Goal: Information Seeking & Learning: Learn about a topic

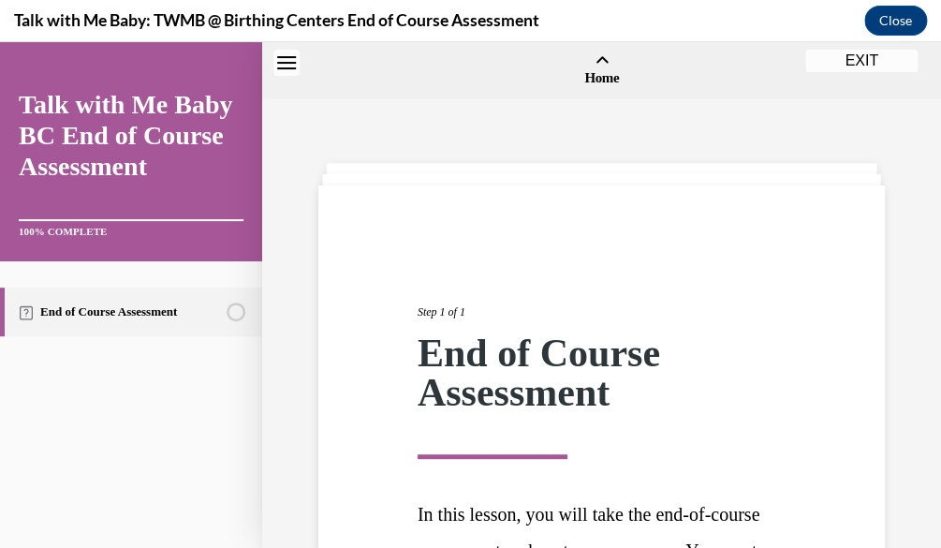
scroll to position [290, 0]
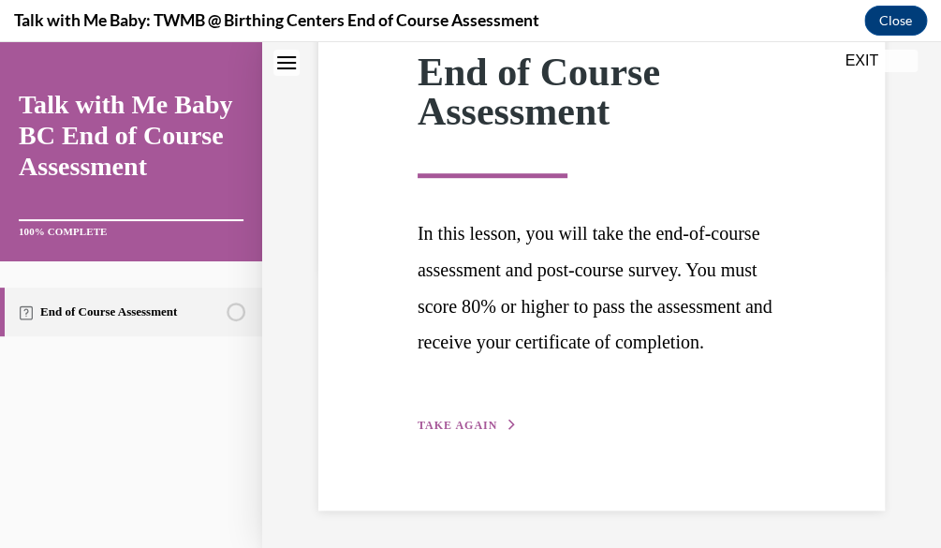
click at [430, 432] on span "TAKE AGAIN" at bounding box center [458, 425] width 80 height 13
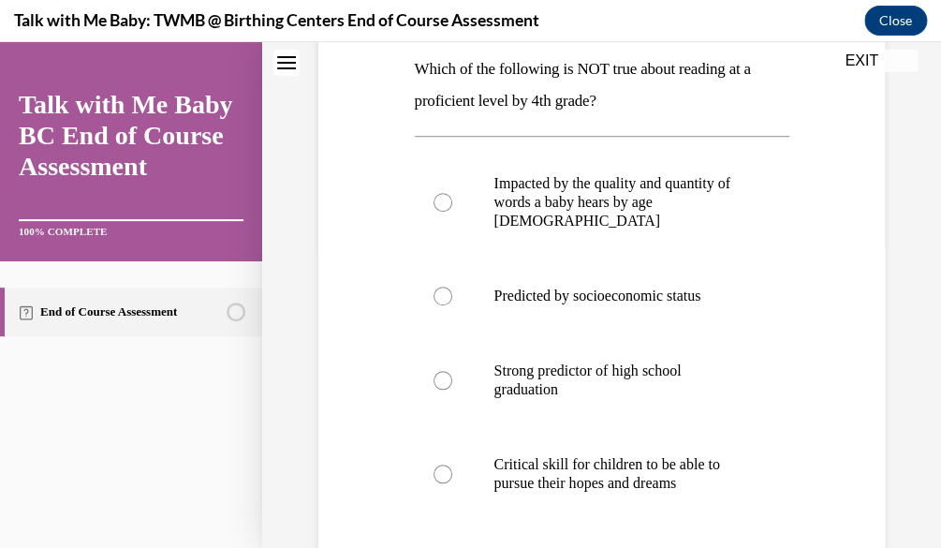
scroll to position [305, 0]
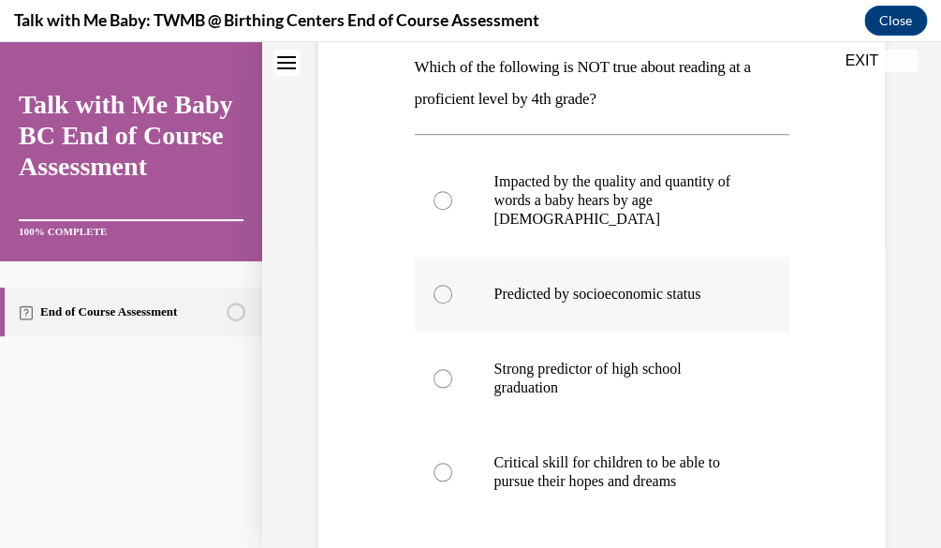
click at [703, 318] on label "Predicted by socioeconomic status" at bounding box center [602, 294] width 375 height 75
click at [452, 303] on input "Predicted by socioeconomic status" at bounding box center [443, 294] width 19 height 19
radio input "true"
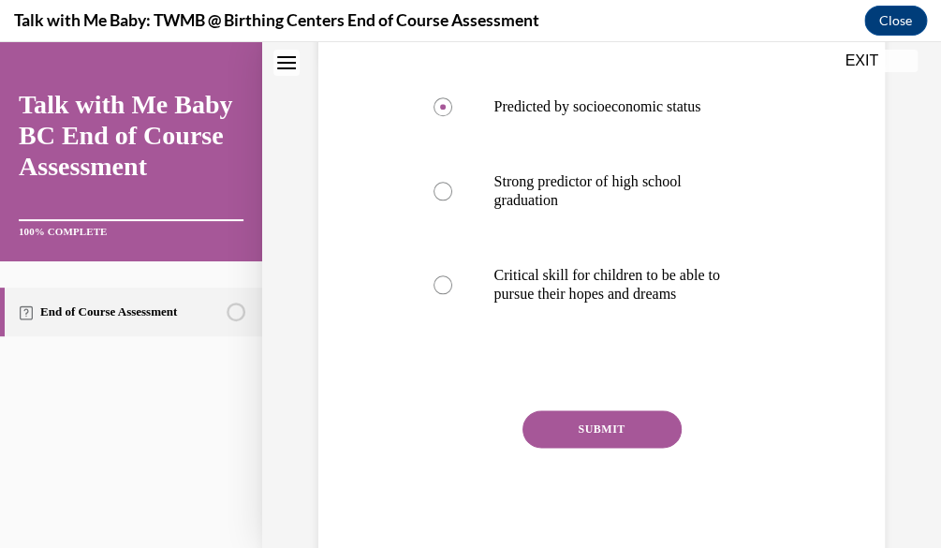
scroll to position [522, 0]
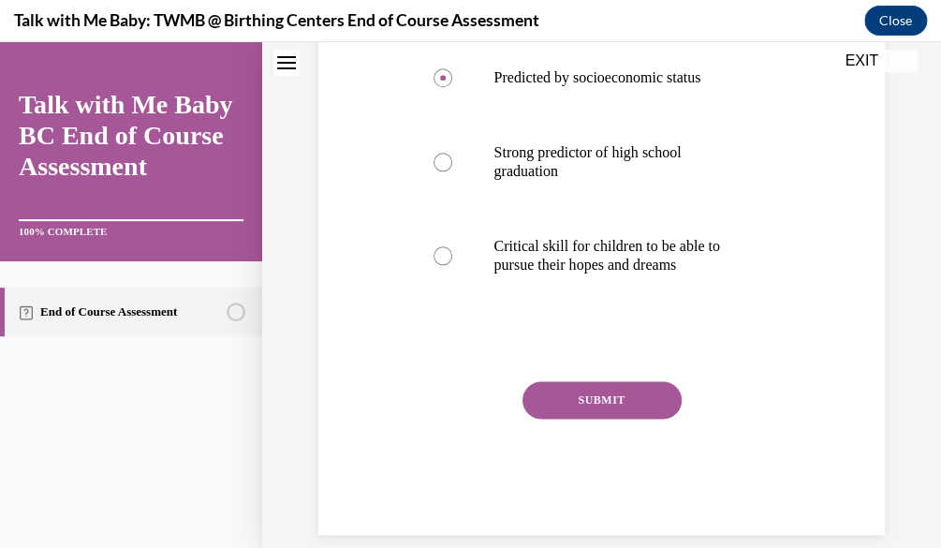
click at [665, 403] on button "SUBMIT" at bounding box center [602, 399] width 159 height 37
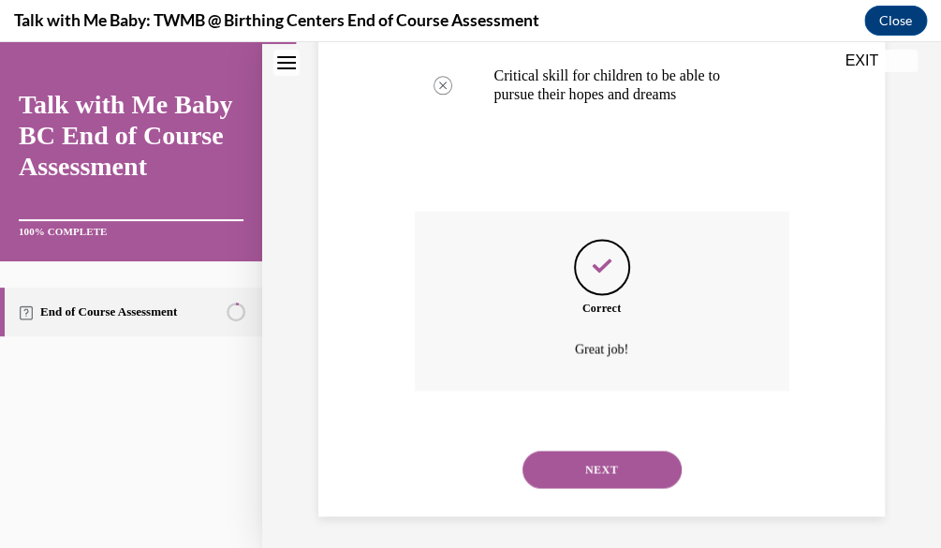
scroll to position [696, 0]
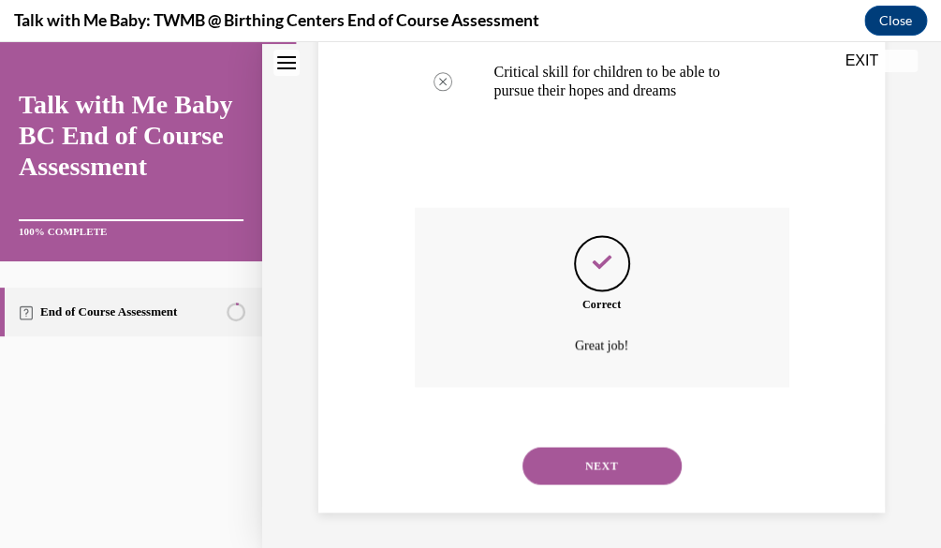
click at [626, 481] on button "NEXT" at bounding box center [602, 465] width 159 height 37
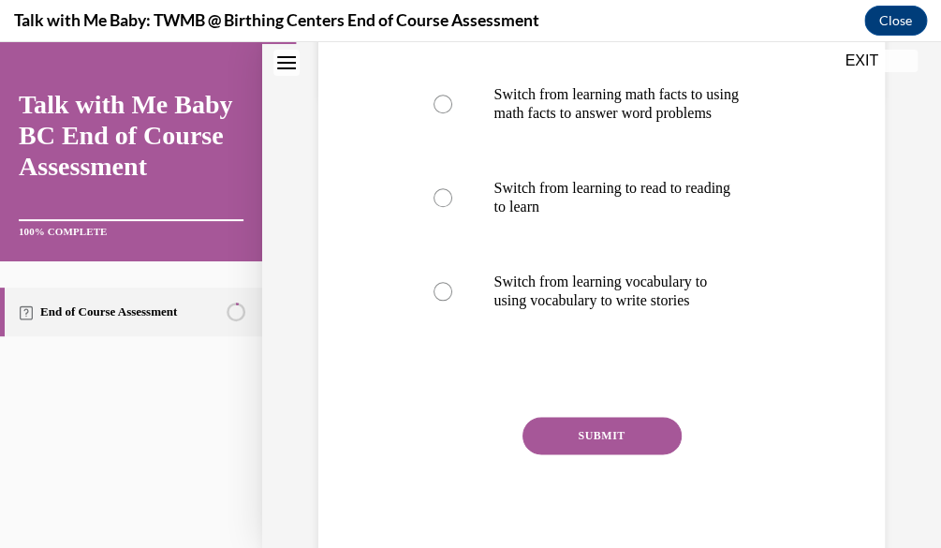
scroll to position [465, 0]
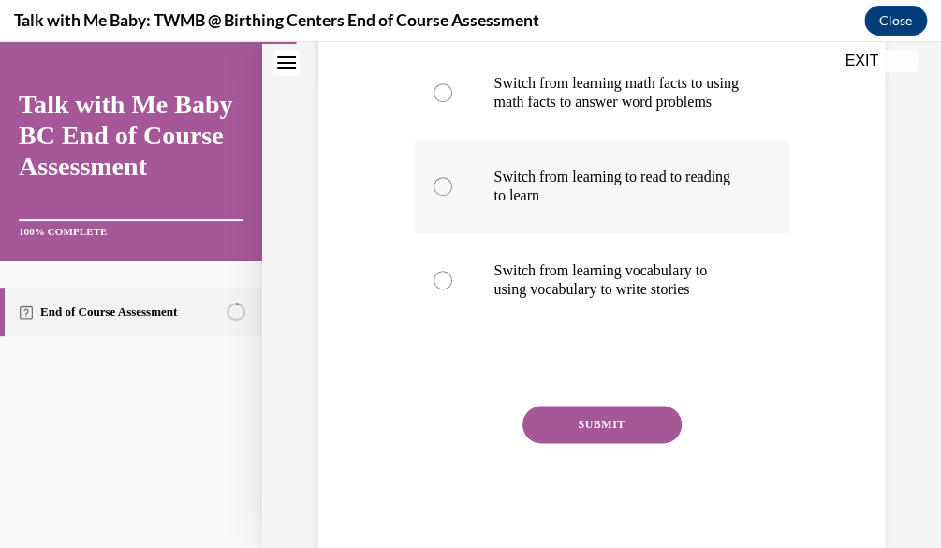
click at [625, 233] on label "Switch from learning to read to reading to learn" at bounding box center [602, 187] width 375 height 94
click at [452, 196] on input "Switch from learning to read to reading to learn" at bounding box center [443, 186] width 19 height 19
radio input "true"
click at [620, 443] on button "SUBMIT" at bounding box center [602, 423] width 159 height 37
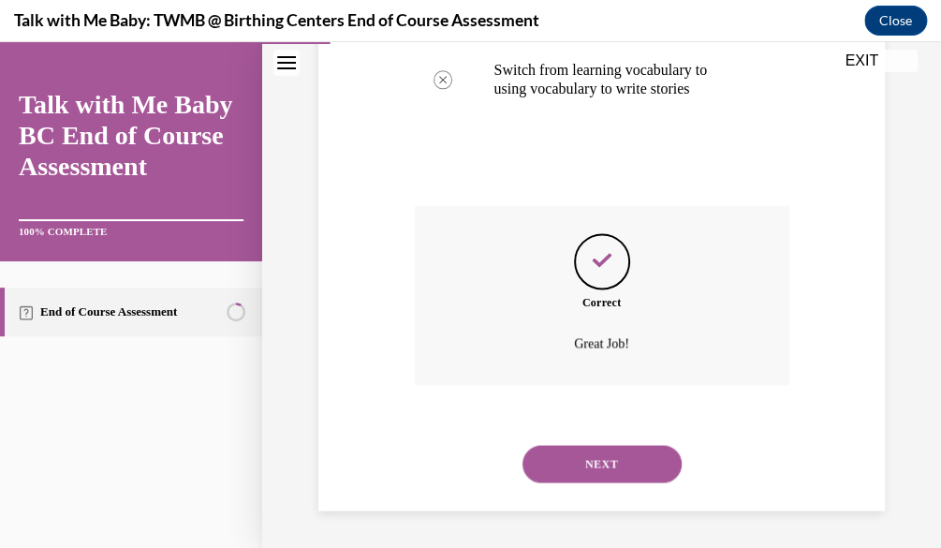
scroll to position [715, 0]
click at [626, 478] on button "NEXT" at bounding box center [602, 463] width 159 height 37
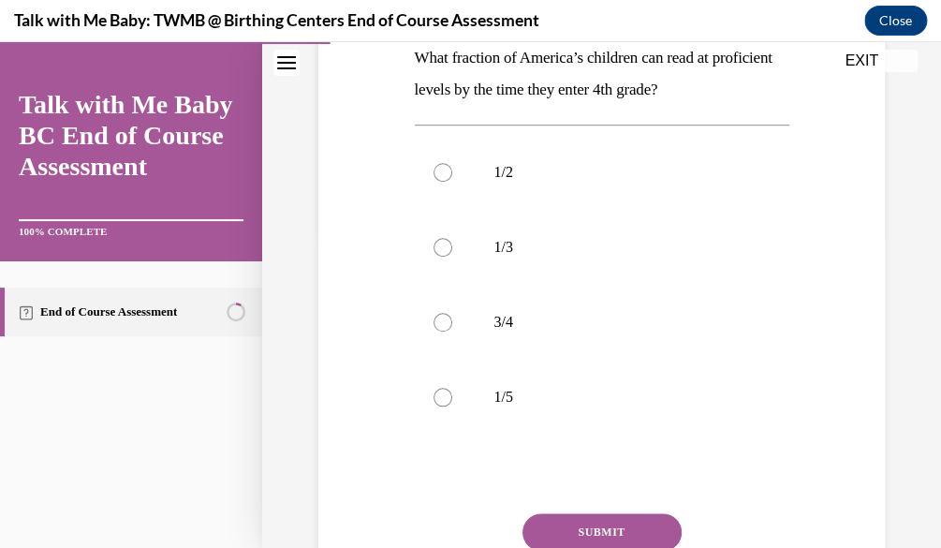
scroll to position [324, 0]
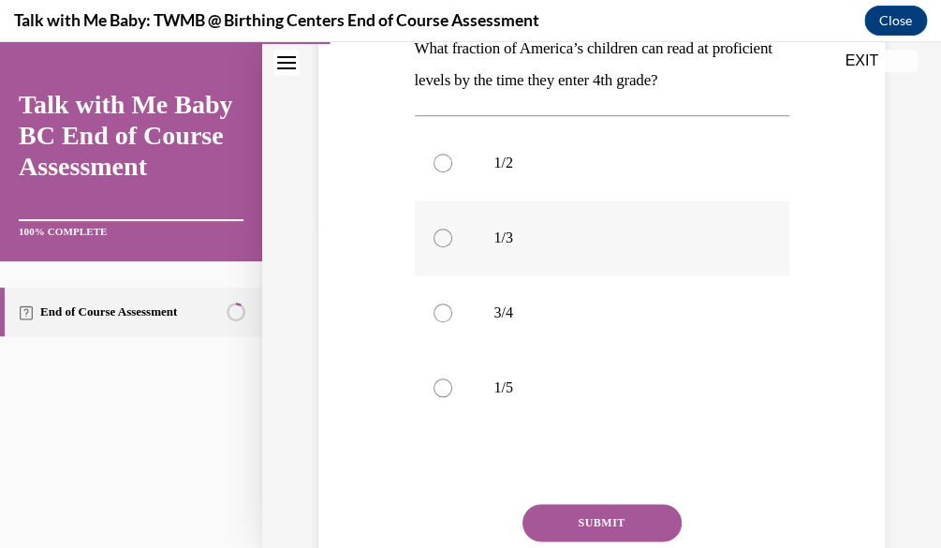
click at [562, 235] on p "1/3" at bounding box center [618, 237] width 248 height 19
click at [452, 235] on input "1/3" at bounding box center [443, 237] width 19 height 19
radio input "true"
click at [611, 508] on button "SUBMIT" at bounding box center [602, 522] width 159 height 37
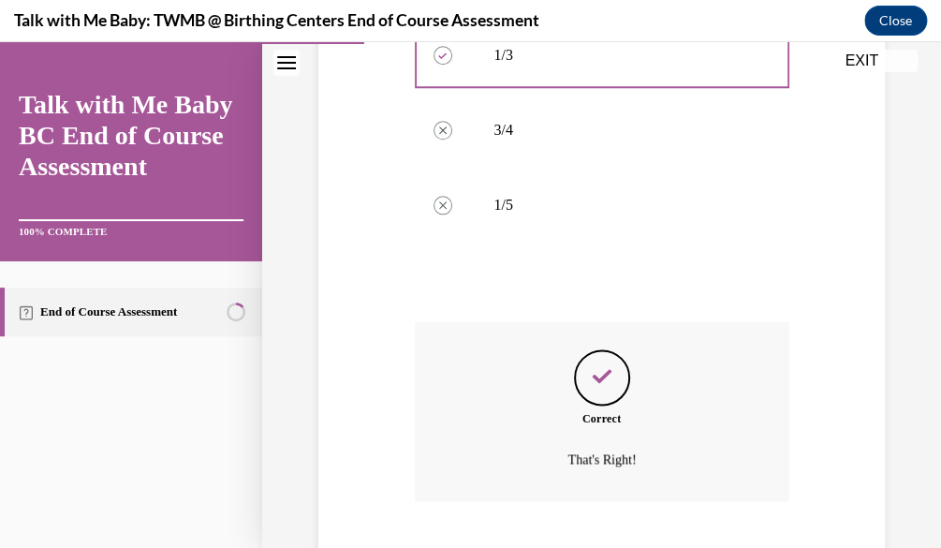
scroll to position [621, 0]
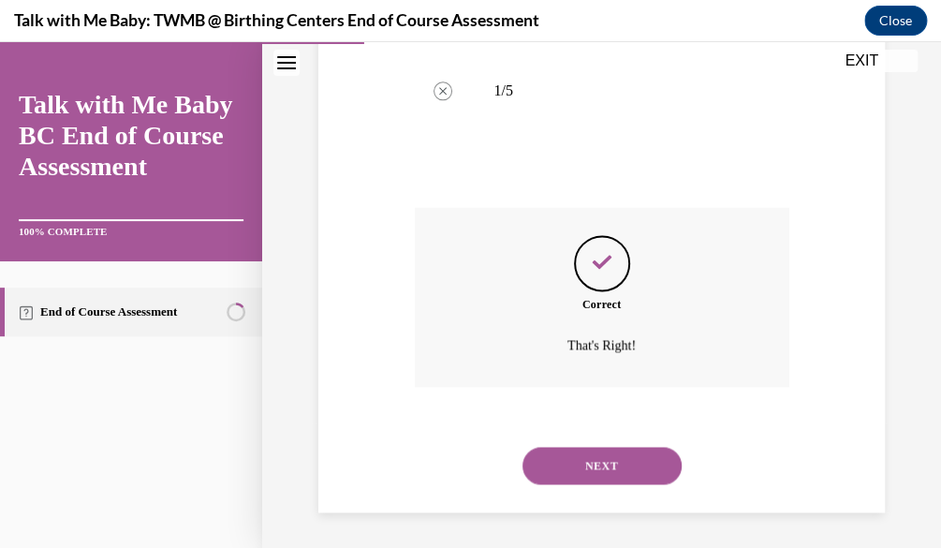
click at [602, 473] on button "NEXT" at bounding box center [602, 465] width 159 height 37
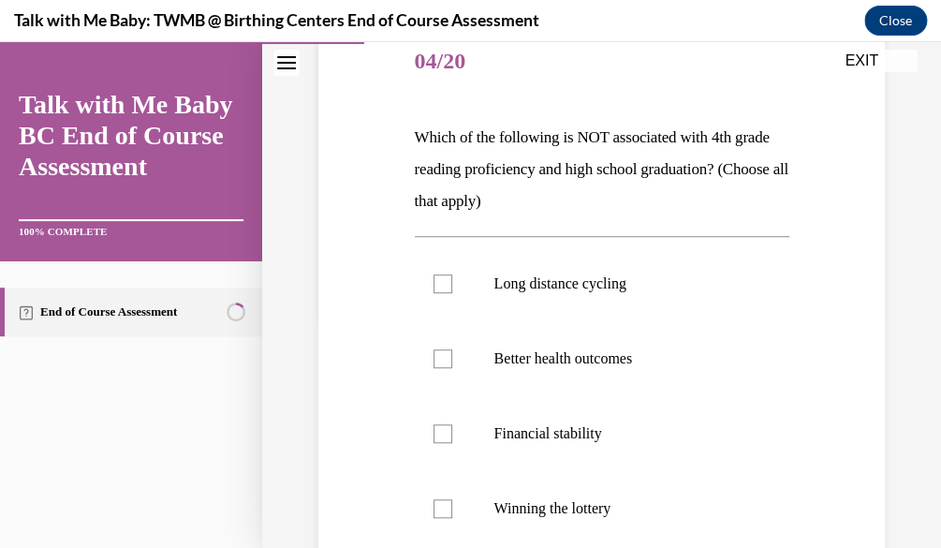
scroll to position [261, 0]
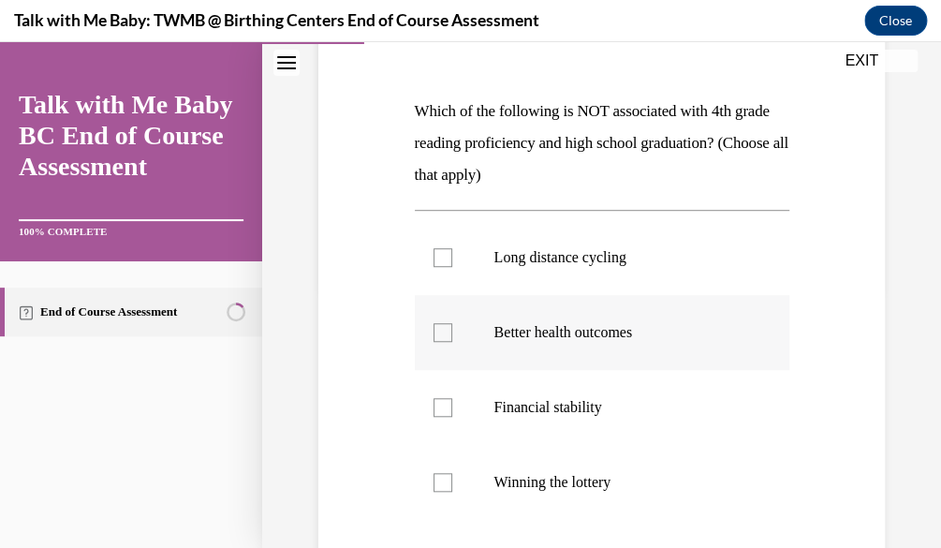
click at [524, 345] on label "Better health outcomes" at bounding box center [602, 332] width 375 height 75
click at [452, 342] on input "Better health outcomes" at bounding box center [443, 332] width 19 height 19
checkbox input "true"
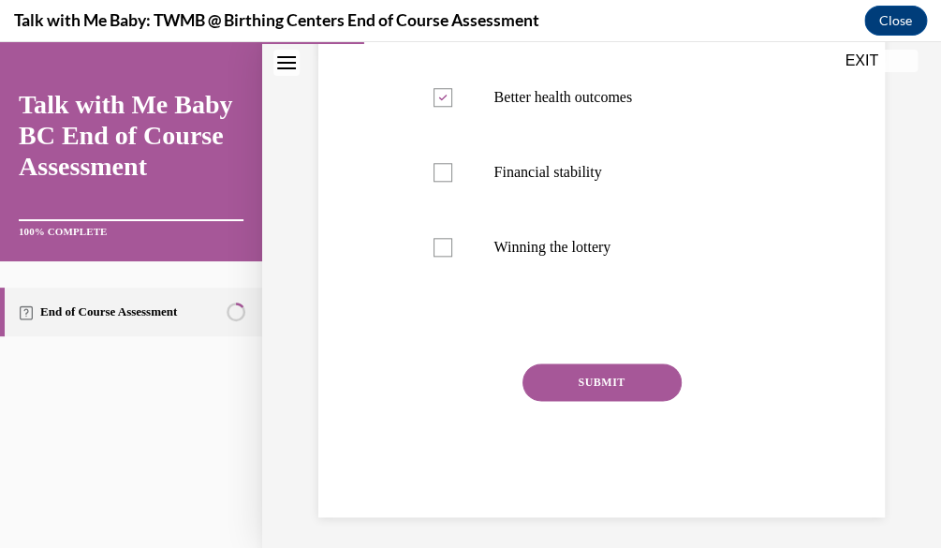
scroll to position [498, 0]
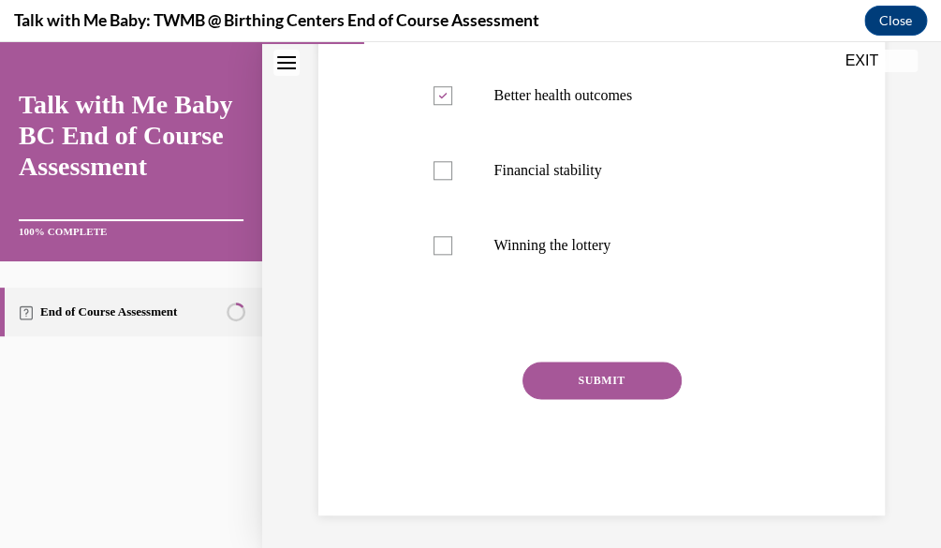
click at [571, 372] on button "SUBMIT" at bounding box center [602, 379] width 159 height 37
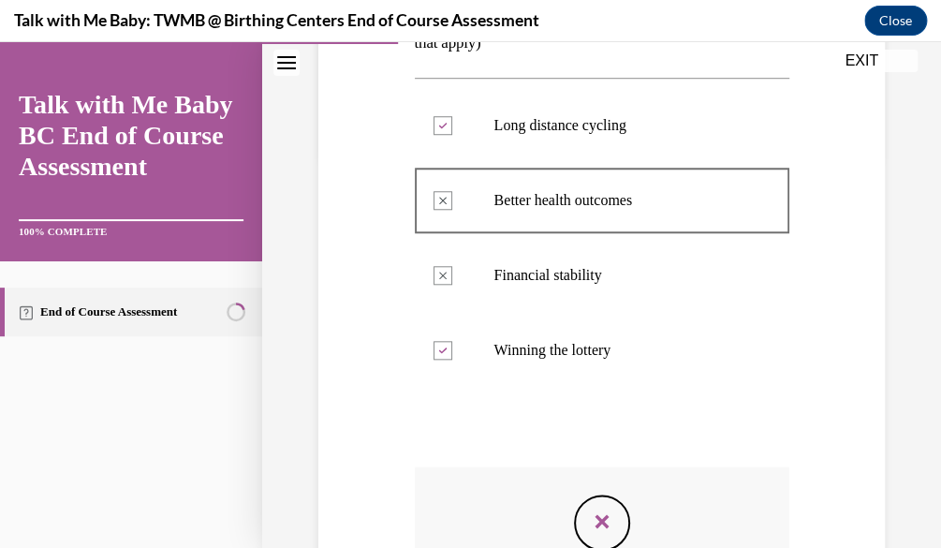
scroll to position [698, 0]
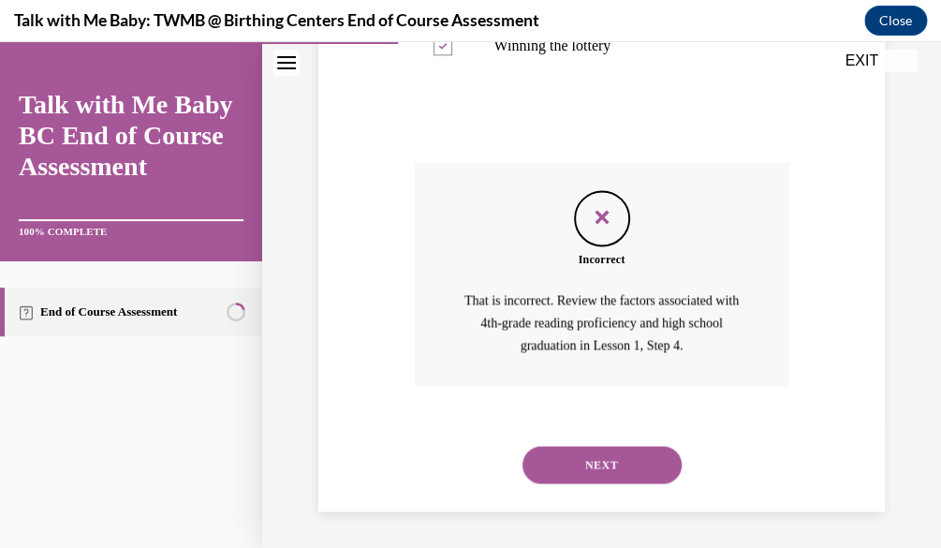
click at [534, 458] on button "NEXT" at bounding box center [602, 464] width 159 height 37
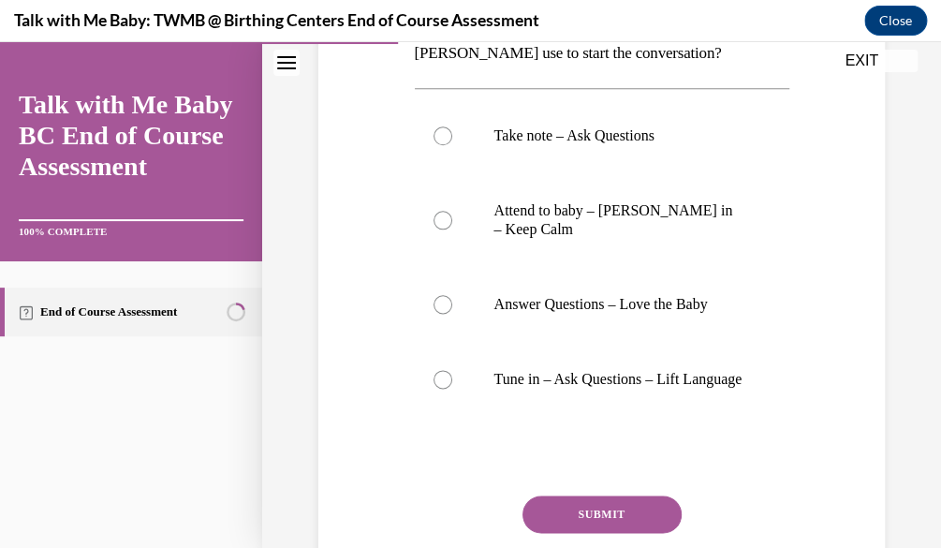
scroll to position [508, 0]
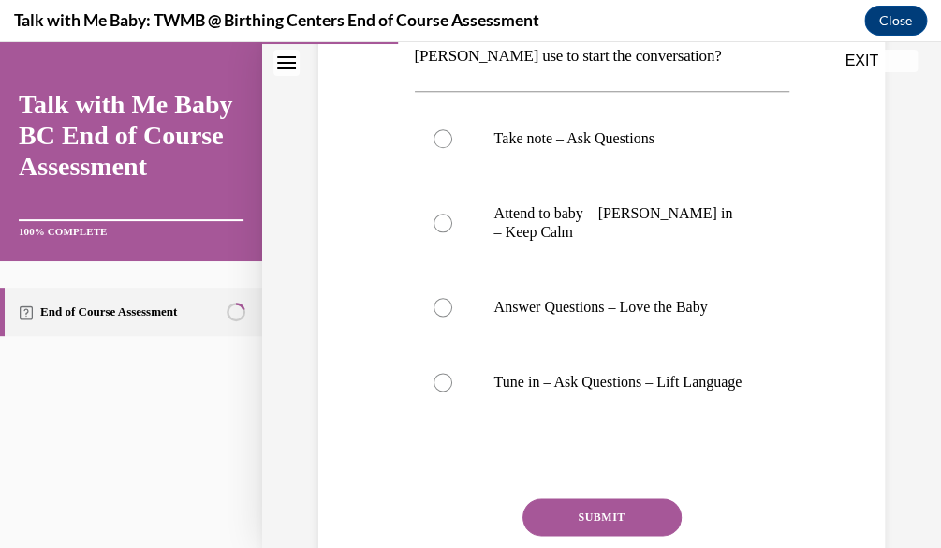
click at [901, 348] on div "Question 05/20 During his shift yesterday, Rodney was on the elevator with Baby…" at bounding box center [601, 142] width 679 height 1096
click at [635, 357] on label "Tune in – Ask Questions – Lift Language" at bounding box center [602, 382] width 375 height 75
click at [452, 373] on input "Tune in – Ask Questions – Lift Language" at bounding box center [443, 382] width 19 height 19
radio input "true"
click at [543, 524] on button "SUBMIT" at bounding box center [602, 516] width 159 height 37
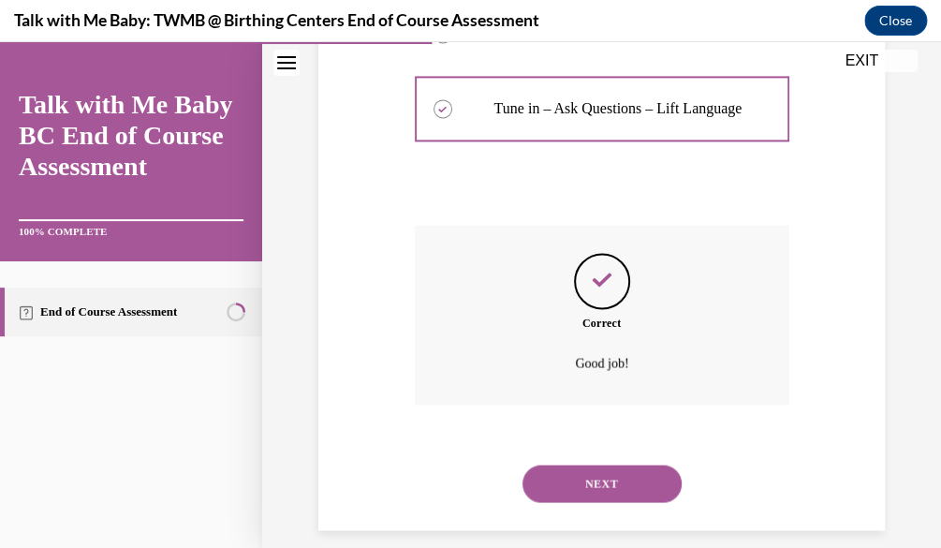
scroll to position [818, 0]
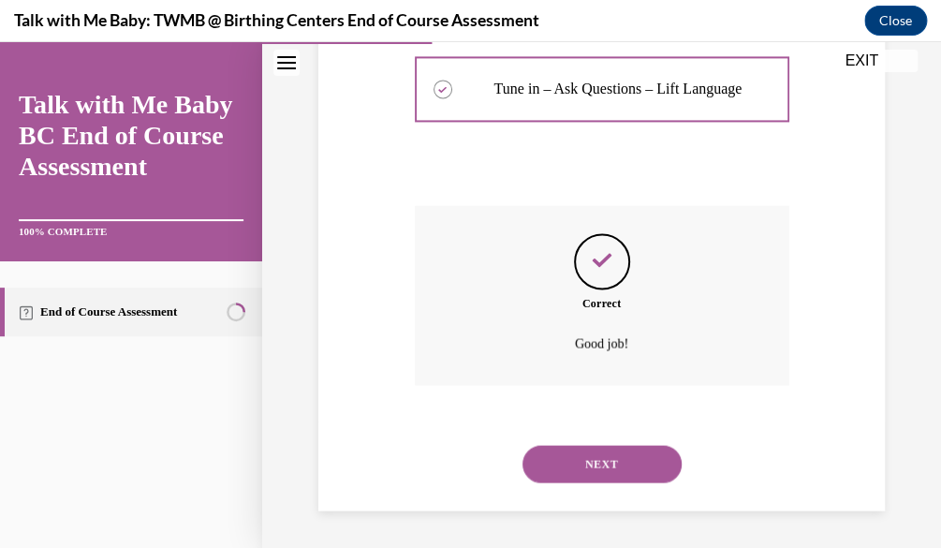
click at [563, 478] on button "NEXT" at bounding box center [602, 463] width 159 height 37
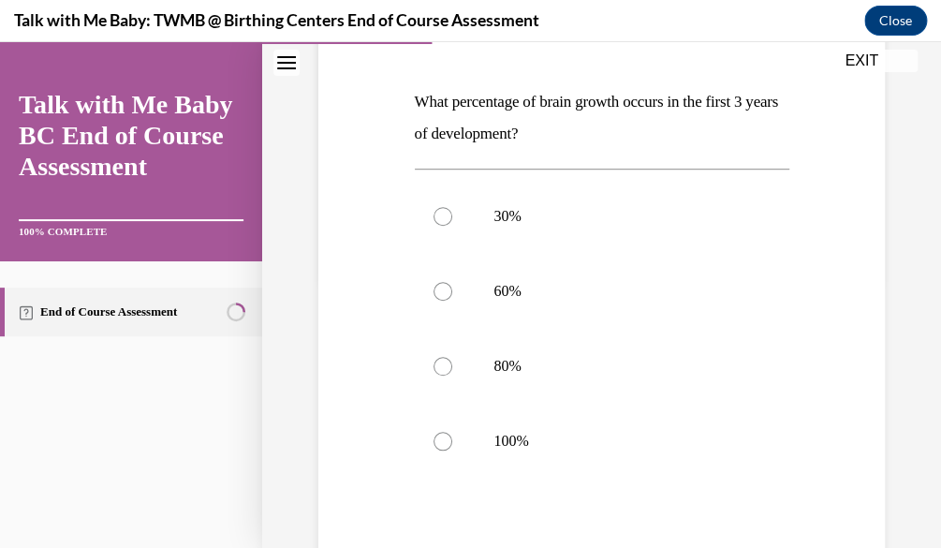
scroll to position [291, 0]
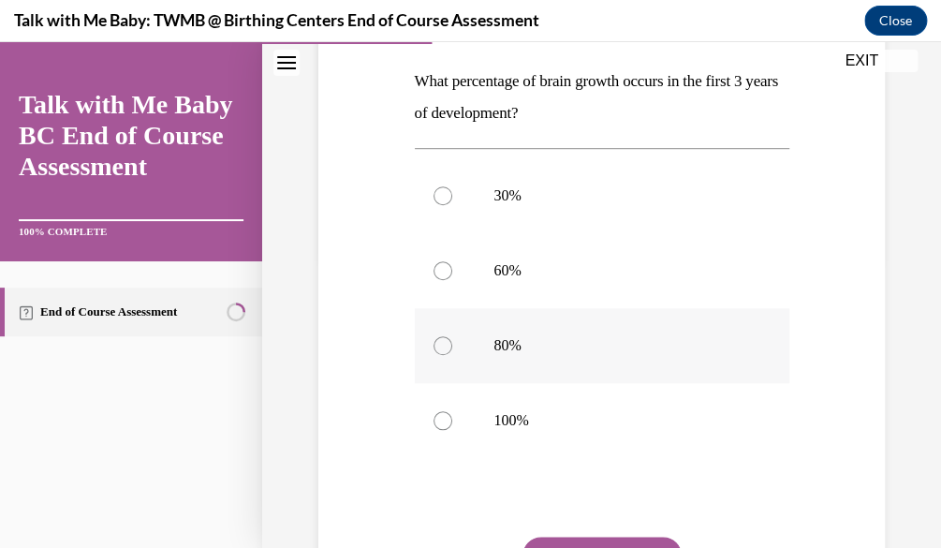
click at [597, 348] on p "80%" at bounding box center [618, 345] width 248 height 19
click at [452, 348] on input "80%" at bounding box center [443, 345] width 19 height 19
radio input "true"
drag, startPoint x: 615, startPoint y: 544, endPoint x: 559, endPoint y: 543, distance: 56.2
click at [559, 543] on button "SUBMIT" at bounding box center [602, 555] width 159 height 37
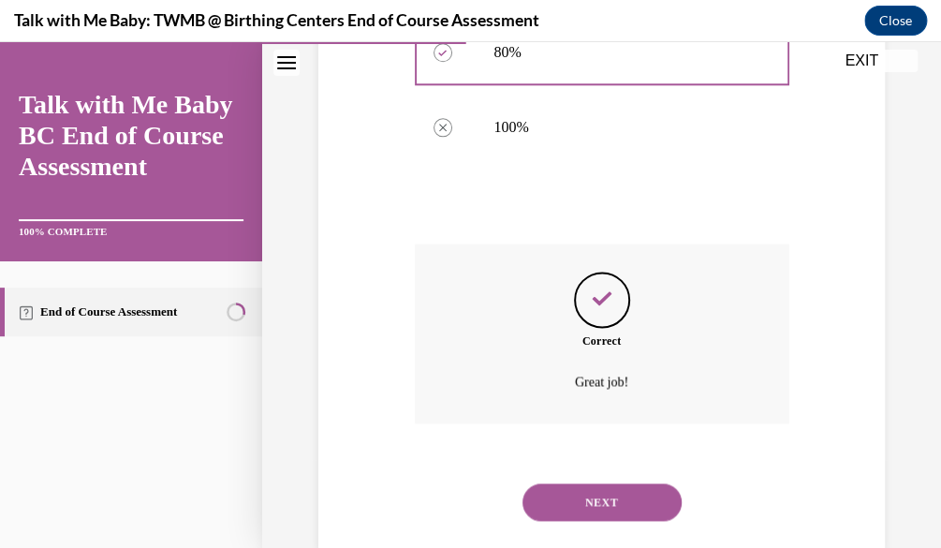
scroll to position [621, 0]
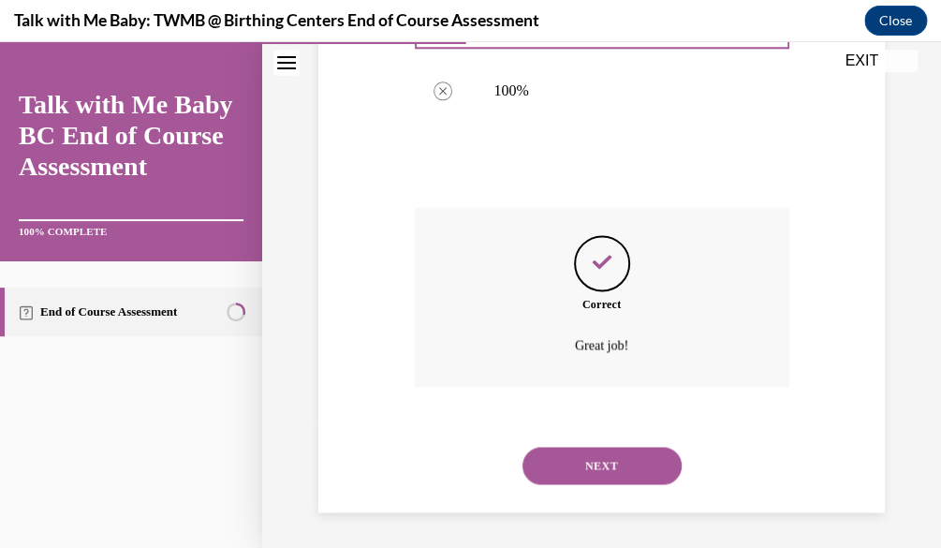
click at [616, 467] on button "NEXT" at bounding box center [602, 465] width 159 height 37
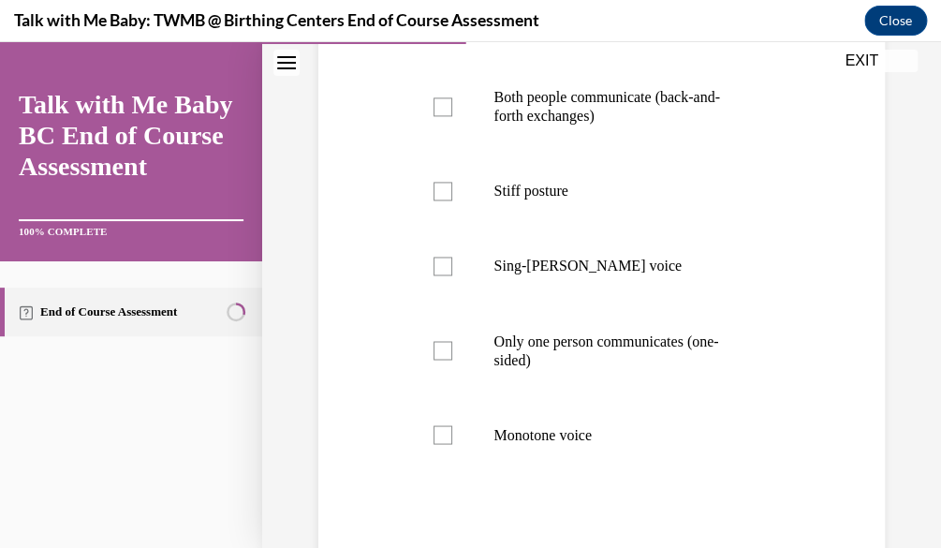
scroll to position [768, 0]
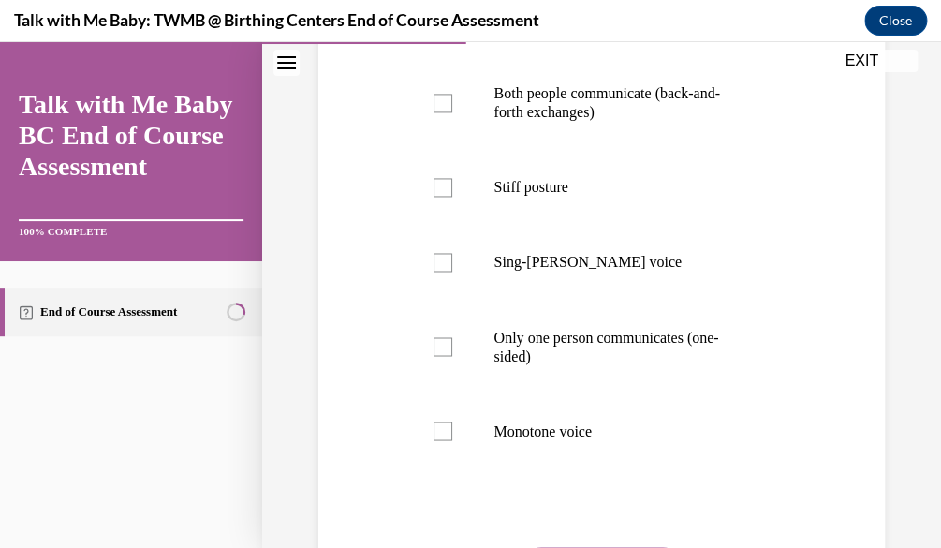
drag, startPoint x: 921, startPoint y: 403, endPoint x: 934, endPoint y: 367, distance: 37.9
click at [934, 367] on div "Home Question 06/20 What percentage of brain growth occurs in the first 3 years…" at bounding box center [601, 295] width 679 height 506
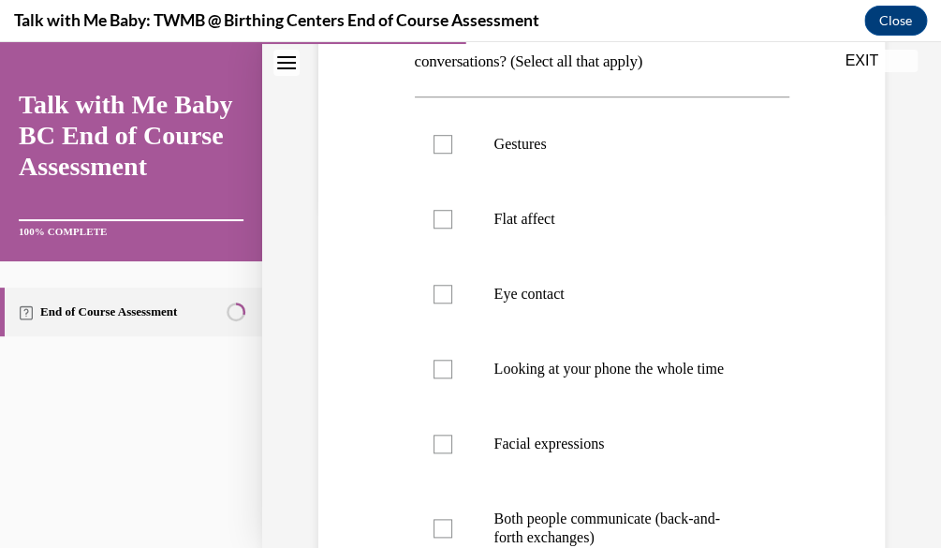
scroll to position [332, 0]
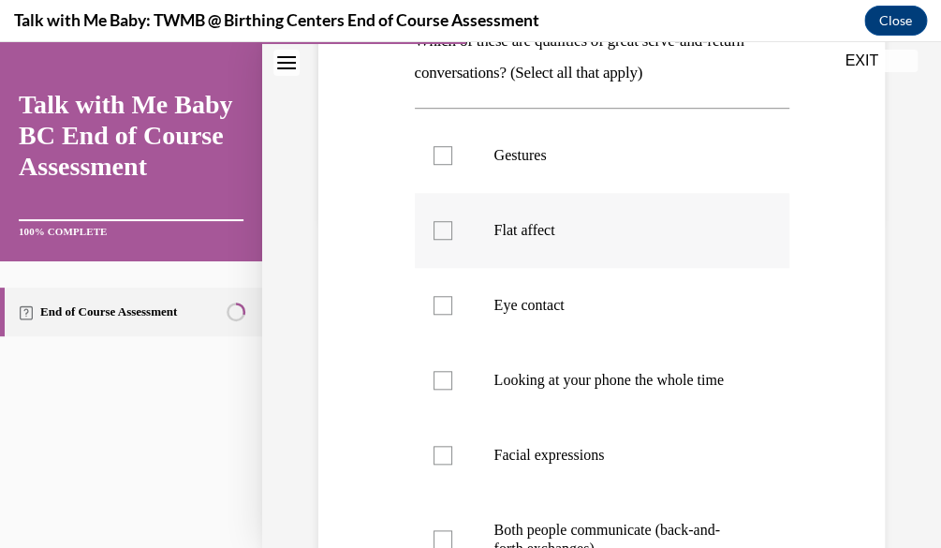
click at [721, 239] on label "Flat affect" at bounding box center [602, 230] width 375 height 75
click at [452, 239] on input "Flat affect" at bounding box center [443, 230] width 19 height 19
checkbox input "true"
click at [699, 332] on label "Eye contact" at bounding box center [602, 305] width 375 height 75
click at [452, 315] on input "Eye contact" at bounding box center [443, 305] width 19 height 19
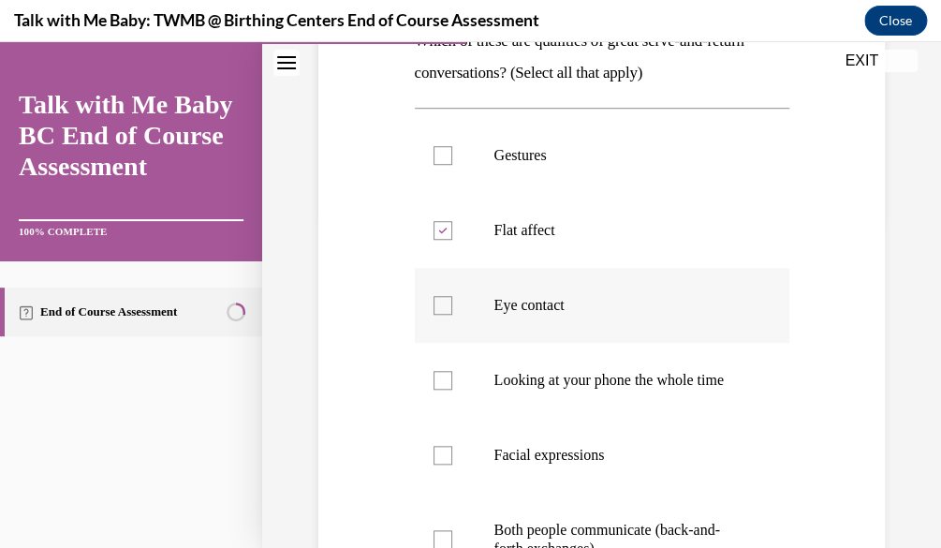
checkbox input "true"
click at [677, 390] on p "Looking at your phone the whole time" at bounding box center [618, 380] width 248 height 19
click at [452, 390] on input "Looking at your phone the whole time" at bounding box center [443, 380] width 19 height 19
checkbox input "true"
click at [643, 464] on p "Facial expressions" at bounding box center [618, 455] width 248 height 19
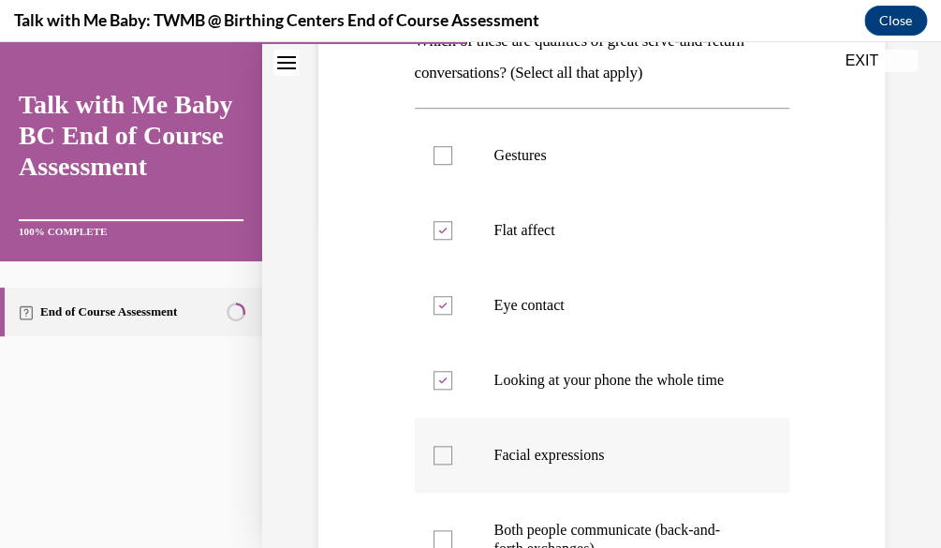
click at [452, 464] on input "Facial expressions" at bounding box center [443, 455] width 19 height 19
checkbox input "true"
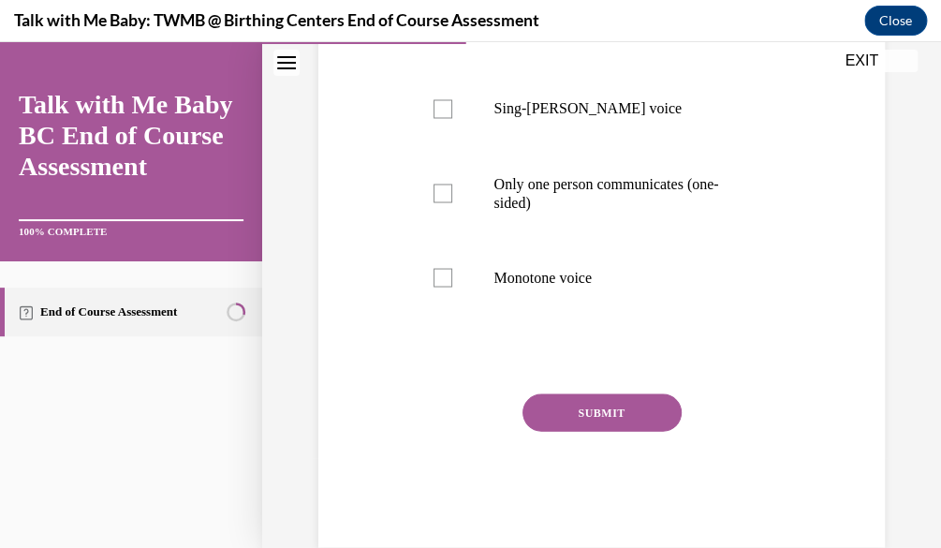
scroll to position [954, 0]
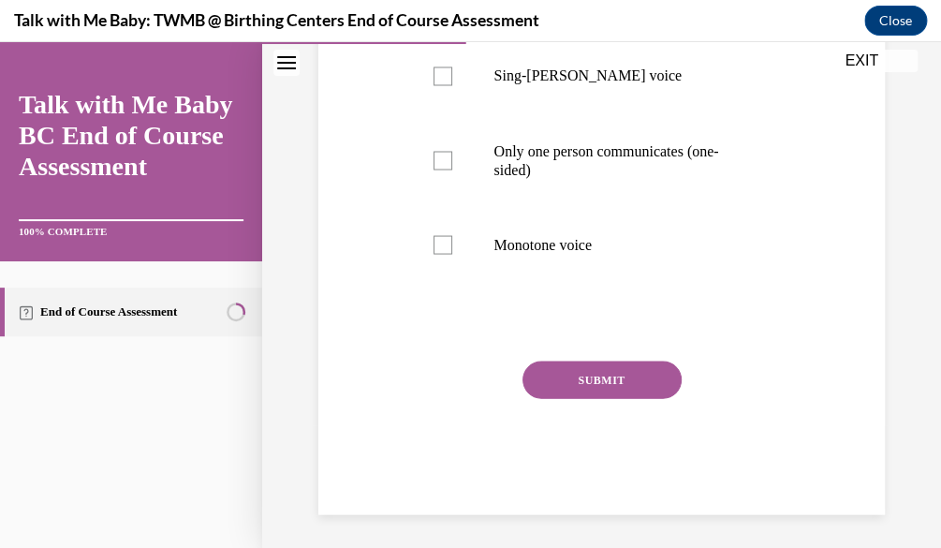
click at [591, 398] on button "SUBMIT" at bounding box center [602, 379] width 159 height 37
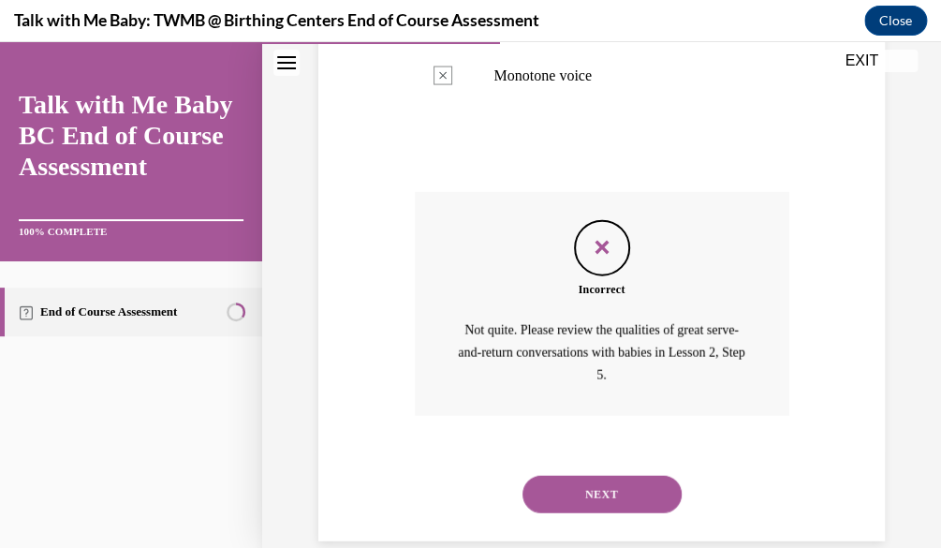
scroll to position [1171, 0]
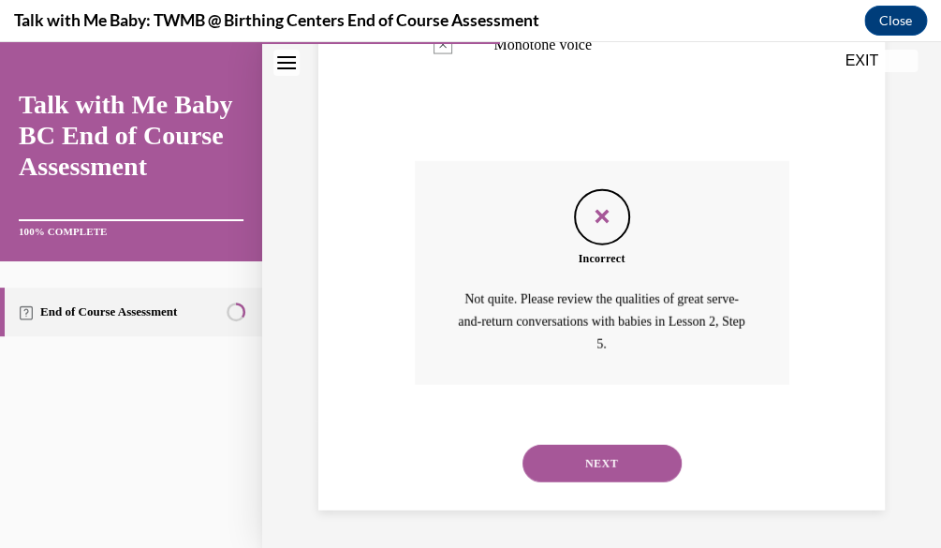
click at [648, 441] on div "NEXT" at bounding box center [602, 463] width 375 height 75
click at [652, 453] on button "NEXT" at bounding box center [602, 463] width 159 height 37
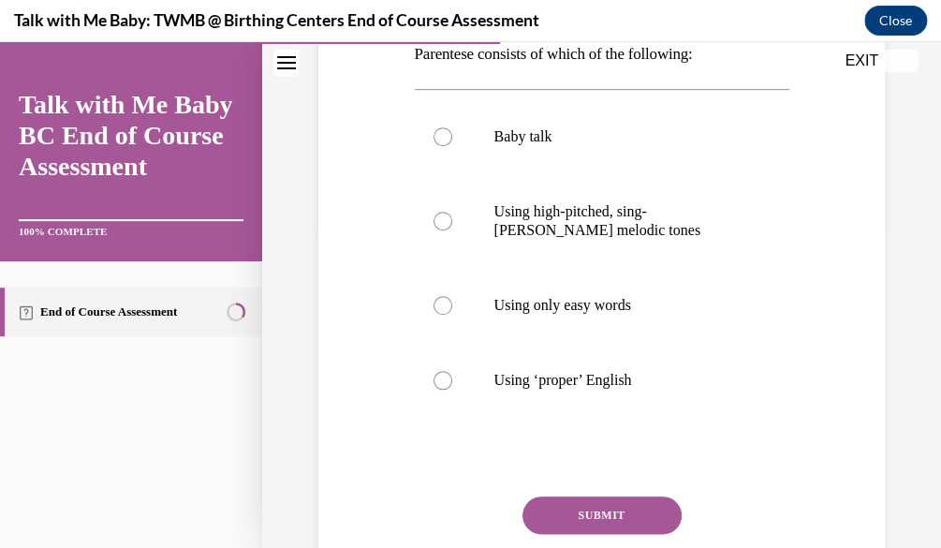
scroll to position [317, 0]
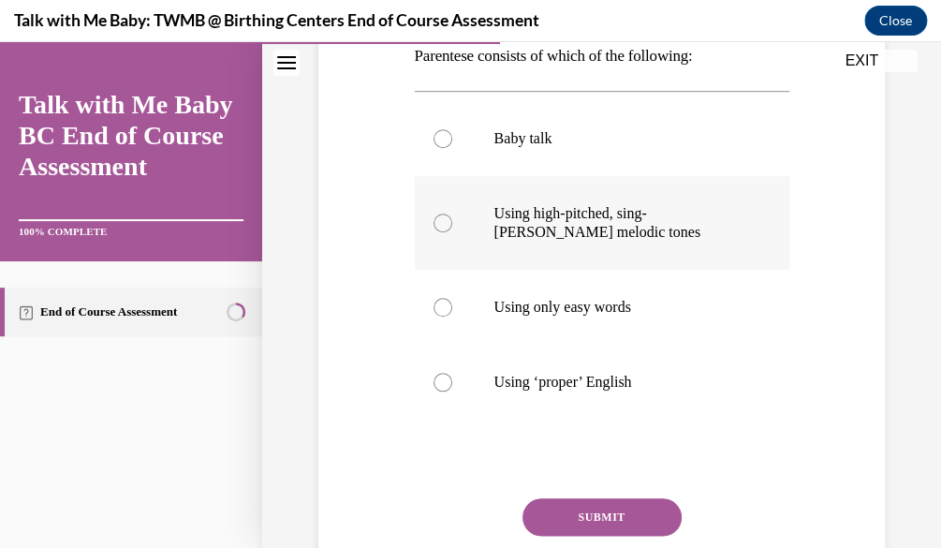
click at [577, 252] on label "Using high-pitched, sing-songy melodic tones" at bounding box center [602, 223] width 375 height 94
click at [452, 232] on input "Using high-pitched, sing-songy melodic tones" at bounding box center [443, 223] width 19 height 19
radio input "true"
click at [656, 504] on button "SUBMIT" at bounding box center [602, 516] width 159 height 37
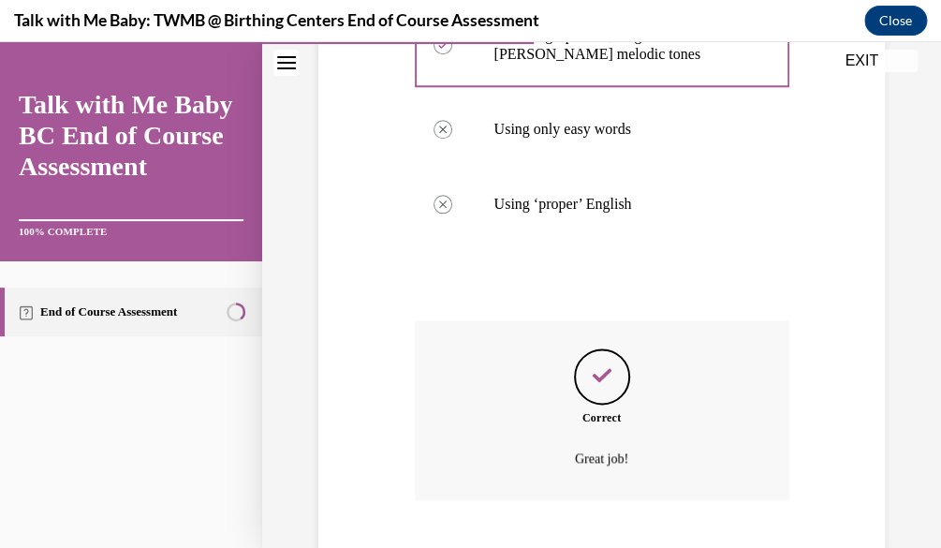
scroll to position [609, 0]
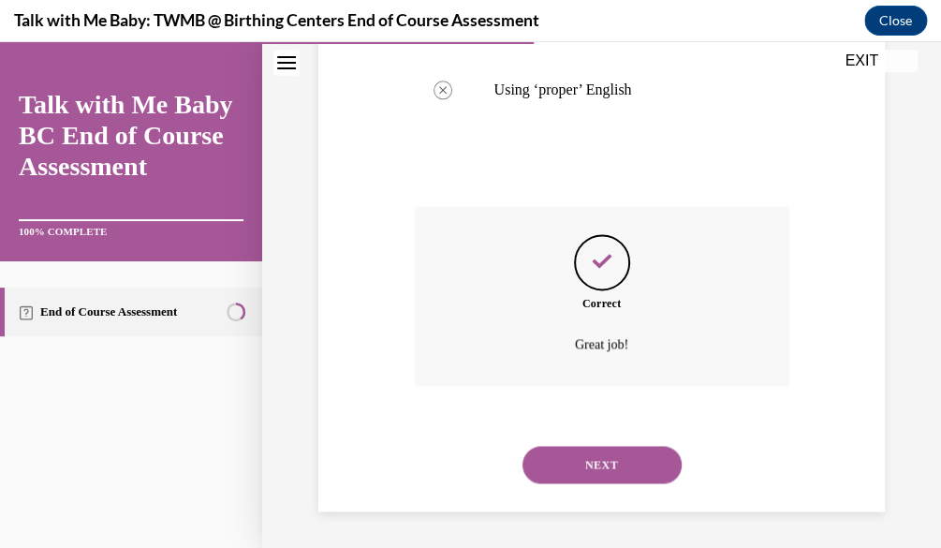
click at [642, 479] on button "NEXT" at bounding box center [602, 464] width 159 height 37
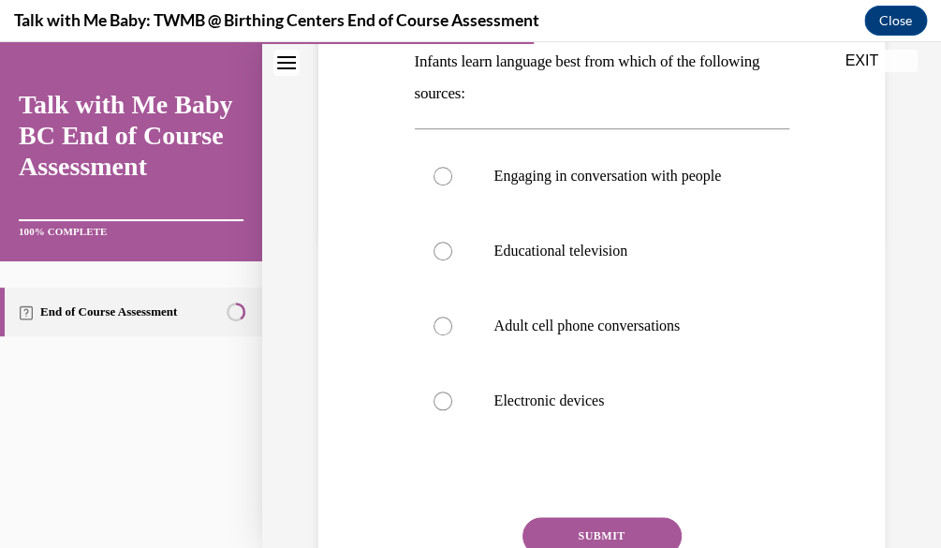
scroll to position [329, 0]
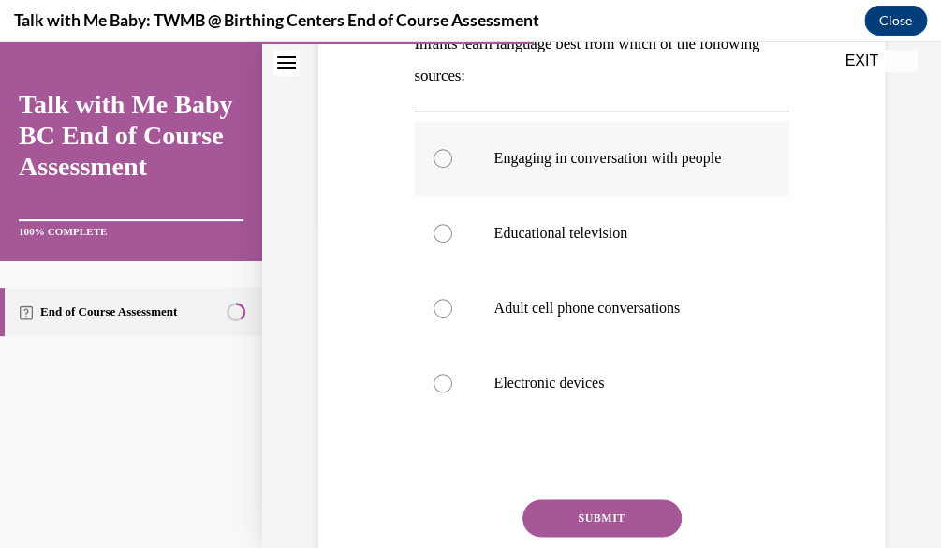
click at [642, 185] on label "Engaging in conversation with people" at bounding box center [602, 158] width 375 height 75
click at [452, 168] on input "Engaging in conversation with people" at bounding box center [443, 158] width 19 height 19
radio input "true"
click at [601, 531] on button "SUBMIT" at bounding box center [602, 517] width 159 height 37
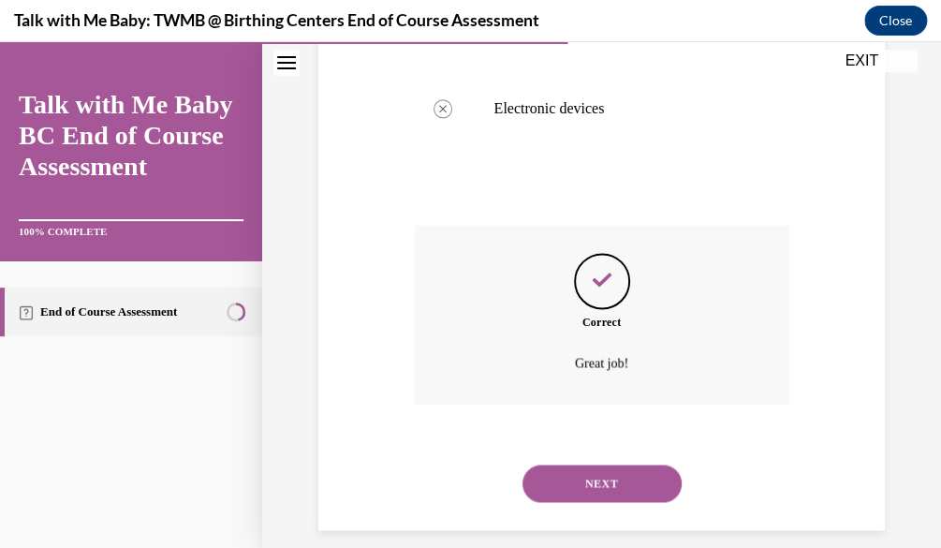
scroll to position [640, 0]
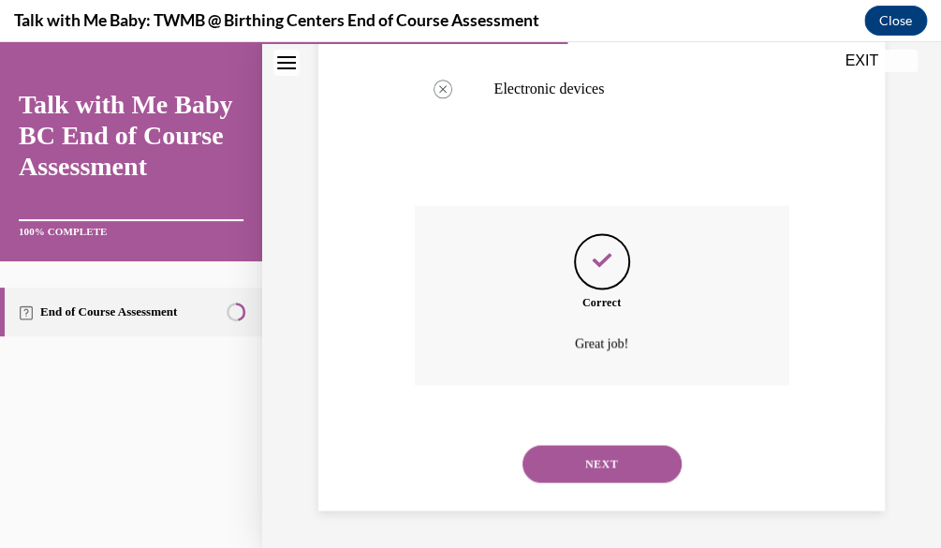
click at [603, 467] on button "NEXT" at bounding box center [602, 463] width 159 height 37
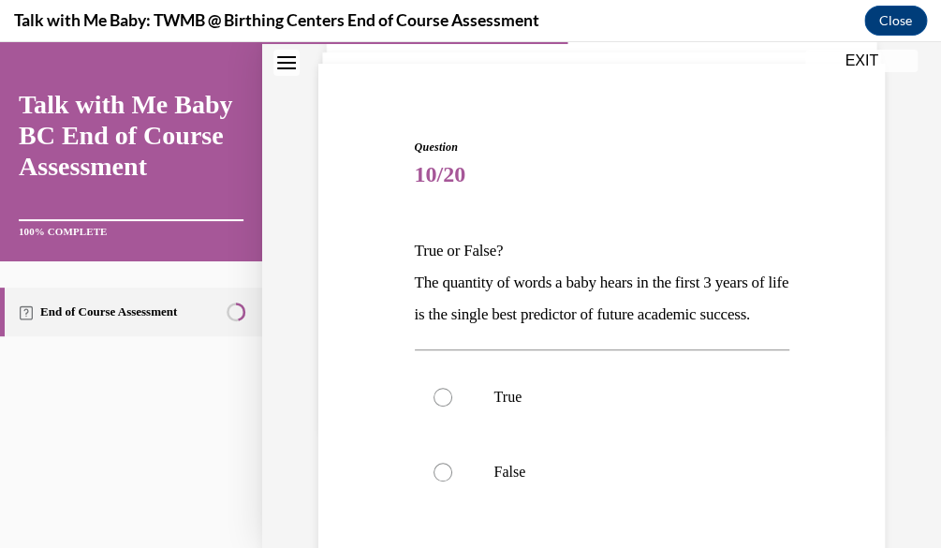
scroll to position [141, 0]
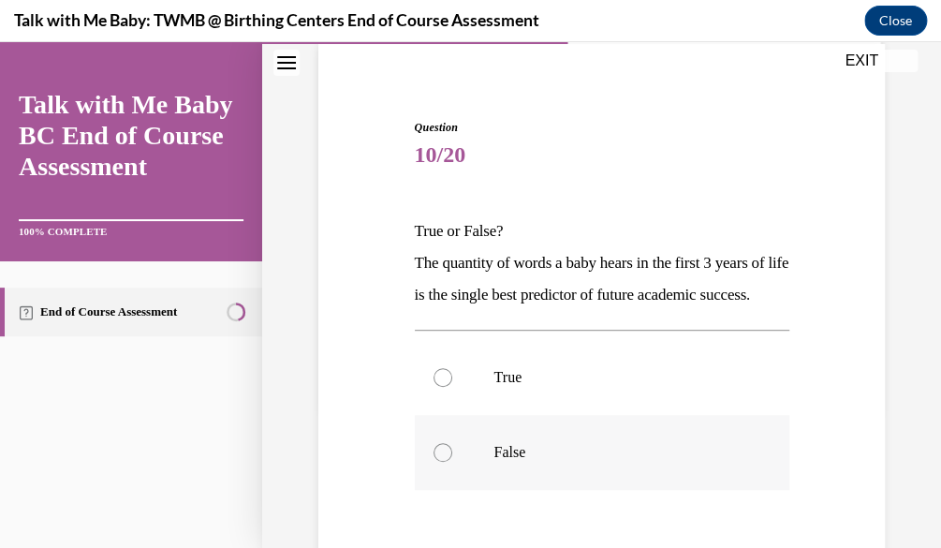
click at [553, 471] on label "False" at bounding box center [602, 452] width 375 height 75
click at [452, 462] on input "False" at bounding box center [443, 452] width 19 height 19
radio input "true"
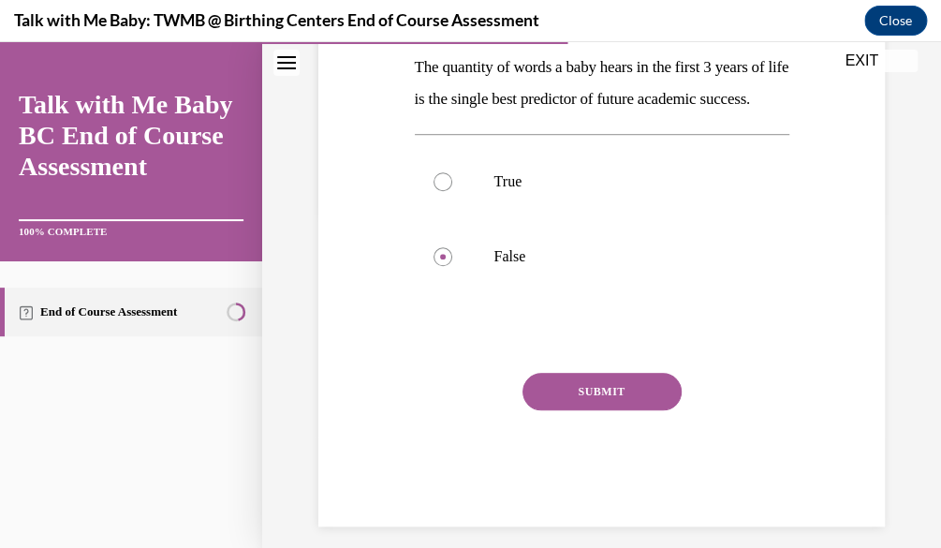
click at [638, 410] on button "SUBMIT" at bounding box center [602, 391] width 159 height 37
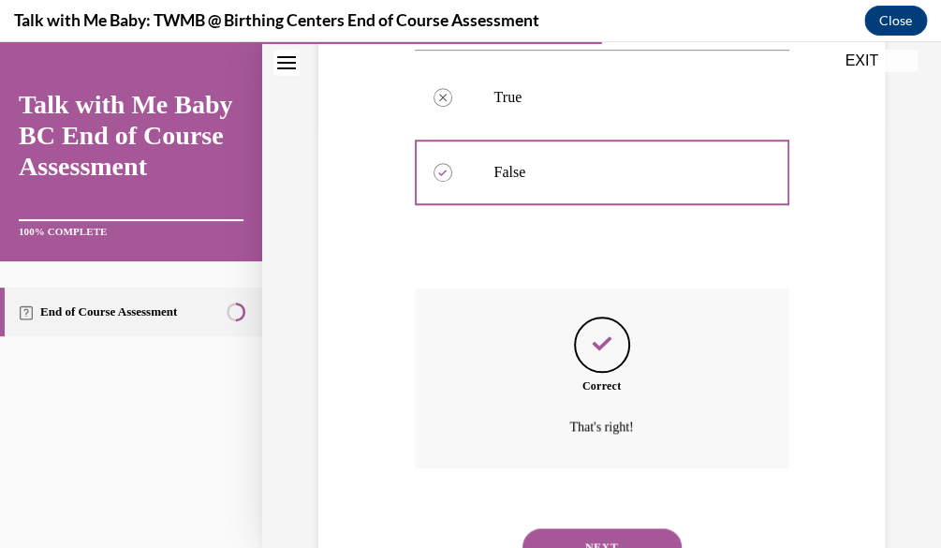
scroll to position [535, 0]
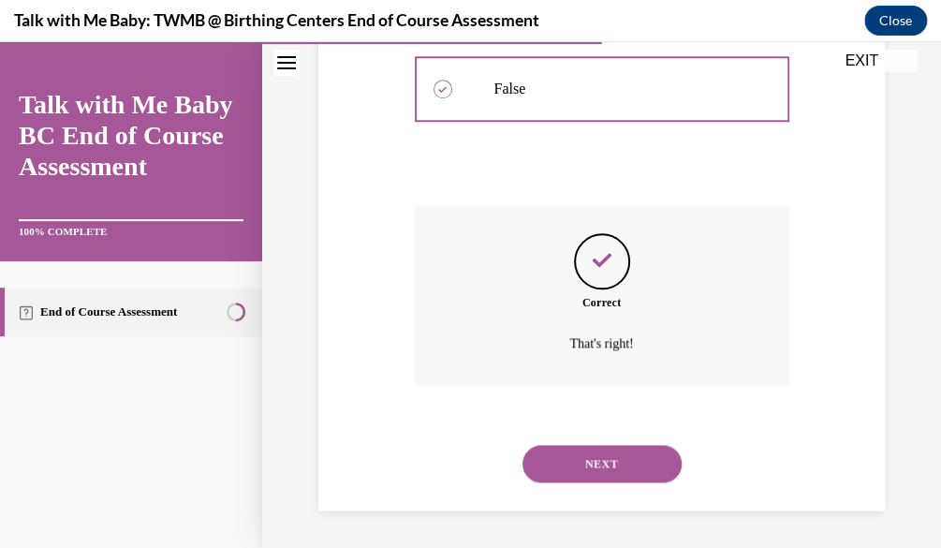
click at [624, 464] on button "NEXT" at bounding box center [602, 463] width 159 height 37
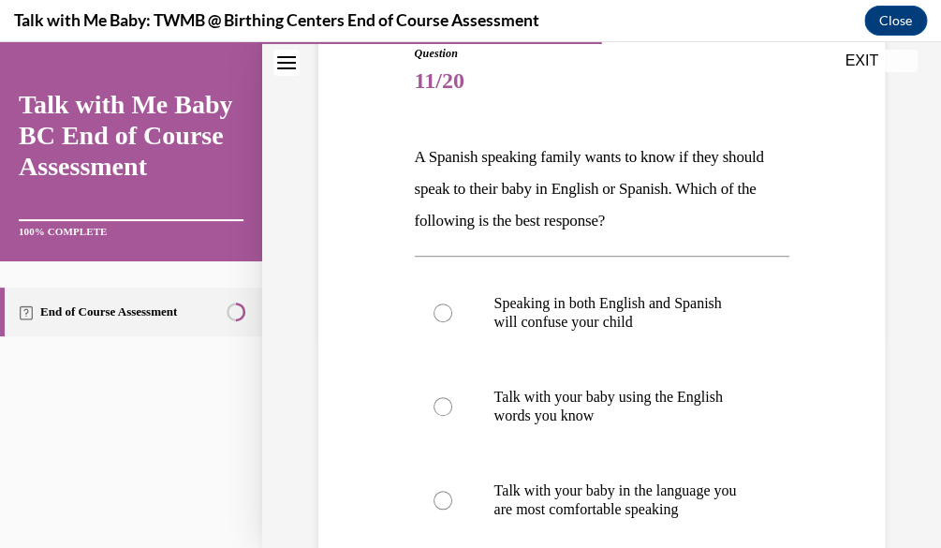
scroll to position [266, 0]
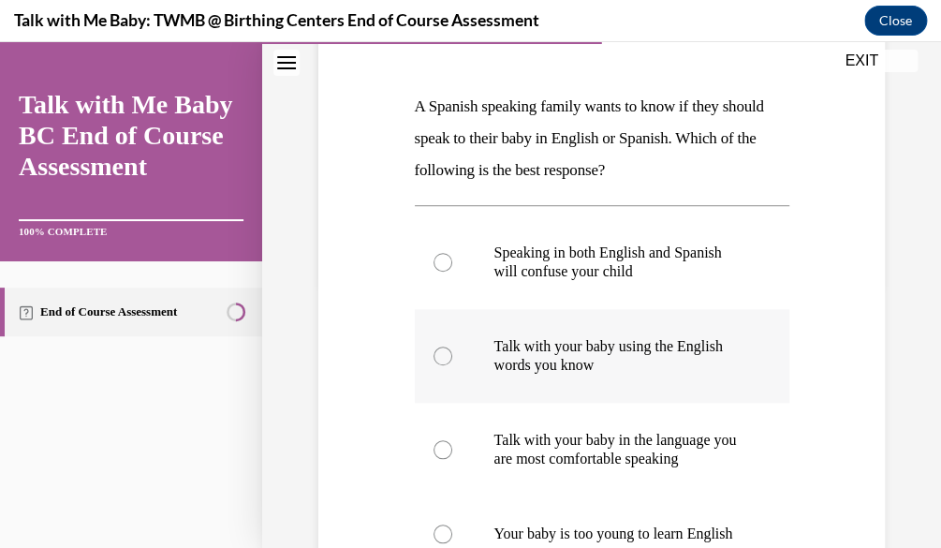
click at [698, 375] on label "Talk with your baby using the English words you know" at bounding box center [602, 356] width 375 height 94
click at [452, 365] on input "Talk with your baby using the English words you know" at bounding box center [443, 355] width 19 height 19
radio input "true"
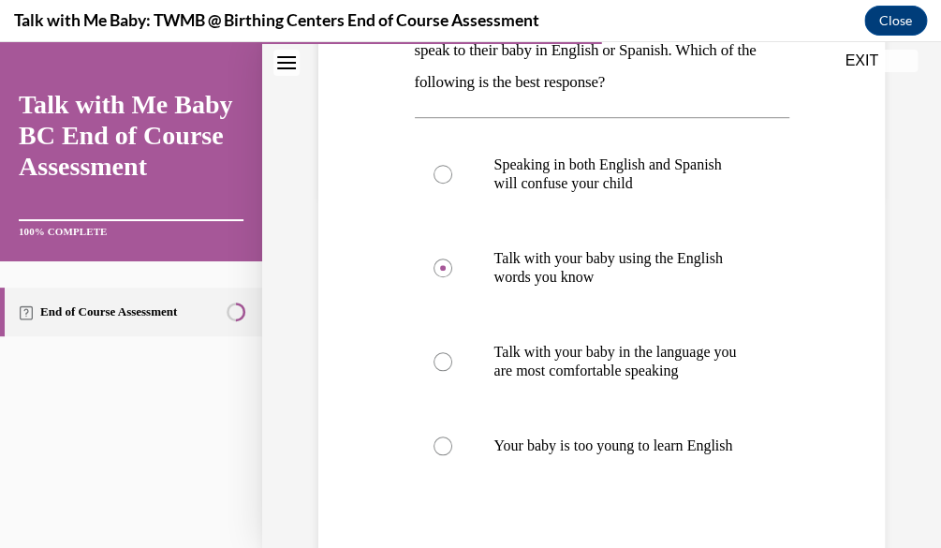
scroll to position [464, 0]
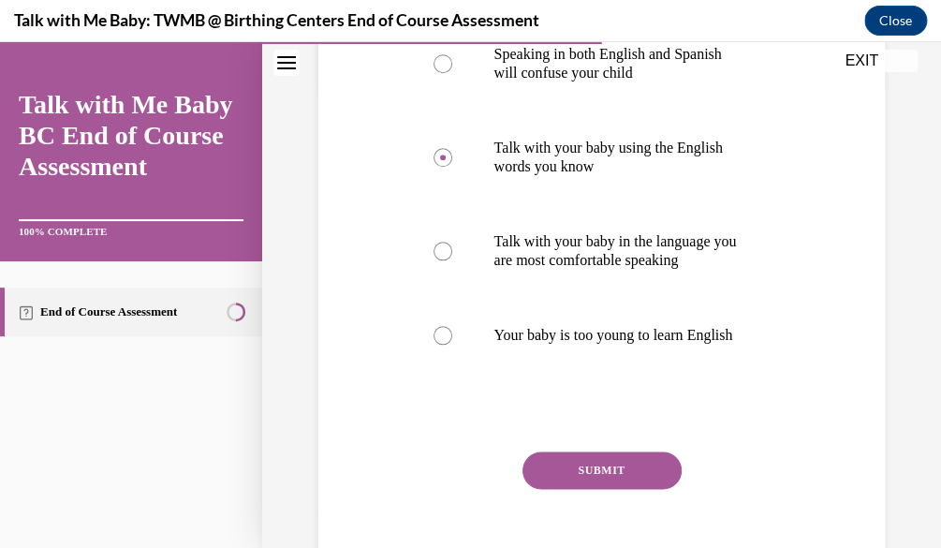
click at [657, 473] on button "SUBMIT" at bounding box center [602, 469] width 159 height 37
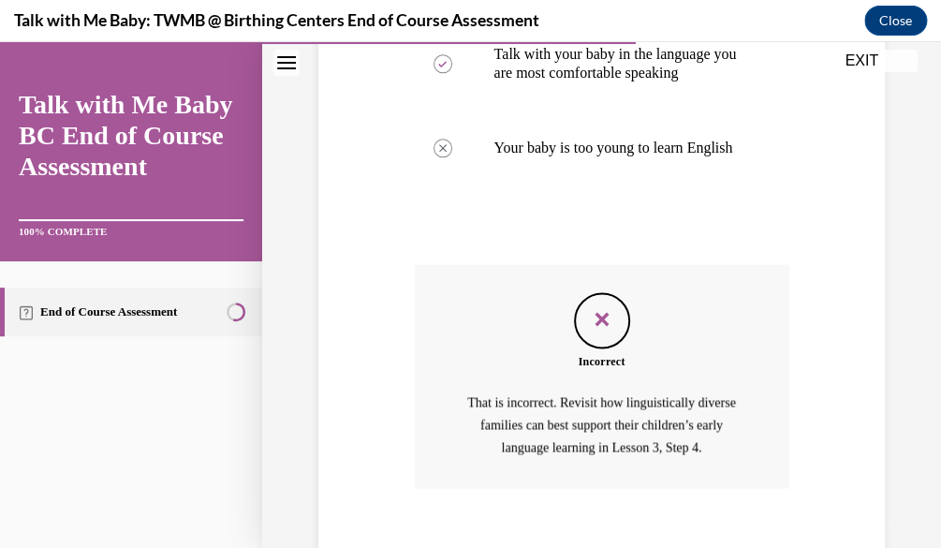
scroll to position [773, 0]
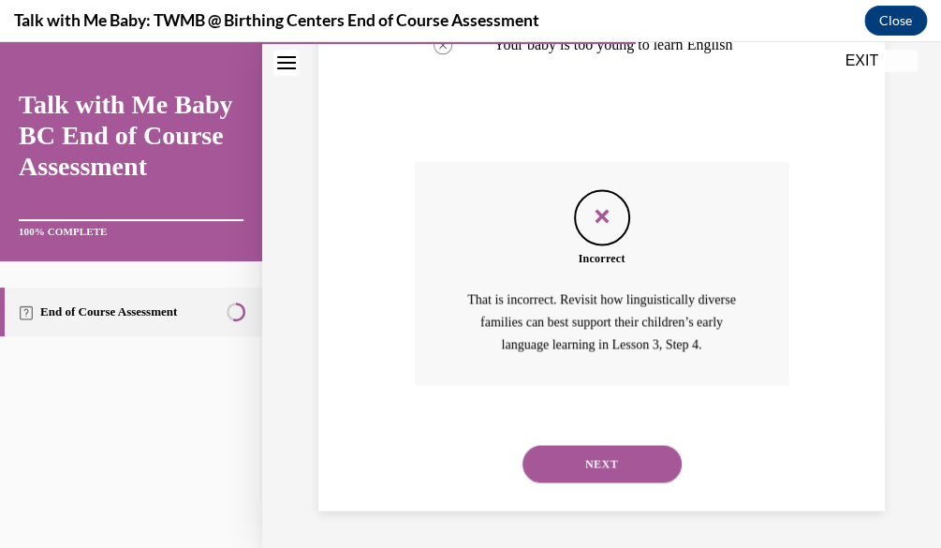
click at [656, 481] on button "NEXT" at bounding box center [602, 463] width 159 height 37
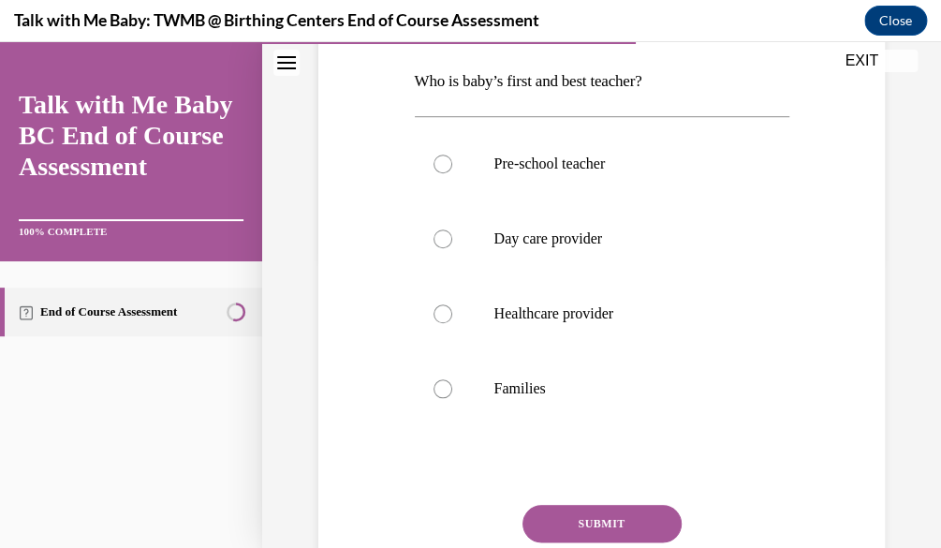
scroll to position [305, 0]
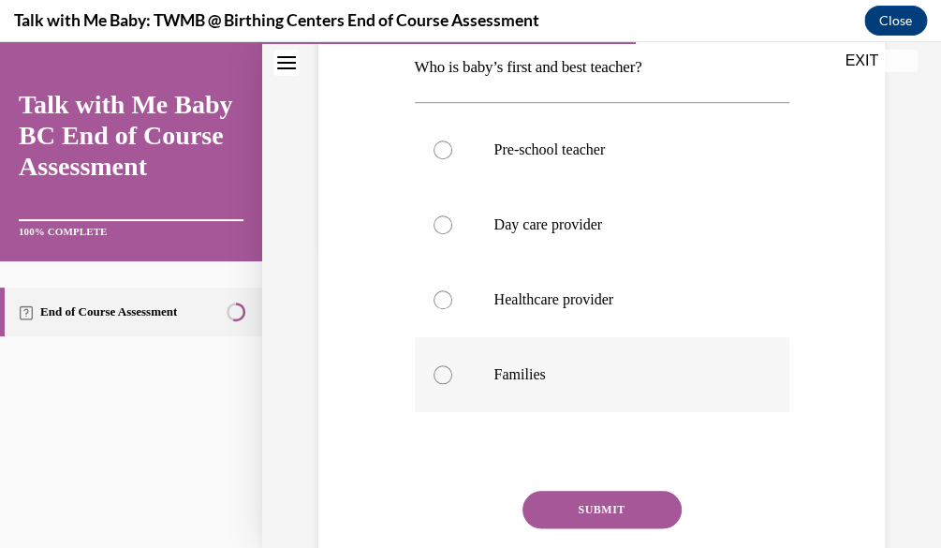
click at [576, 360] on label "Families" at bounding box center [602, 374] width 375 height 75
click at [452, 365] on input "Families" at bounding box center [443, 374] width 19 height 19
radio input "true"
click at [589, 504] on button "SUBMIT" at bounding box center [602, 509] width 159 height 37
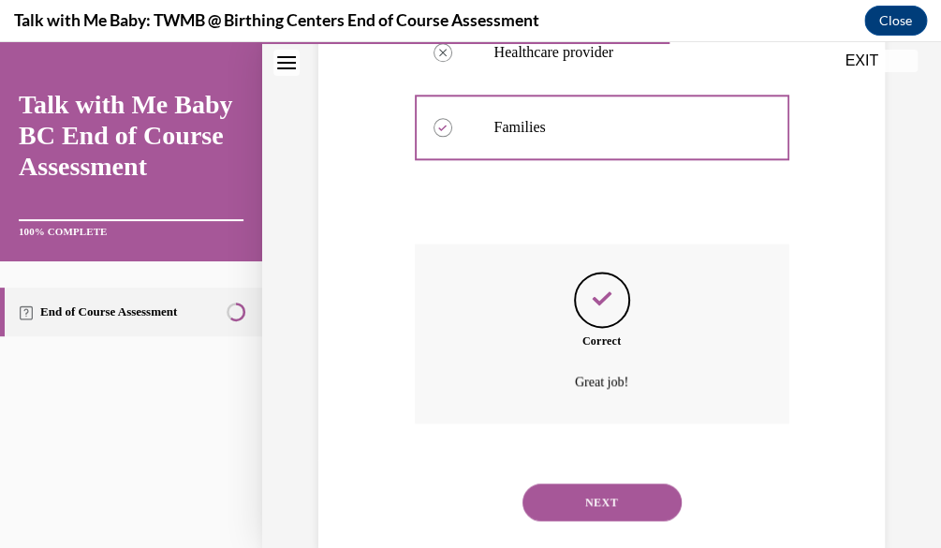
scroll to position [590, 0]
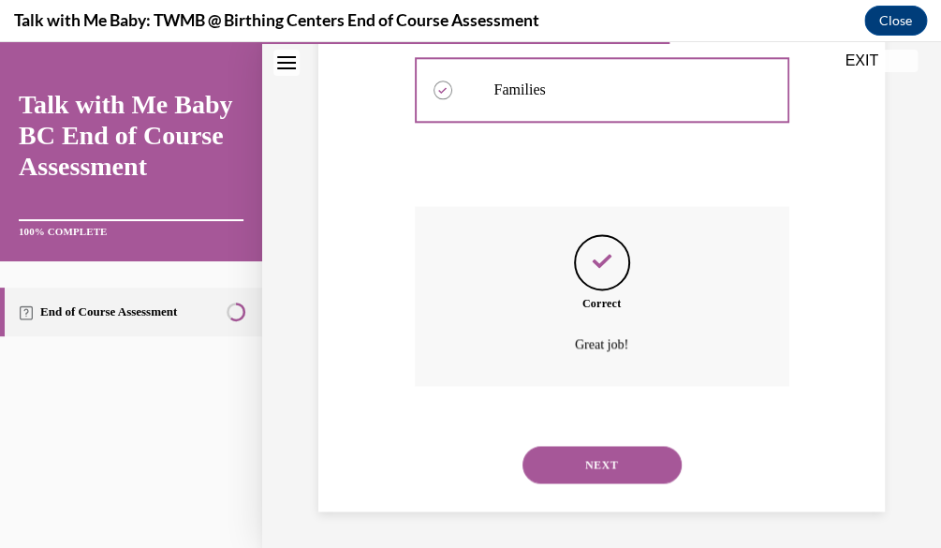
click at [594, 479] on button "NEXT" at bounding box center [602, 464] width 159 height 37
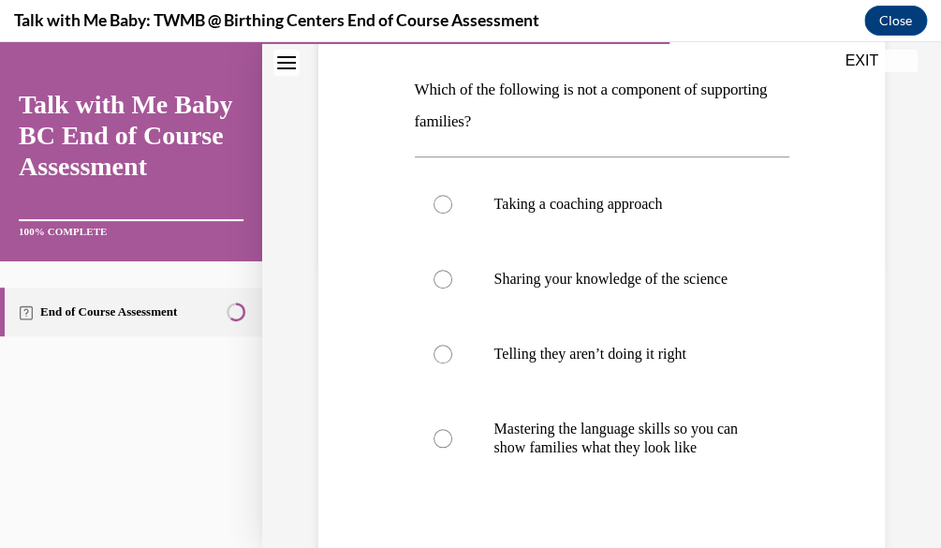
scroll to position [285, 0]
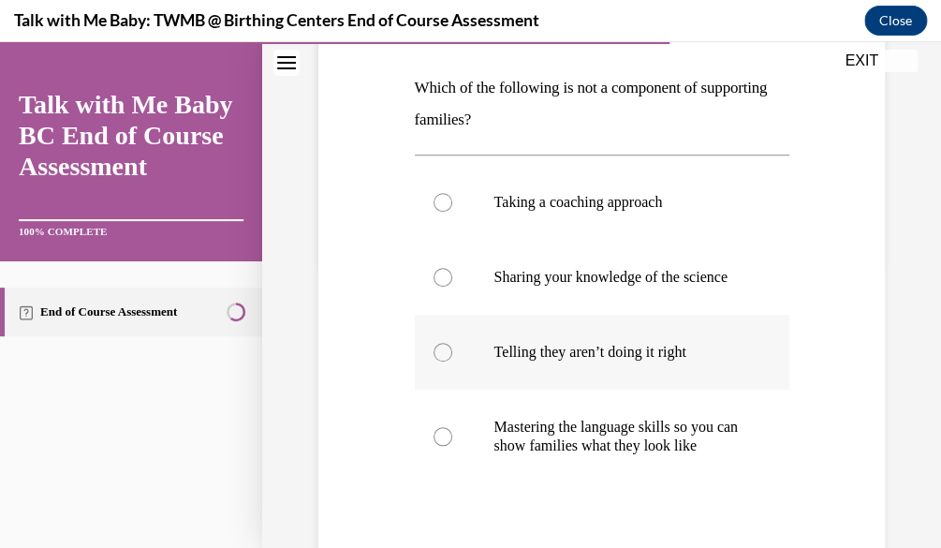
click at [729, 361] on p "Telling they aren’t doing it right" at bounding box center [618, 352] width 248 height 19
click at [452, 361] on input "Telling they aren’t doing it right" at bounding box center [443, 352] width 19 height 19
radio input "true"
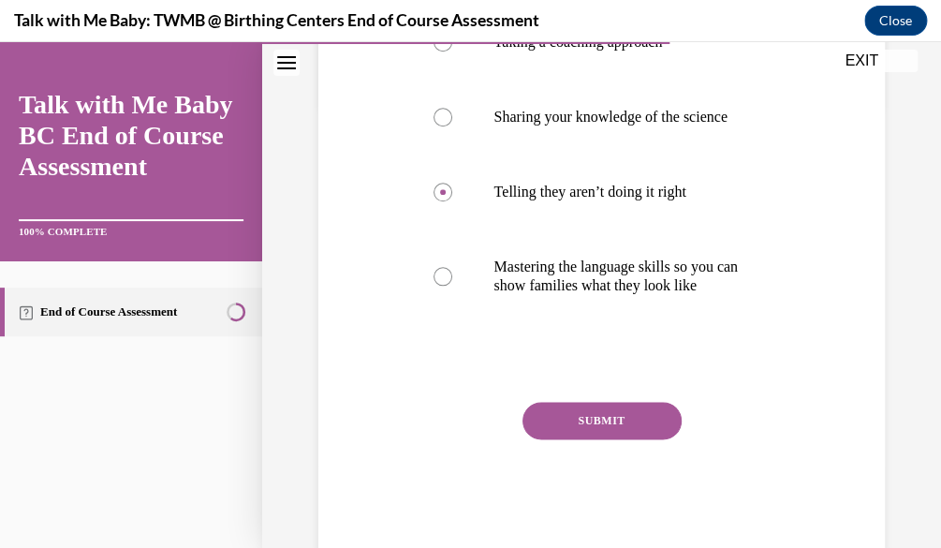
scroll to position [450, 0]
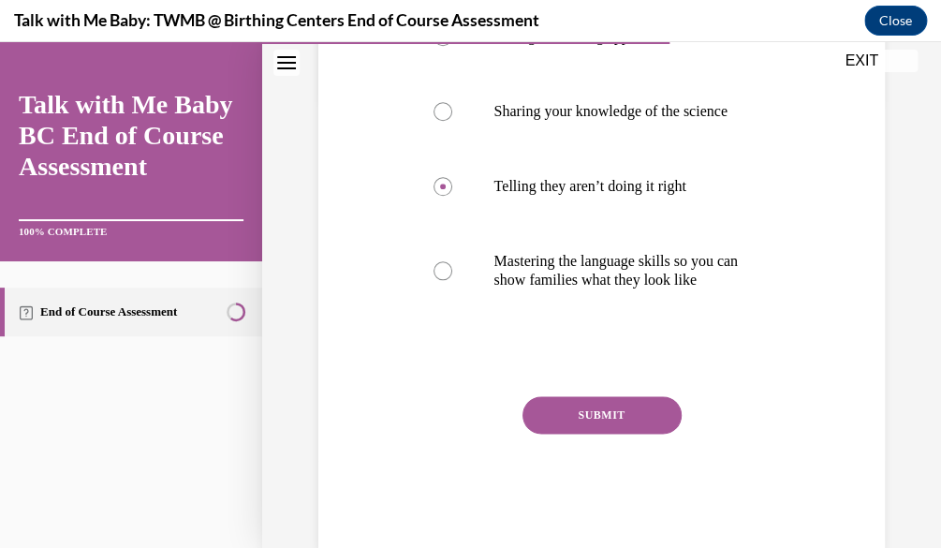
click at [597, 471] on div "SUBMIT" at bounding box center [602, 443] width 375 height 94
click at [597, 470] on div "SUBMIT" at bounding box center [602, 443] width 375 height 94
click at [601, 434] on button "SUBMIT" at bounding box center [602, 414] width 159 height 37
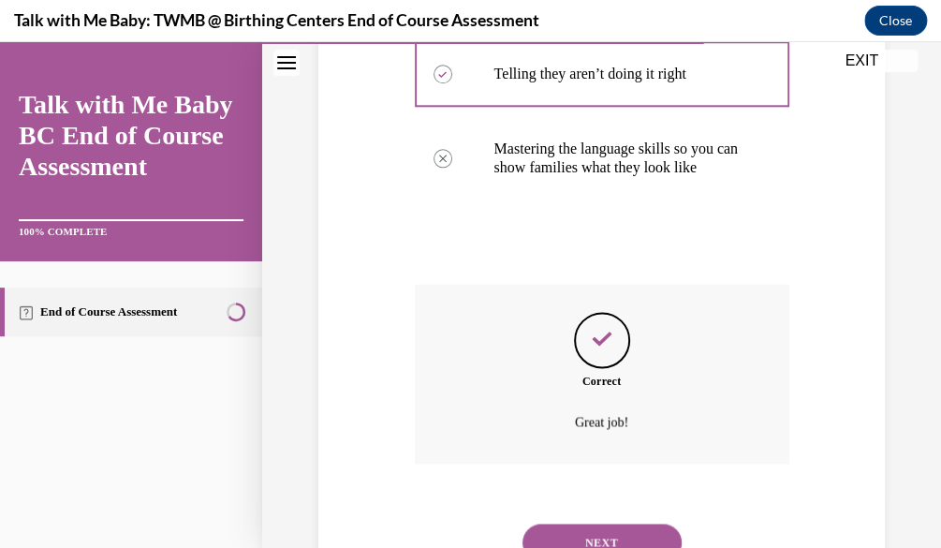
scroll to position [677, 0]
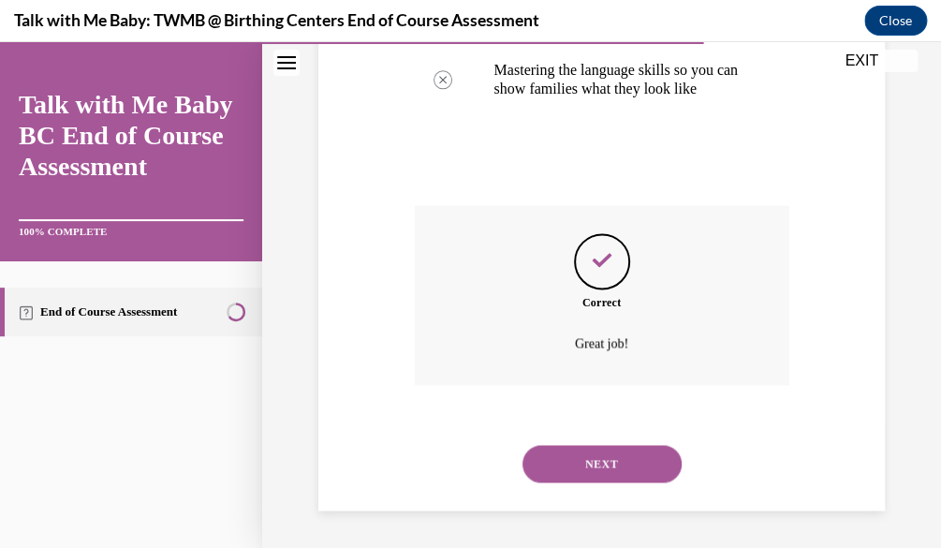
click at [602, 449] on button "NEXT" at bounding box center [602, 463] width 159 height 37
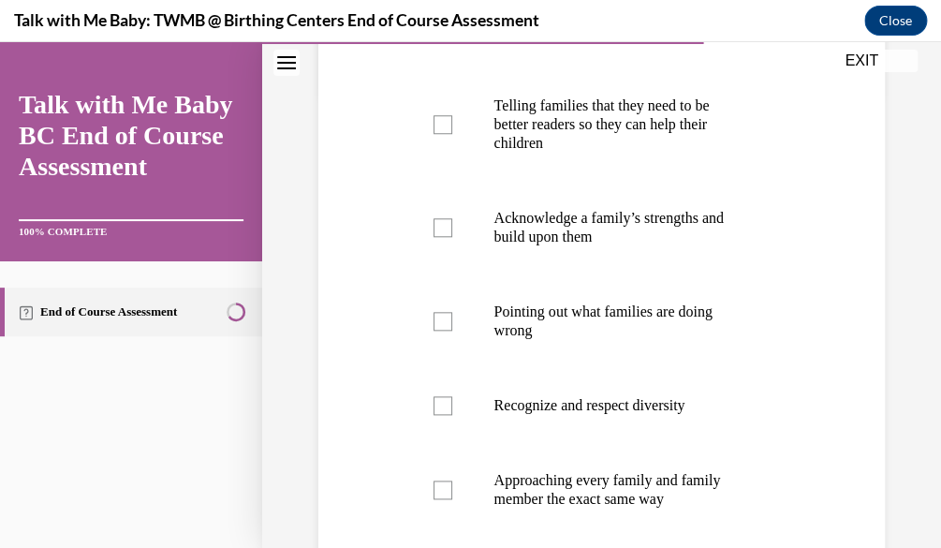
scroll to position [459, 0]
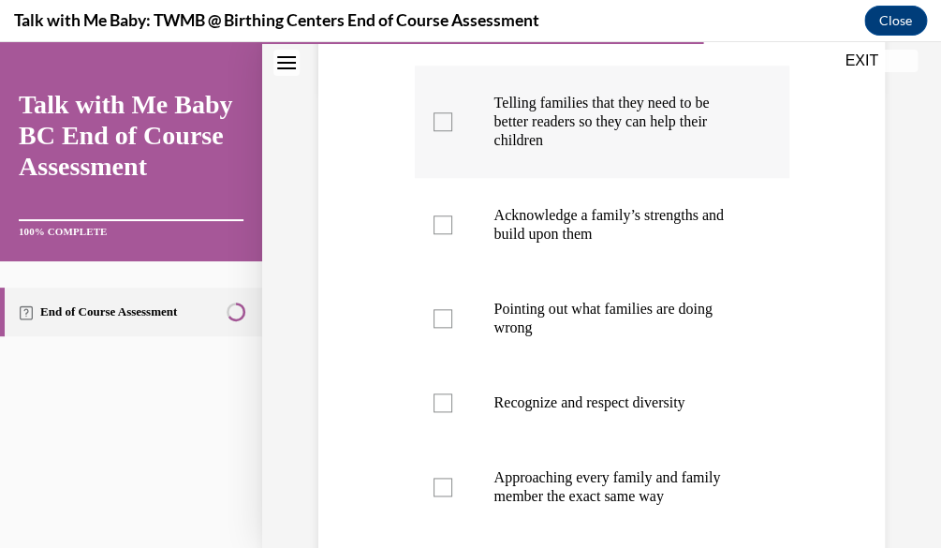
click at [669, 96] on label "Telling families that they need to be better readers so they can help their chi…" at bounding box center [602, 122] width 375 height 112
click at [452, 112] on input "Telling families that they need to be better readers so they can help their chi…" at bounding box center [443, 121] width 19 height 19
checkbox input "true"
click at [635, 232] on label "Acknowledge a family’s strengths and build upon them" at bounding box center [602, 225] width 375 height 94
click at [452, 232] on input "Acknowledge a family’s strengths and build upon them" at bounding box center [443, 224] width 19 height 19
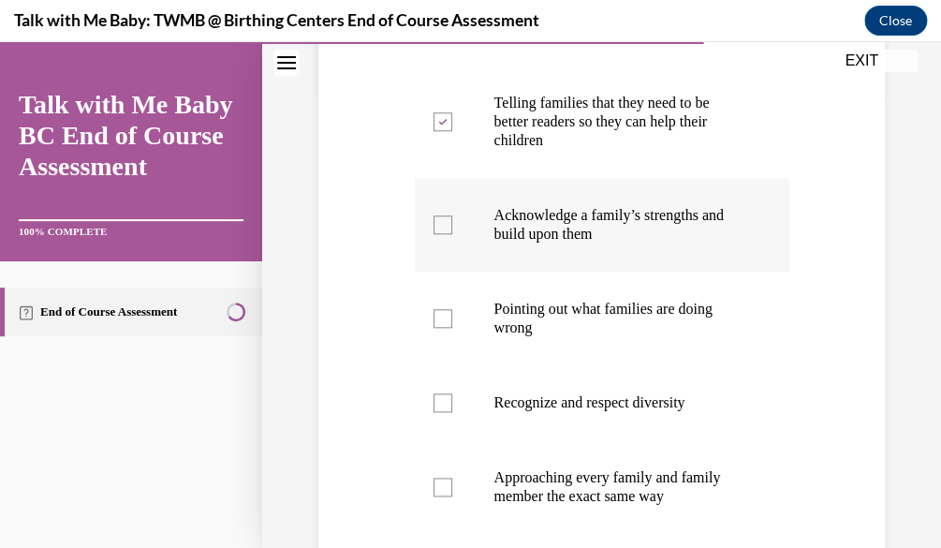
checkbox input "true"
click at [728, 440] on label "Recognize and respect diversity" at bounding box center [602, 402] width 375 height 75
click at [452, 412] on input "Recognize and respect diversity" at bounding box center [443, 402] width 19 height 19
checkbox input "true"
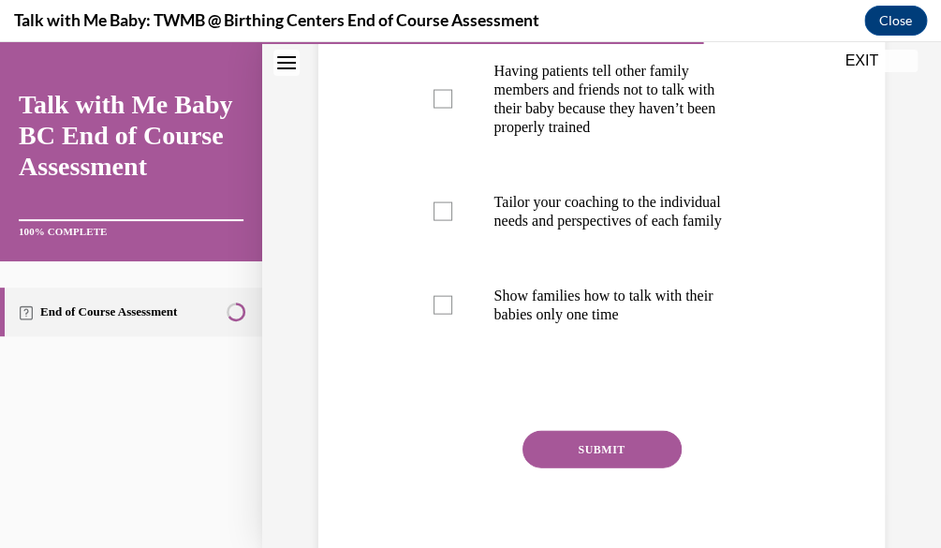
scroll to position [1057, 0]
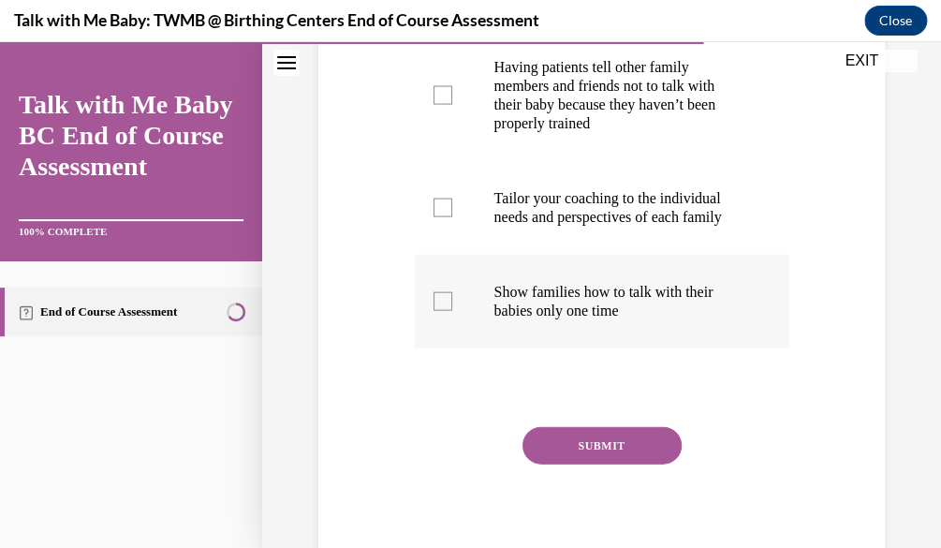
click at [553, 347] on label "Show families how to talk with their babies only one time" at bounding box center [602, 301] width 375 height 94
click at [452, 310] on input "Show families how to talk with their babies only one time" at bounding box center [443, 300] width 19 height 19
checkbox input "true"
click at [633, 226] on p "Tailor your coaching to the individual needs and perspectives of each family" at bounding box center [618, 206] width 248 height 37
click at [452, 216] on input "Tailor your coaching to the individual needs and perspectives of each family" at bounding box center [443, 207] width 19 height 19
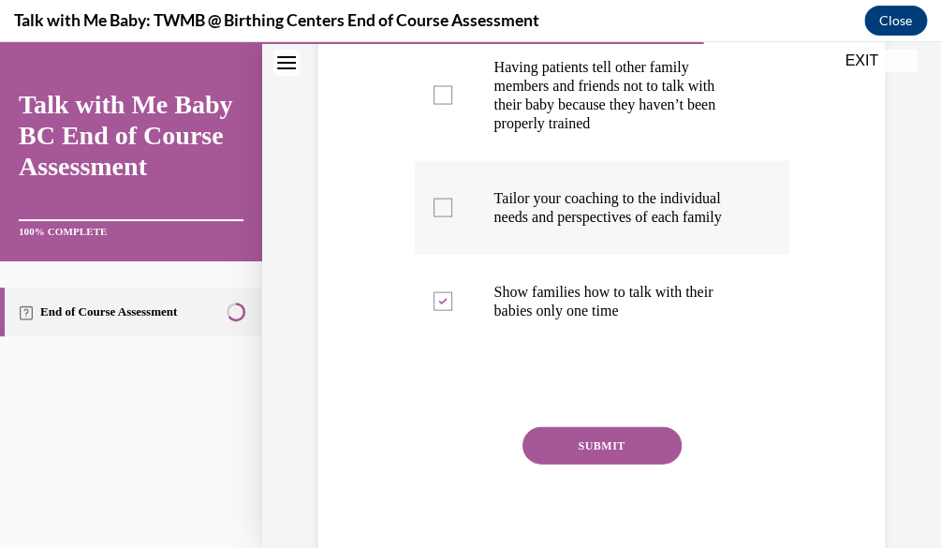
checkbox input "true"
click at [653, 464] on button "SUBMIT" at bounding box center [602, 444] width 159 height 37
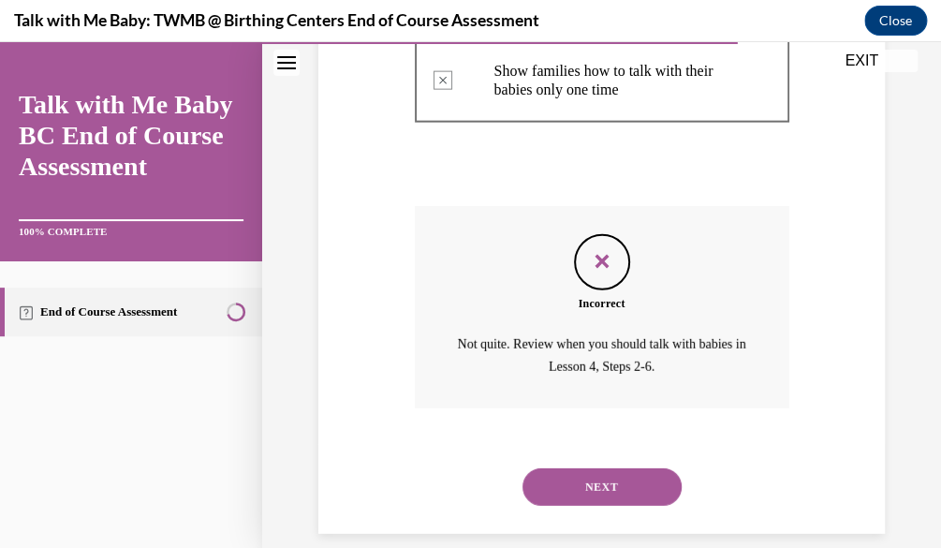
scroll to position [1349, 0]
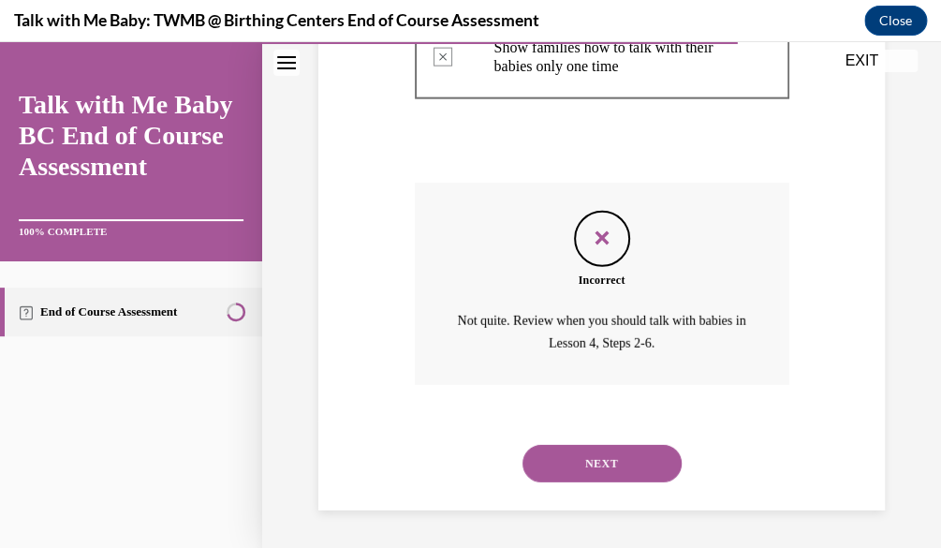
click at [611, 469] on button "NEXT" at bounding box center [602, 463] width 159 height 37
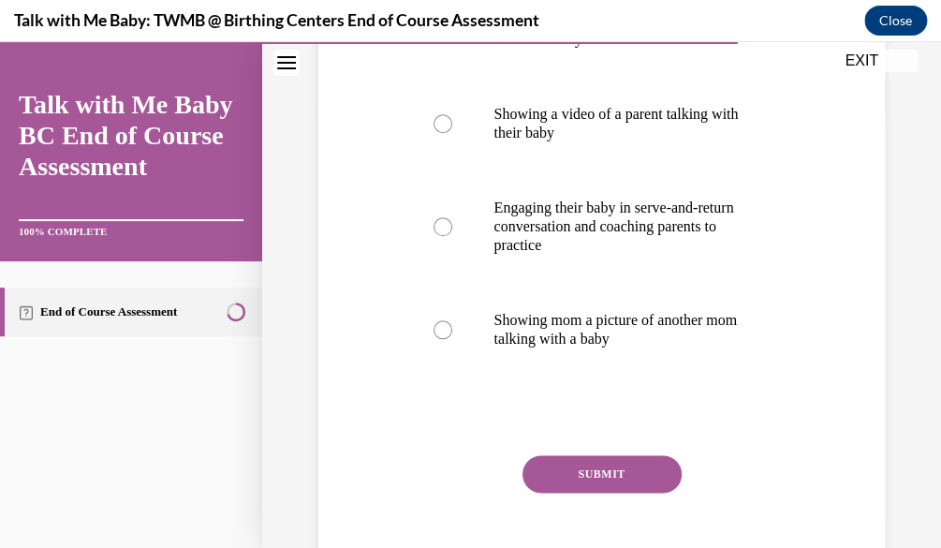
scroll to position [384, 0]
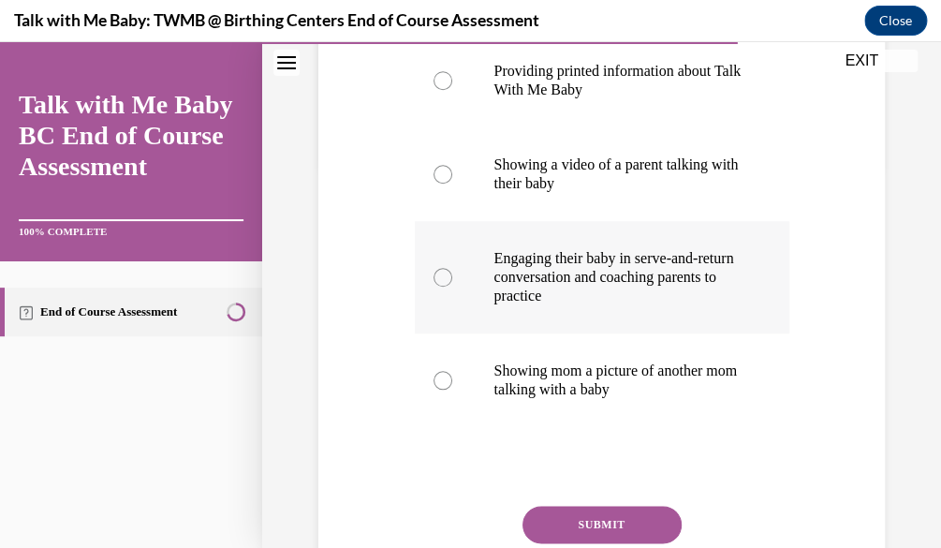
click at [726, 333] on label "Engaging their baby in serve-and-return conversation and coaching parents to pr…" at bounding box center [602, 277] width 375 height 112
click at [452, 287] on input "Engaging their baby in serve-and-return conversation and coaching parents to pr…" at bounding box center [443, 277] width 19 height 19
radio input "true"
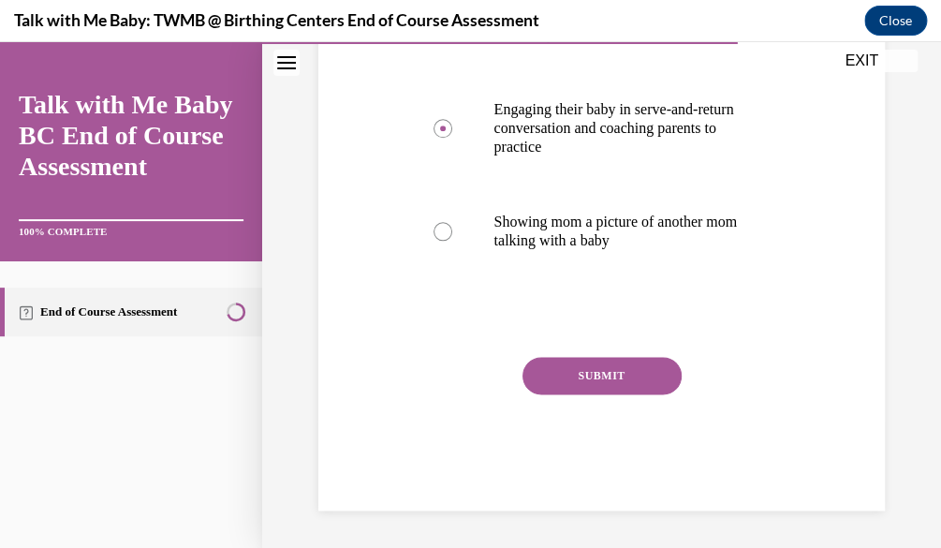
click at [546, 368] on button "SUBMIT" at bounding box center [602, 375] width 159 height 37
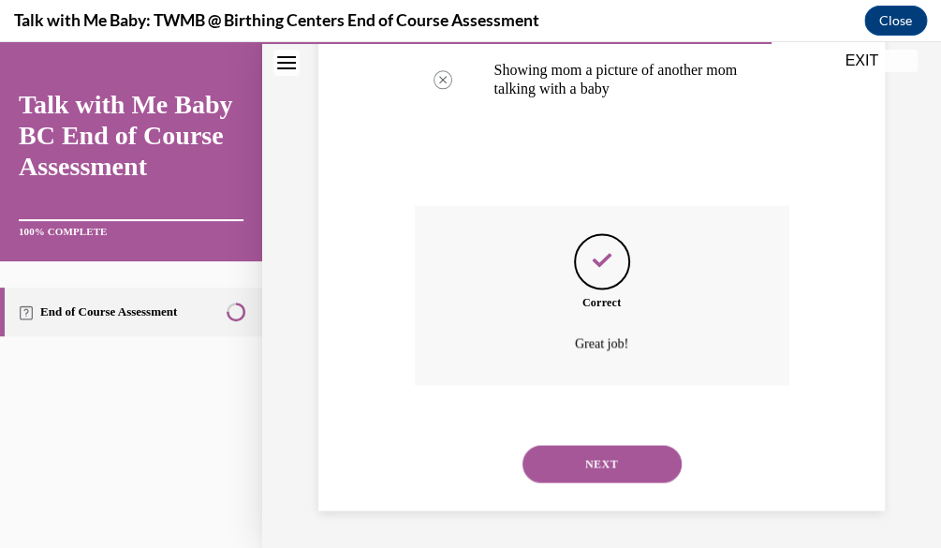
scroll to position [715, 0]
click at [562, 467] on button "NEXT" at bounding box center [602, 463] width 159 height 37
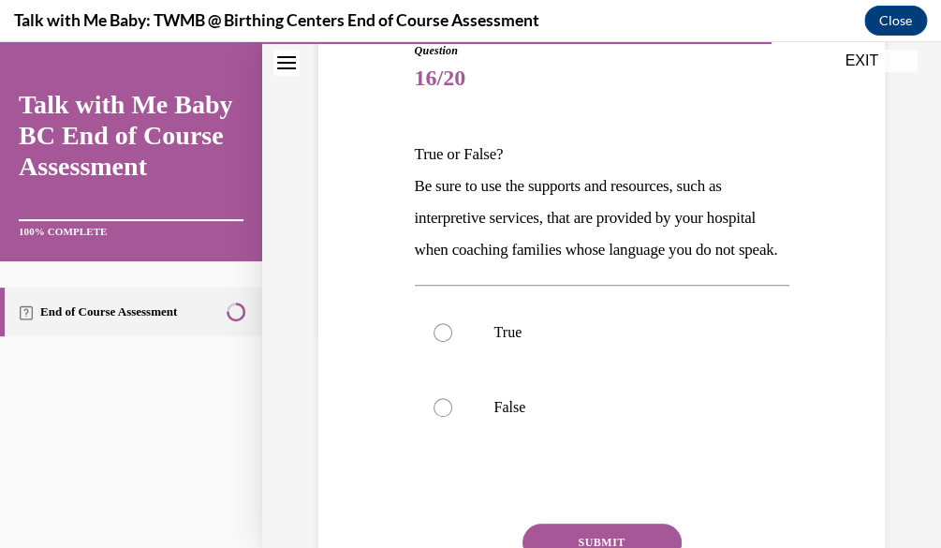
scroll to position [220, 0]
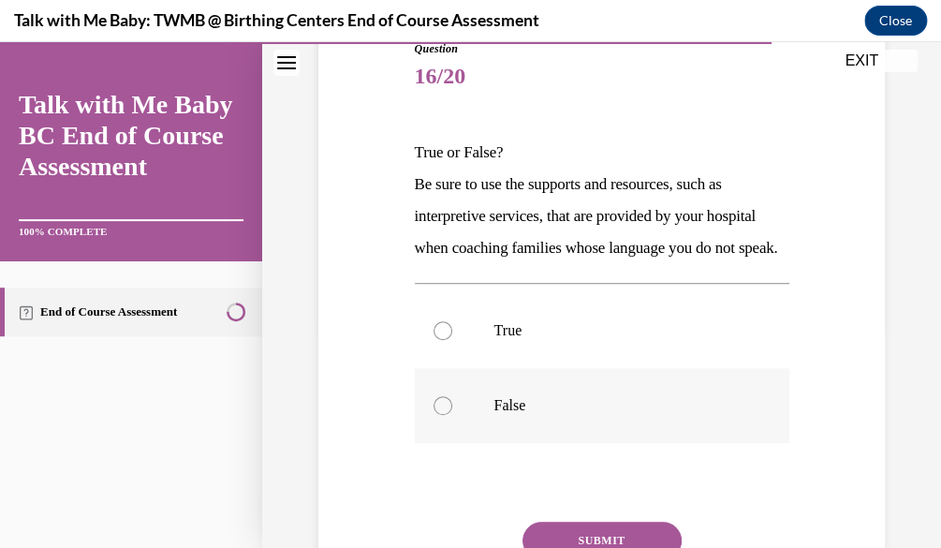
click at [538, 443] on label "False" at bounding box center [602, 405] width 375 height 75
click at [452, 415] on input "False" at bounding box center [443, 405] width 19 height 19
radio input "true"
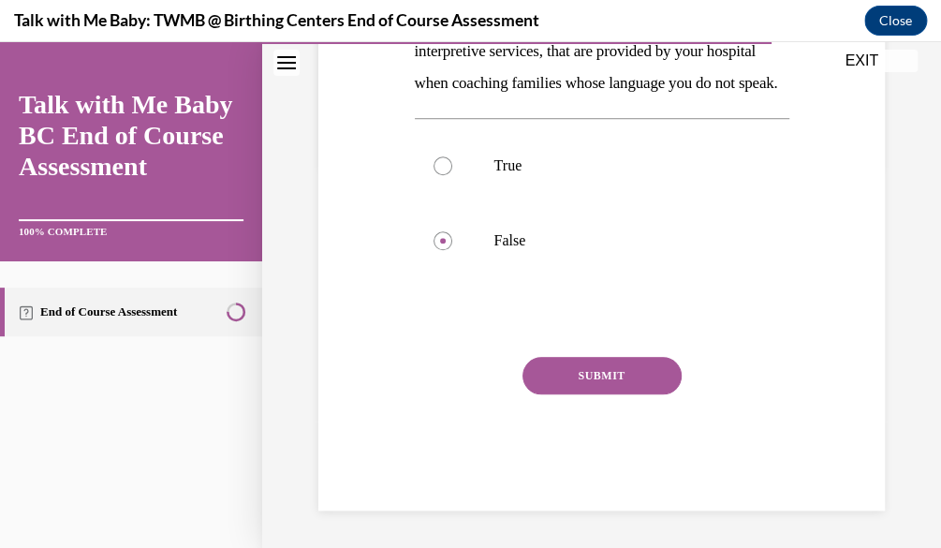
click at [656, 366] on button "SUBMIT" at bounding box center [602, 375] width 159 height 37
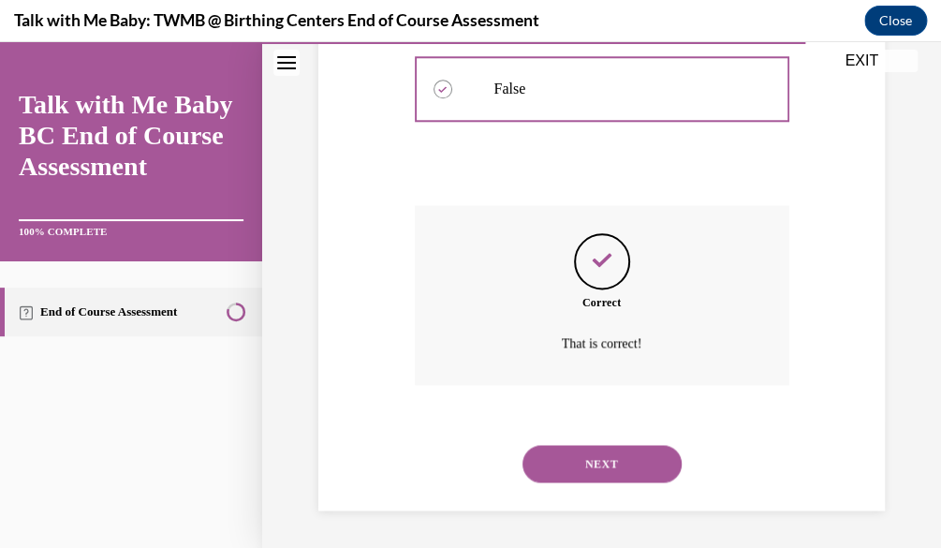
scroll to position [567, 0]
click at [624, 453] on button "NEXT" at bounding box center [602, 463] width 159 height 37
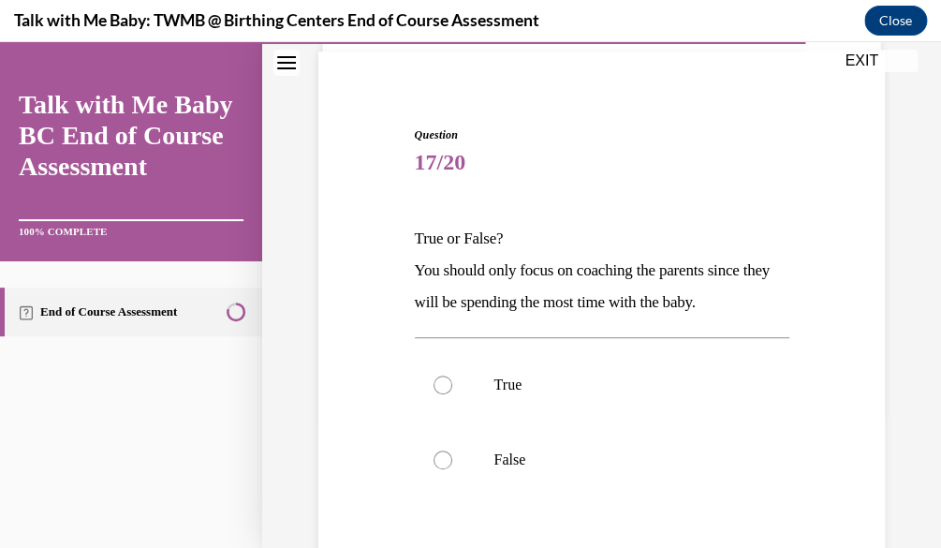
scroll to position [140, 0]
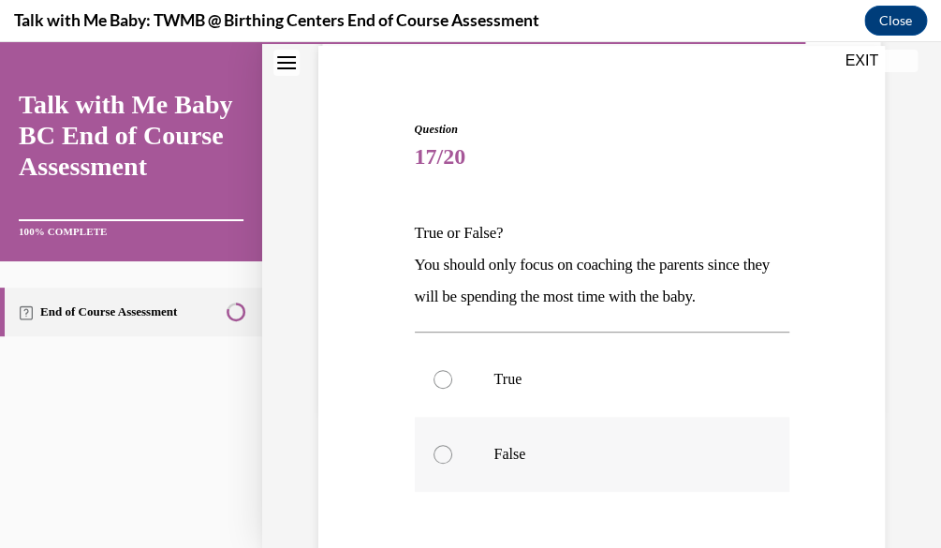
click at [613, 423] on label "False" at bounding box center [602, 454] width 375 height 75
click at [452, 445] on input "False" at bounding box center [443, 454] width 19 height 19
radio input "true"
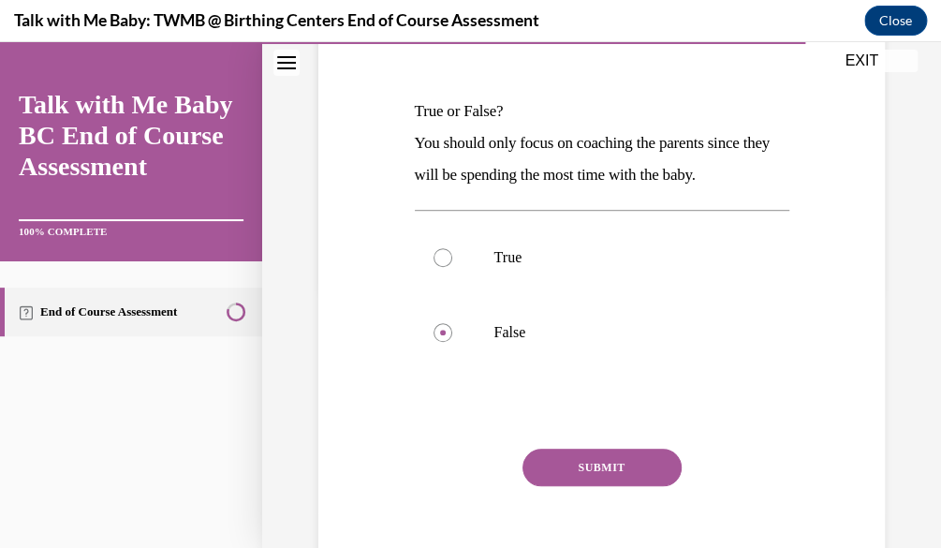
scroll to position [307, 0]
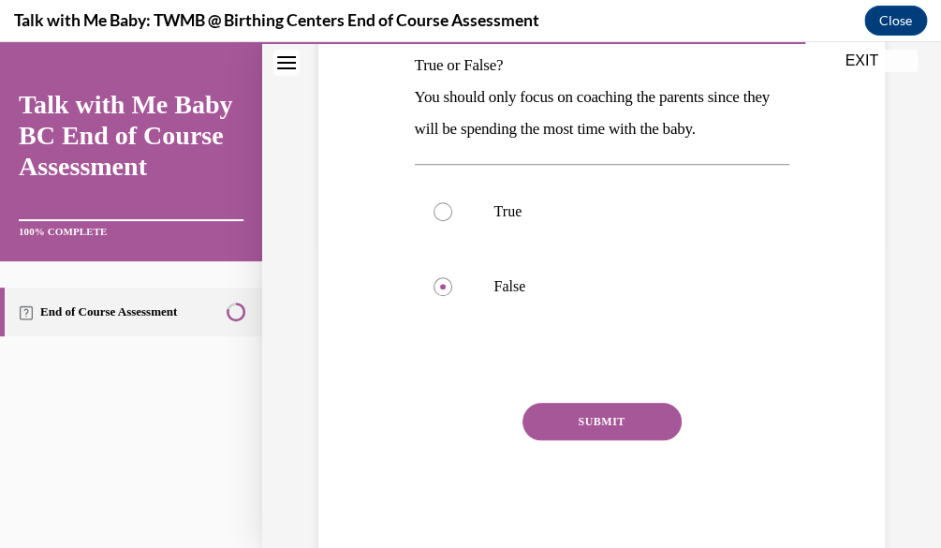
click at [616, 434] on button "SUBMIT" at bounding box center [602, 421] width 159 height 37
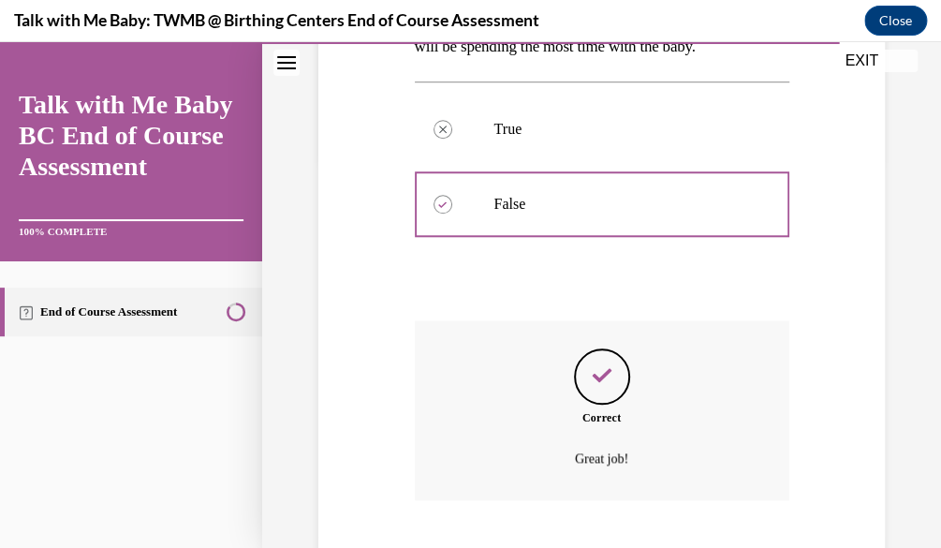
scroll to position [504, 0]
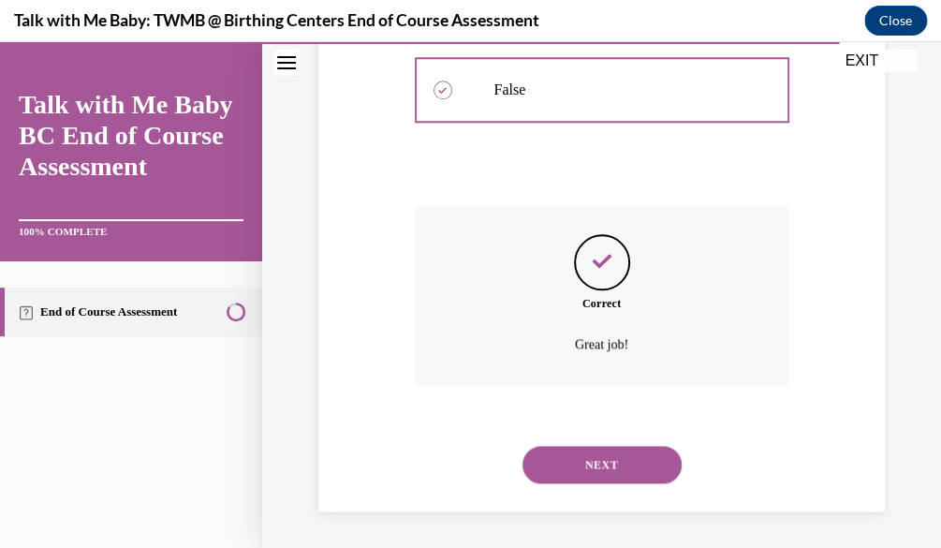
click at [611, 479] on button "NEXT" at bounding box center [602, 464] width 159 height 37
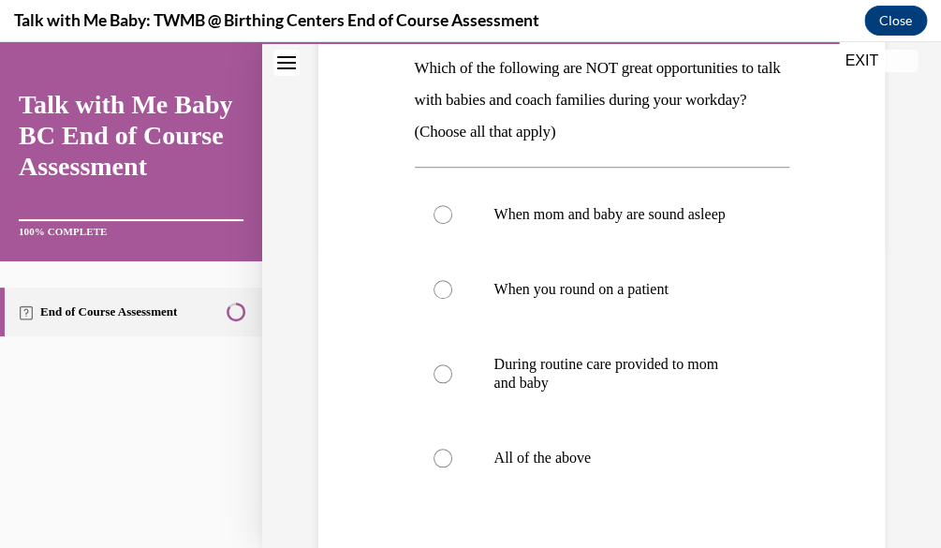
scroll to position [307, 0]
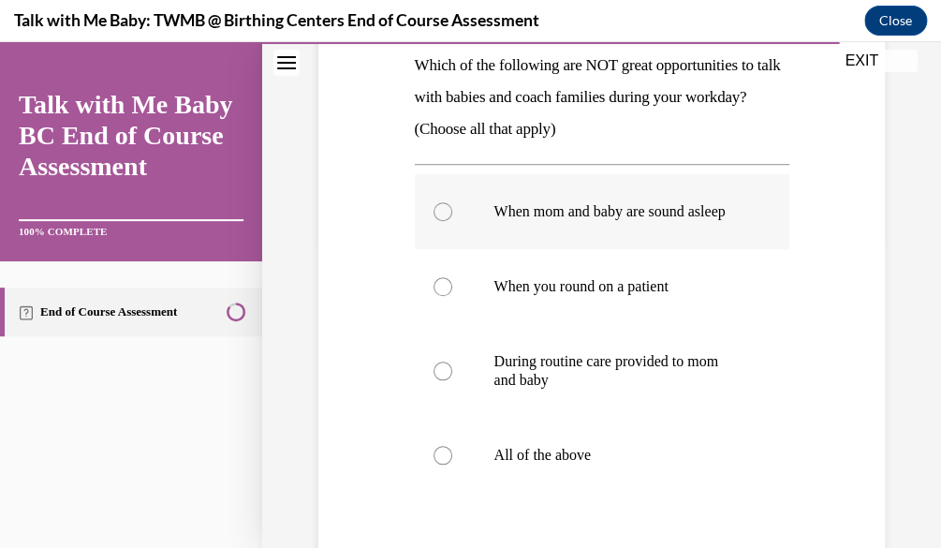
click at [670, 221] on p "When mom and baby are sound asleep" at bounding box center [618, 211] width 248 height 19
click at [452, 221] on input "When mom and baby are sound asleep" at bounding box center [443, 211] width 19 height 19
radio input "true"
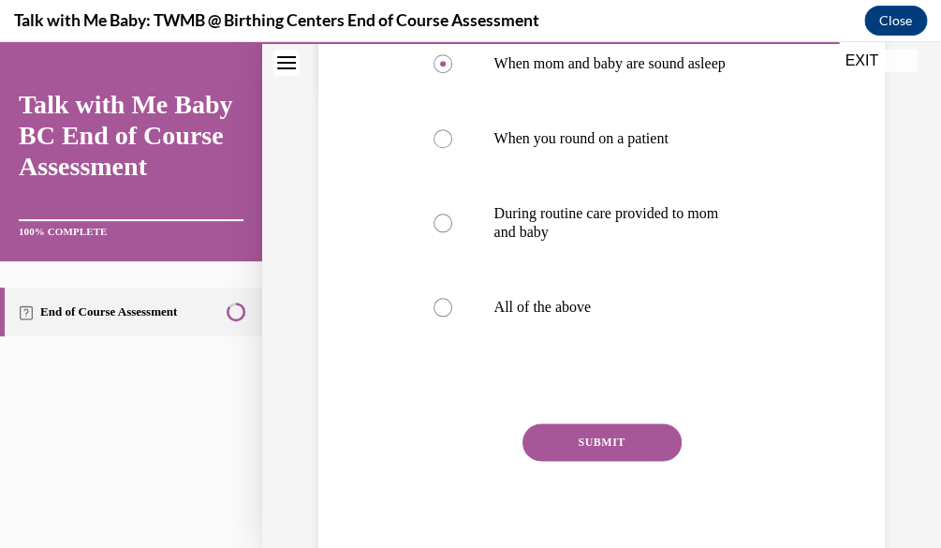
scroll to position [478, 0]
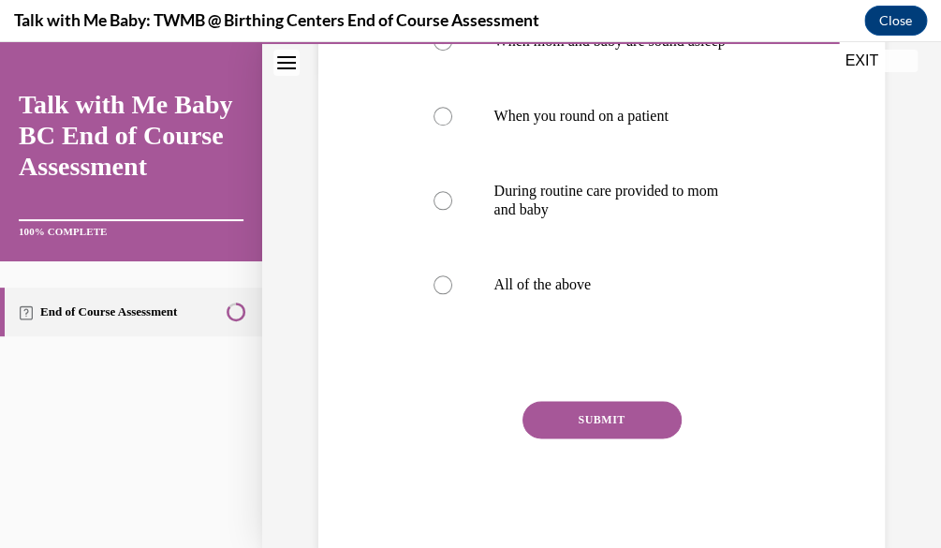
click at [546, 458] on div "SUBMIT" at bounding box center [602, 448] width 375 height 94
click at [546, 438] on button "SUBMIT" at bounding box center [602, 419] width 159 height 37
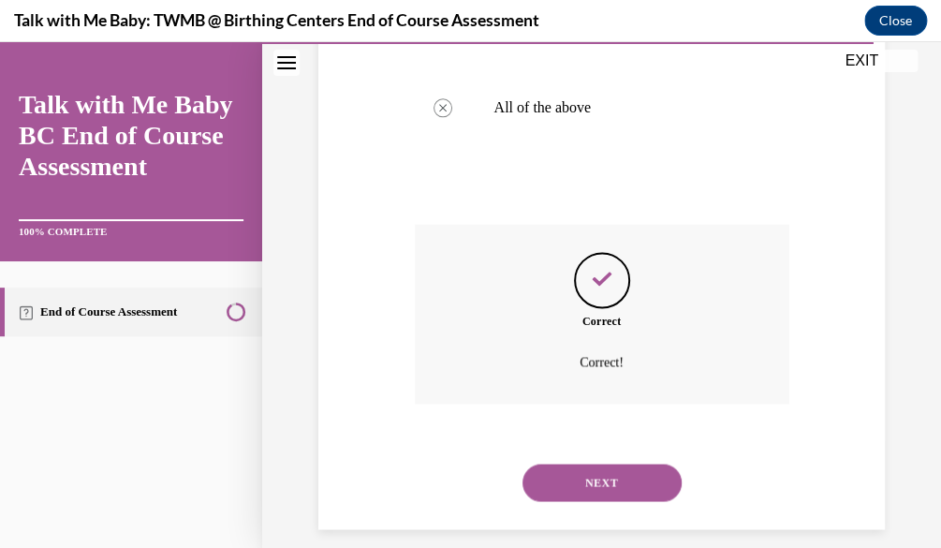
scroll to position [691, 0]
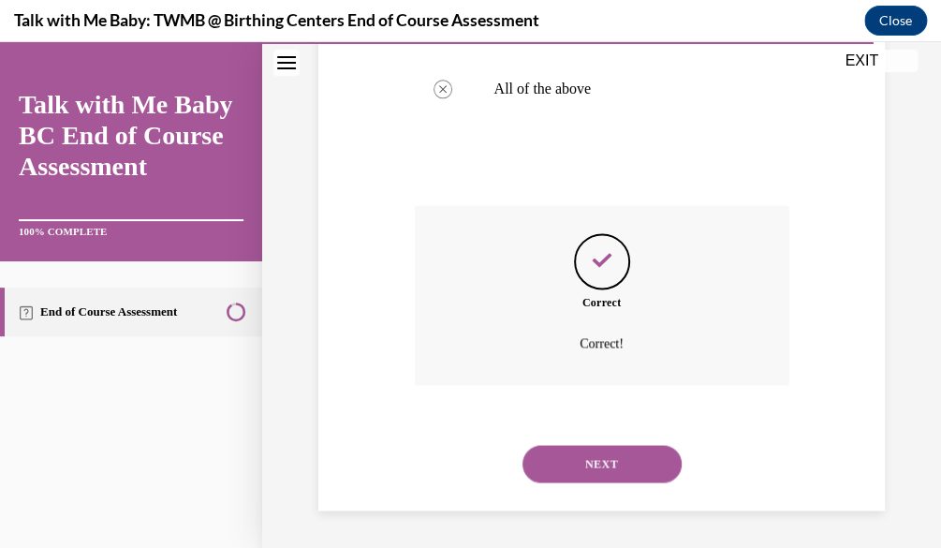
click at [546, 449] on button "NEXT" at bounding box center [602, 463] width 159 height 37
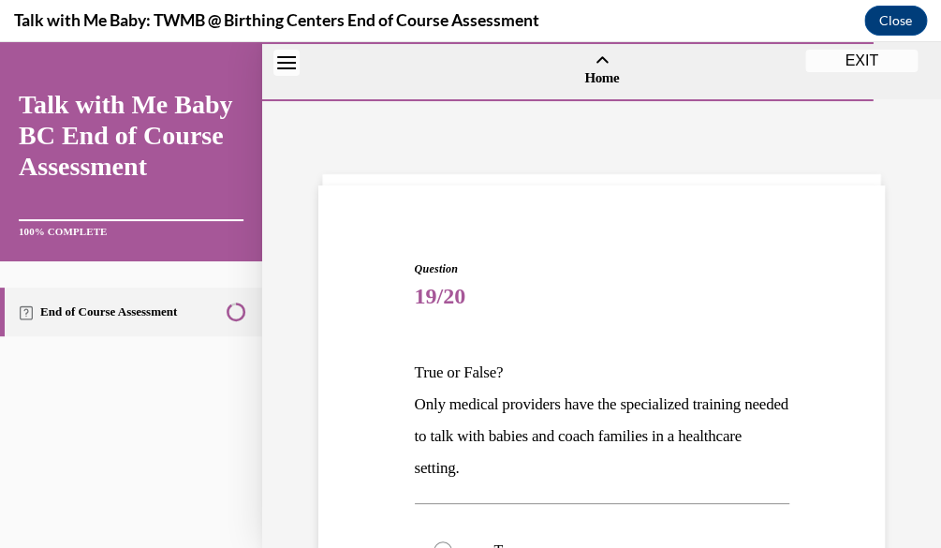
scroll to position [181, 0]
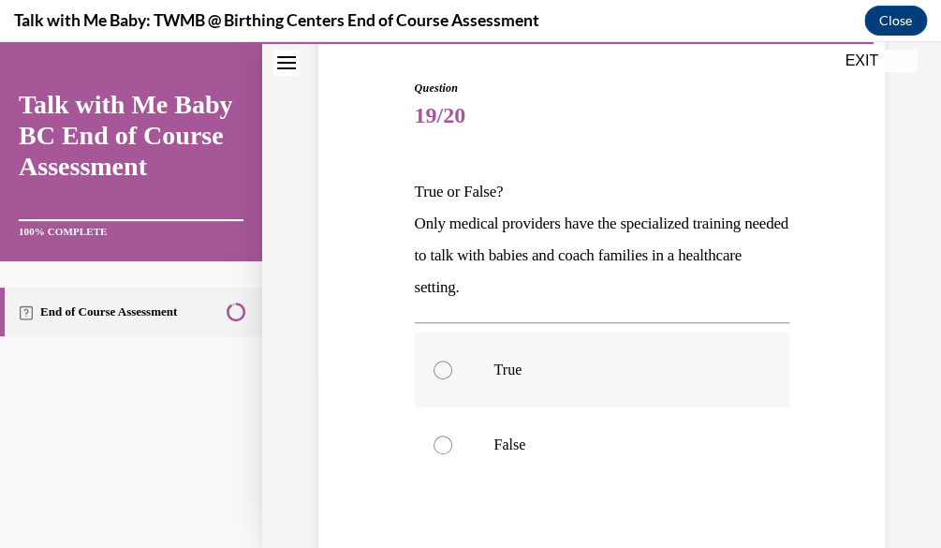
click at [646, 361] on p "True" at bounding box center [618, 370] width 248 height 19
click at [452, 361] on input "True" at bounding box center [443, 370] width 19 height 19
radio input "true"
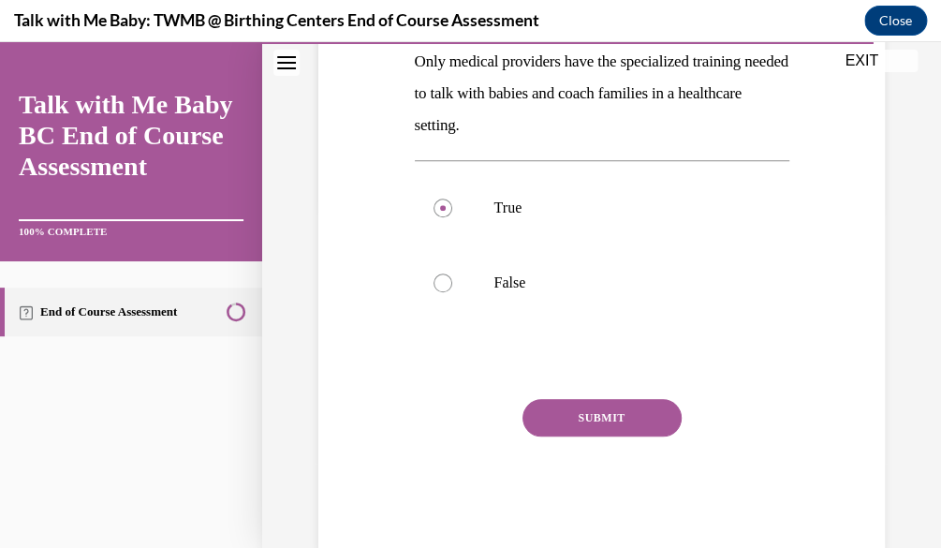
scroll to position [384, 0]
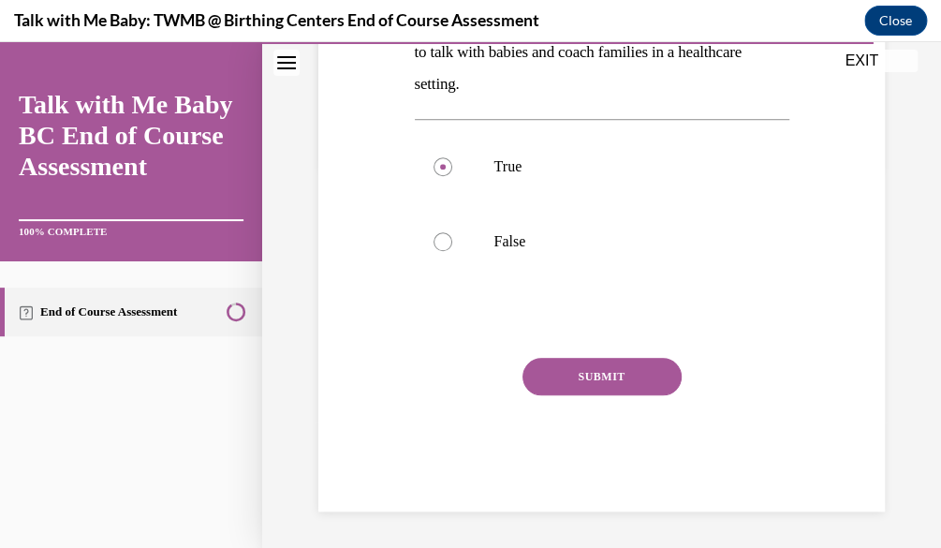
click at [626, 389] on button "SUBMIT" at bounding box center [602, 376] width 159 height 37
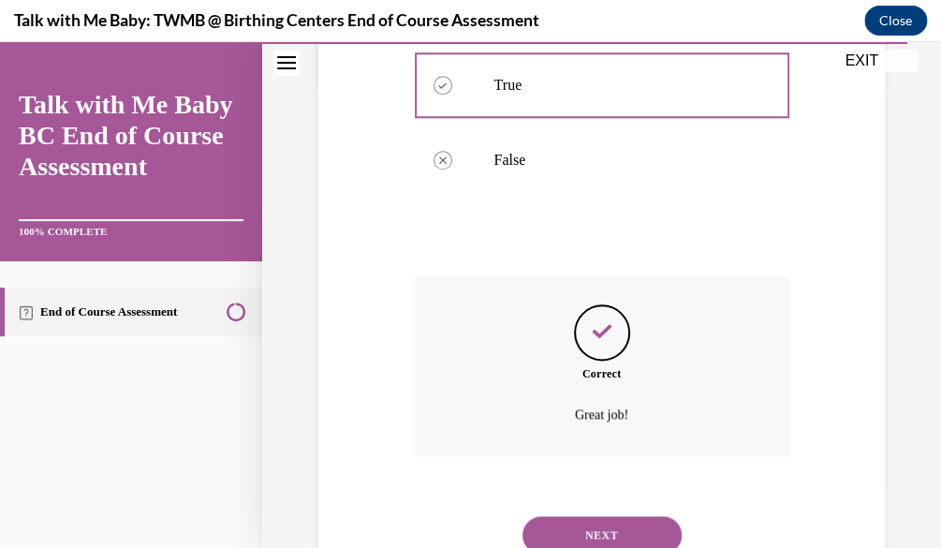
scroll to position [535, 0]
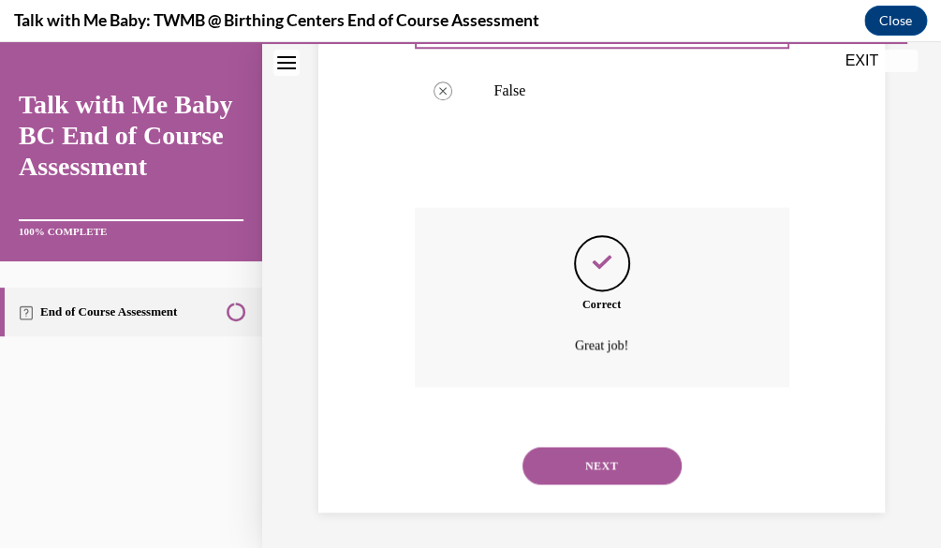
click at [609, 476] on button "NEXT" at bounding box center [602, 465] width 159 height 37
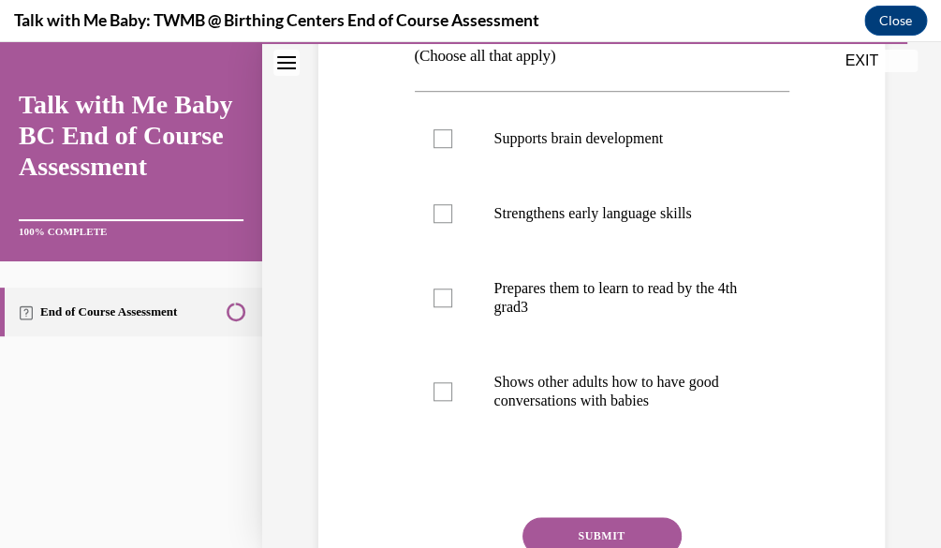
scroll to position [368, 0]
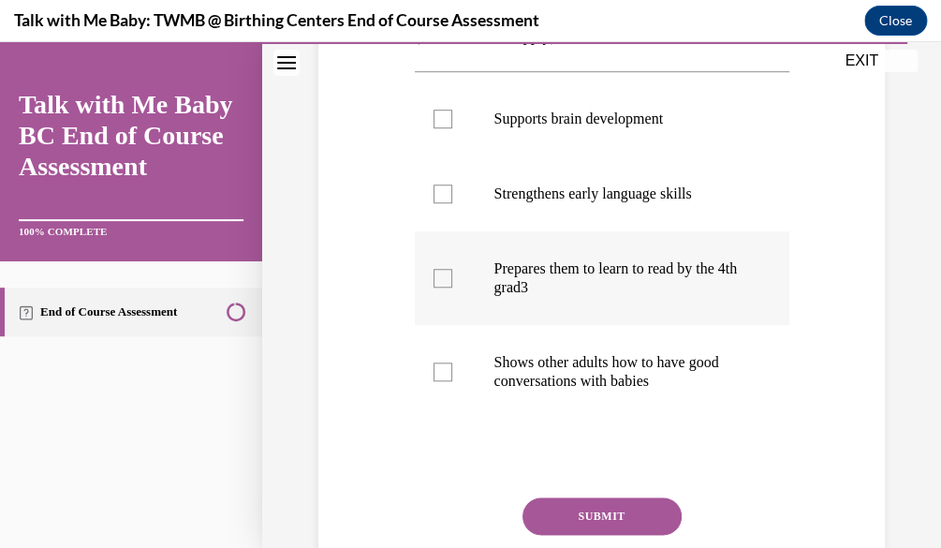
click at [544, 305] on label "Prepares them to learn to read by the 4th grad3" at bounding box center [602, 278] width 375 height 94
click at [452, 287] on input "Prepares them to learn to read by the 4th grad3" at bounding box center [443, 278] width 19 height 19
checkbox input "true"
click at [611, 514] on button "SUBMIT" at bounding box center [602, 515] width 159 height 37
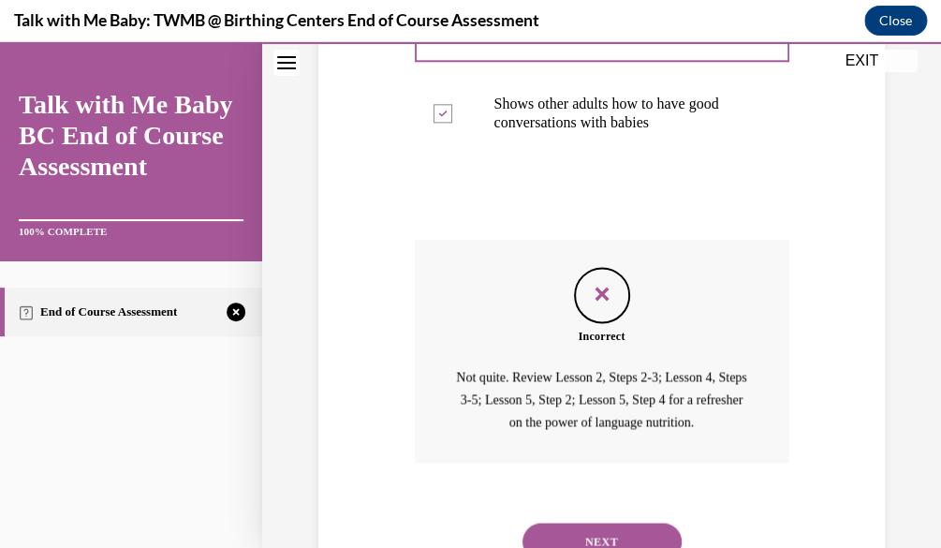
scroll to position [703, 0]
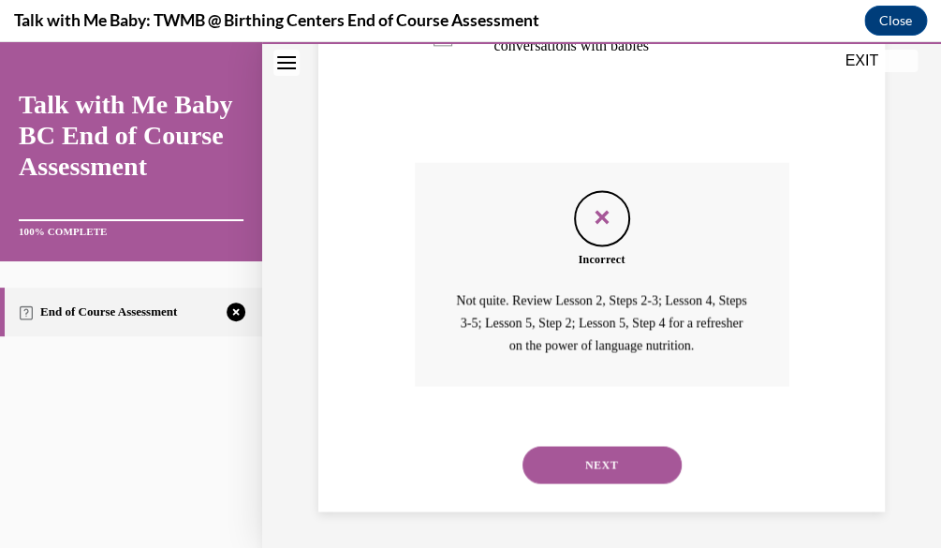
click at [547, 476] on button "NEXT" at bounding box center [602, 464] width 159 height 37
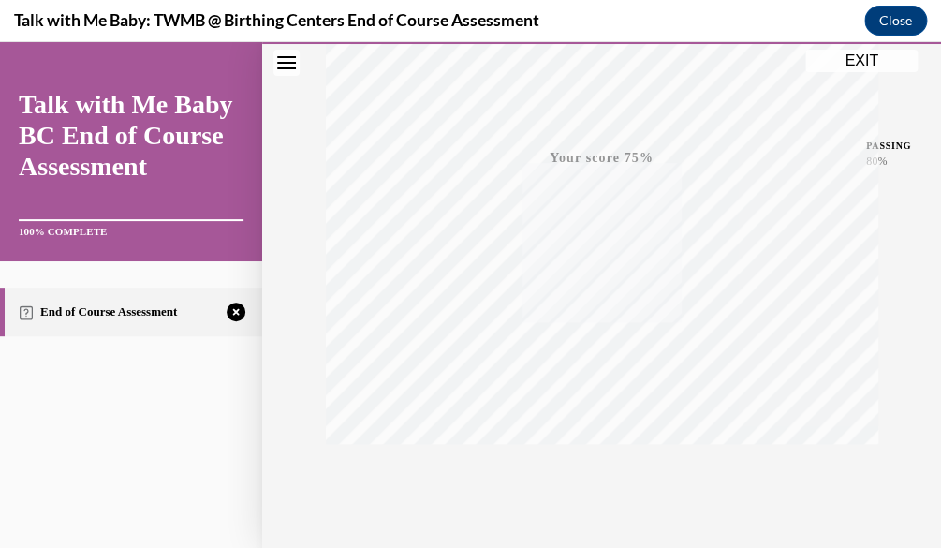
scroll to position [452, 0]
drag, startPoint x: 920, startPoint y: 472, endPoint x: 874, endPoint y: 517, distance: 64.2
drag, startPoint x: 874, startPoint y: 517, endPoint x: 887, endPoint y: 543, distance: 29.3
click at [887, 543] on div "Quiz Results PASSING 80% Your score 75% Failed PASSING 80% Your score Your scor…" at bounding box center [601, 99] width 679 height 901
click at [622, 431] on icon "button" at bounding box center [601, 435] width 66 height 21
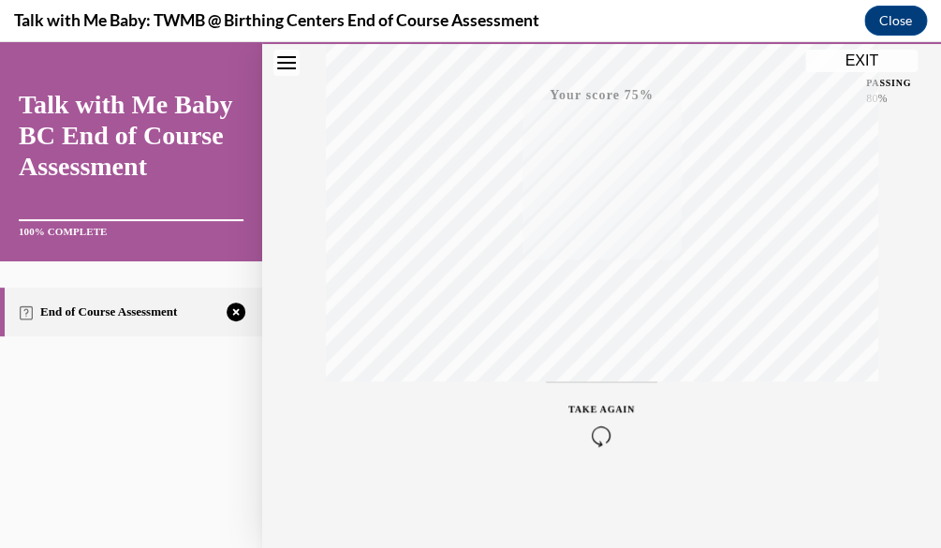
scroll to position [290, 0]
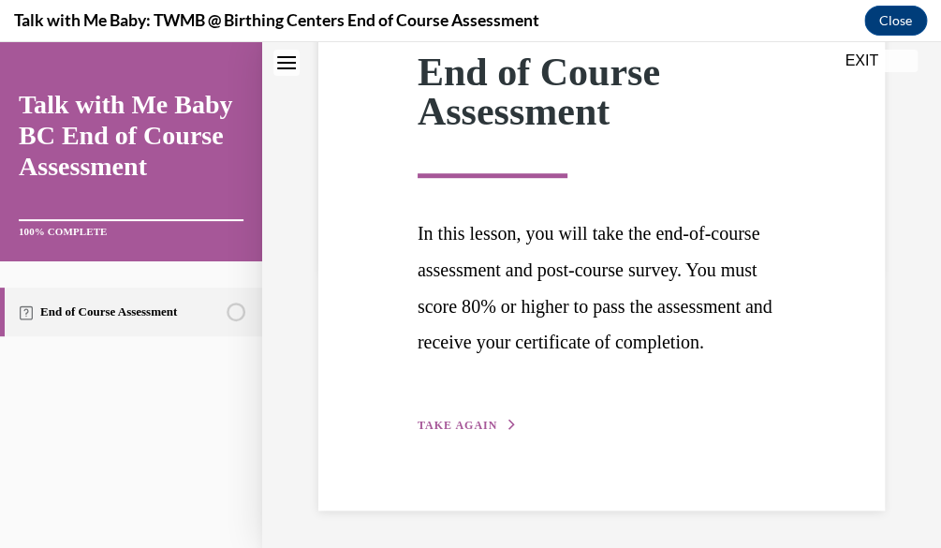
click at [478, 432] on span "TAKE AGAIN" at bounding box center [458, 425] width 80 height 13
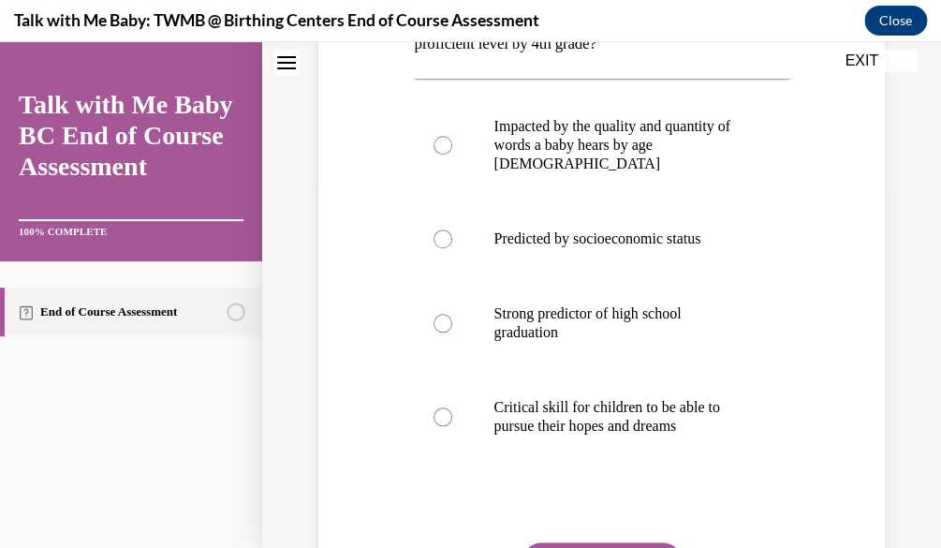
scroll to position [359, 0]
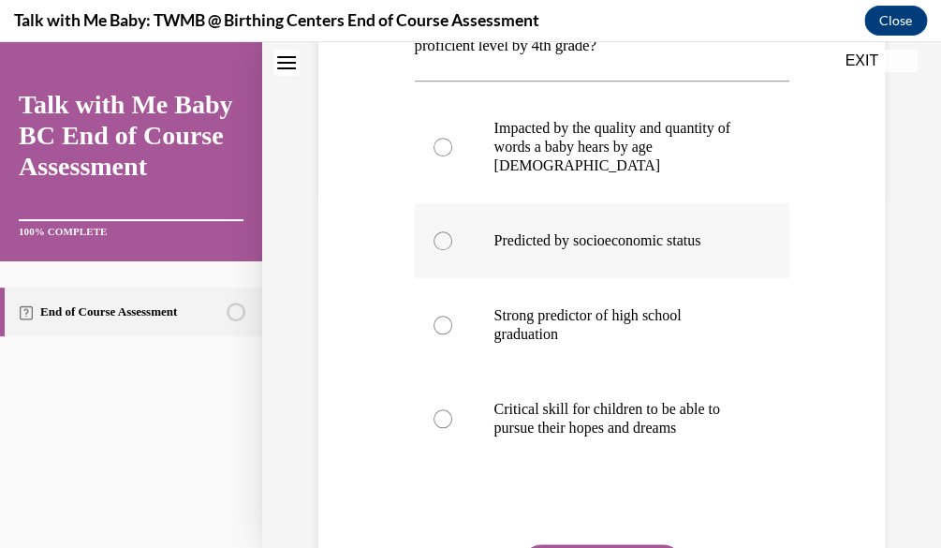
click at [679, 234] on p "Predicted by socioeconomic status" at bounding box center [618, 240] width 248 height 19
click at [452, 234] on input "Predicted by socioeconomic status" at bounding box center [443, 240] width 19 height 19
radio input "true"
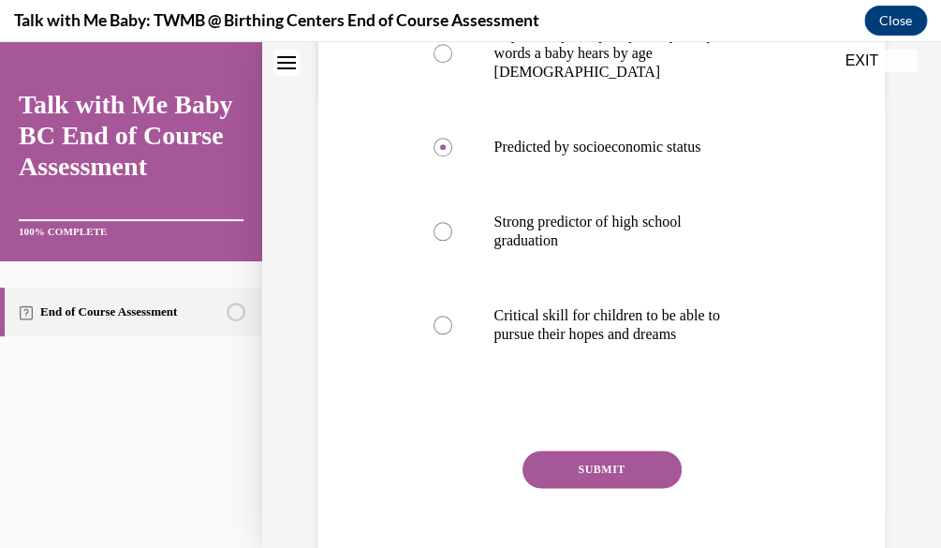
scroll to position [544, 0]
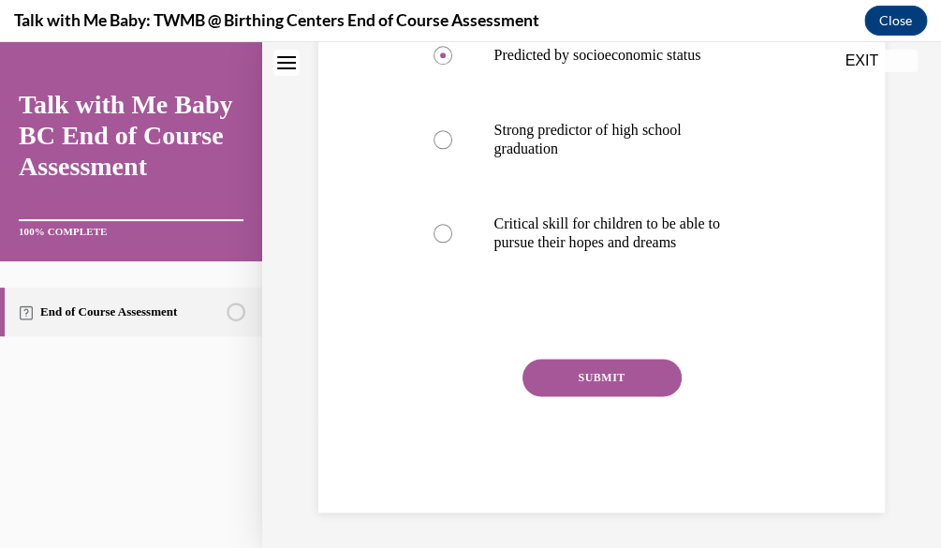
click at [602, 393] on button "SUBMIT" at bounding box center [602, 377] width 159 height 37
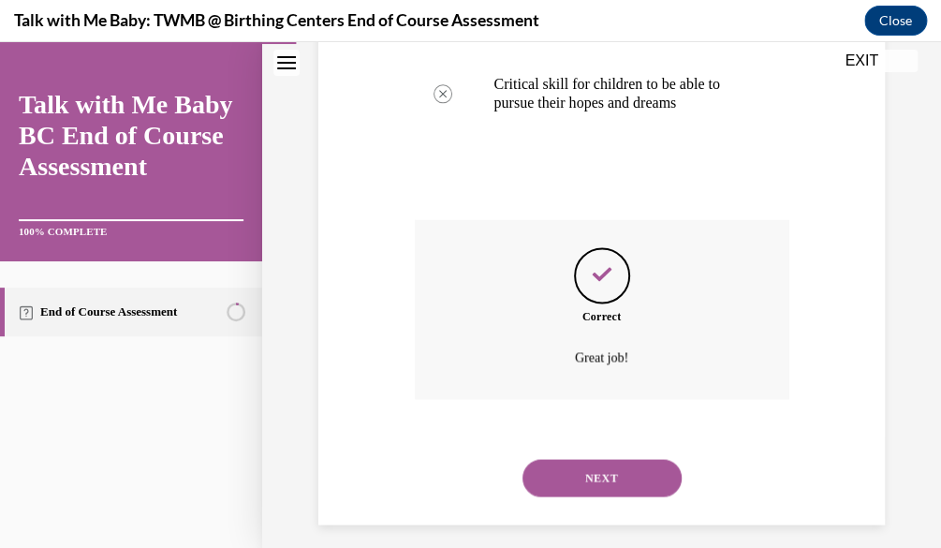
scroll to position [696, 0]
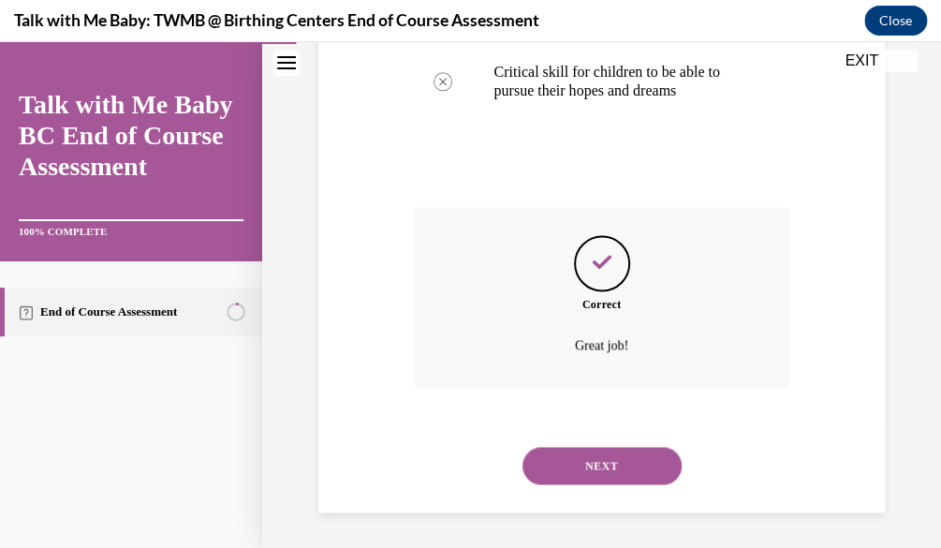
click at [611, 464] on button "NEXT" at bounding box center [602, 465] width 159 height 37
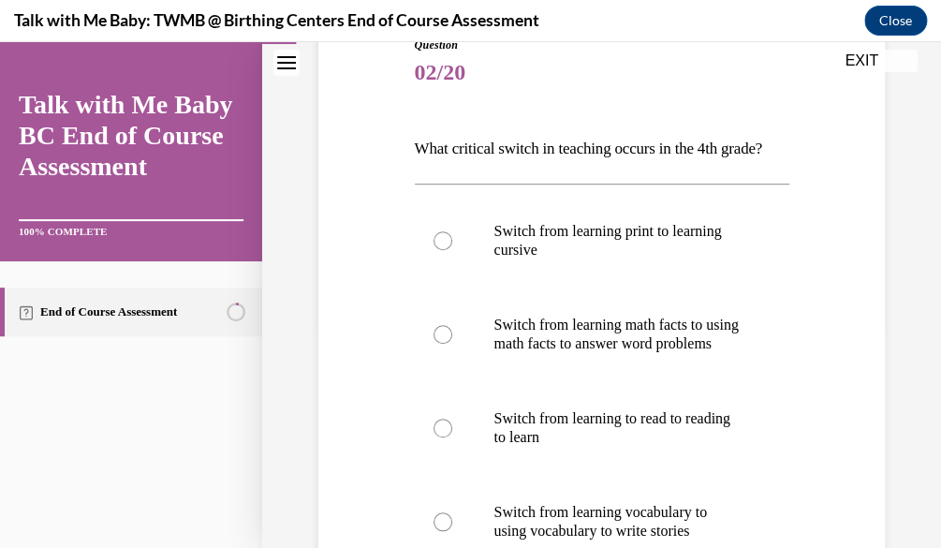
scroll to position [226, 0]
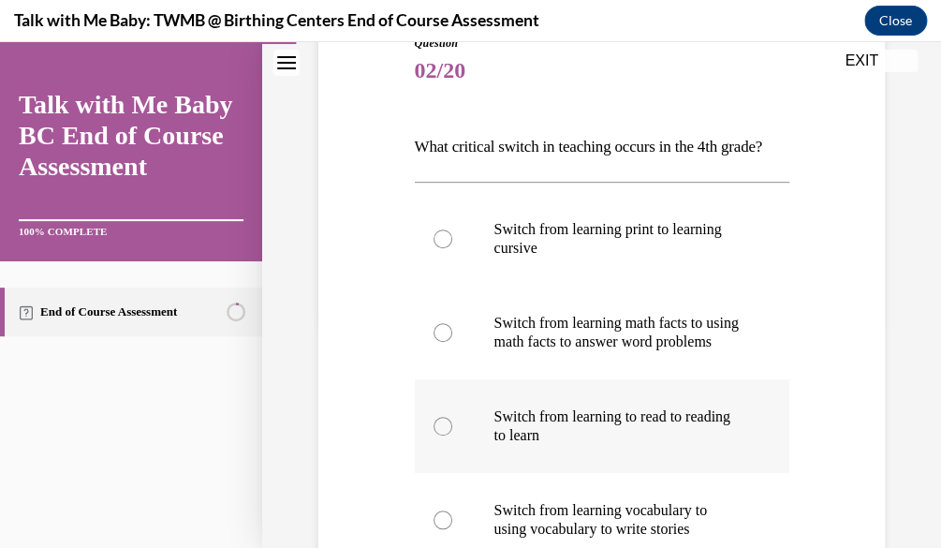
click at [574, 473] on label "Switch from learning to read to reading to learn" at bounding box center [602, 426] width 375 height 94
click at [452, 435] on input "Switch from learning to read to reading to learn" at bounding box center [443, 426] width 19 height 19
radio input "true"
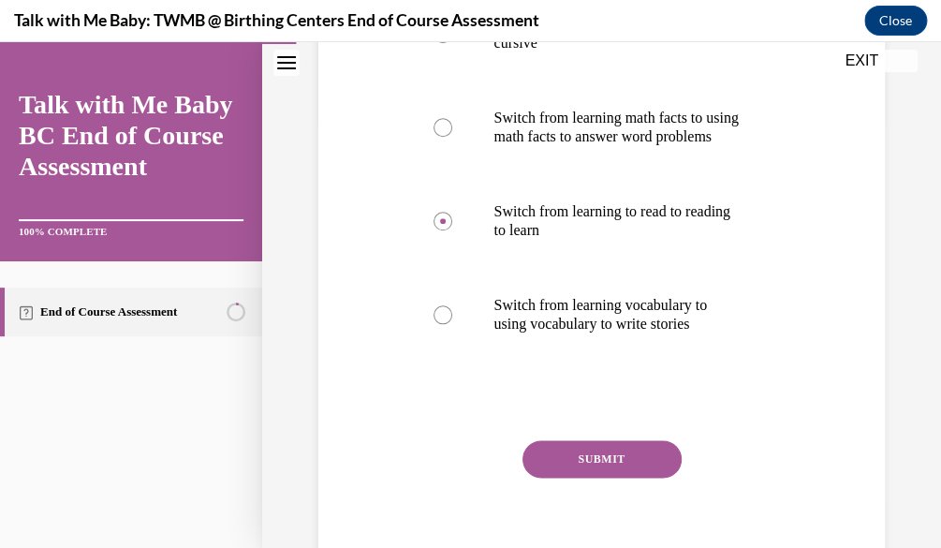
scroll to position [456, 0]
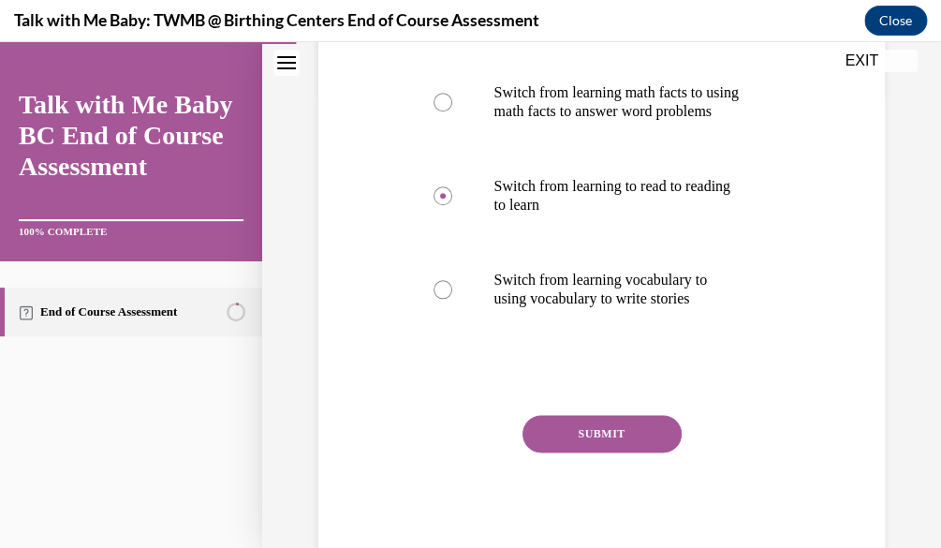
click at [615, 452] on button "SUBMIT" at bounding box center [602, 433] width 159 height 37
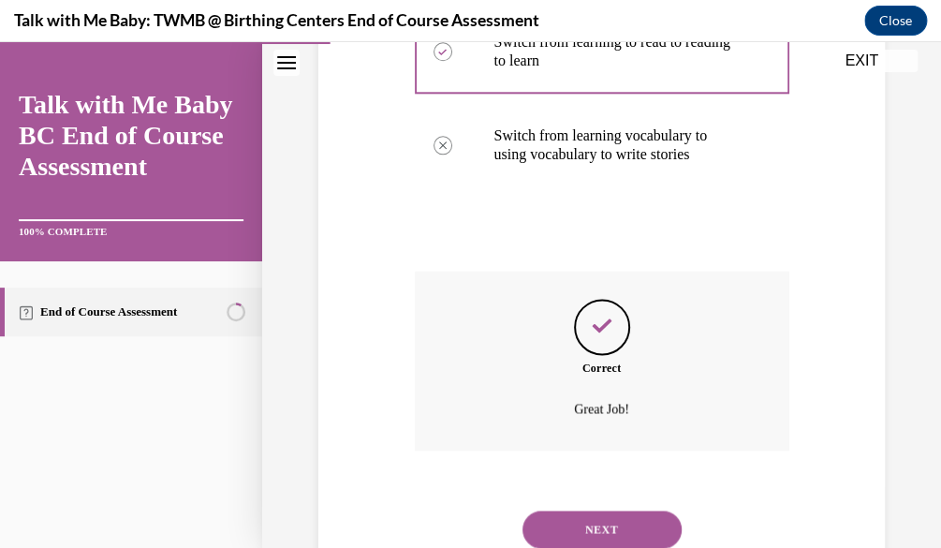
scroll to position [715, 0]
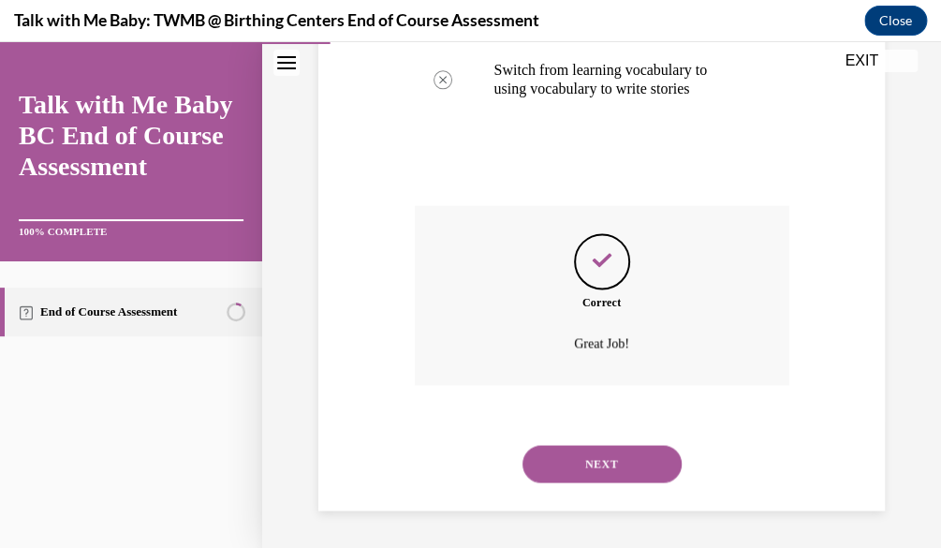
click at [617, 483] on div "NEXT" at bounding box center [602, 463] width 375 height 75
click at [612, 469] on button "NEXT" at bounding box center [602, 463] width 159 height 37
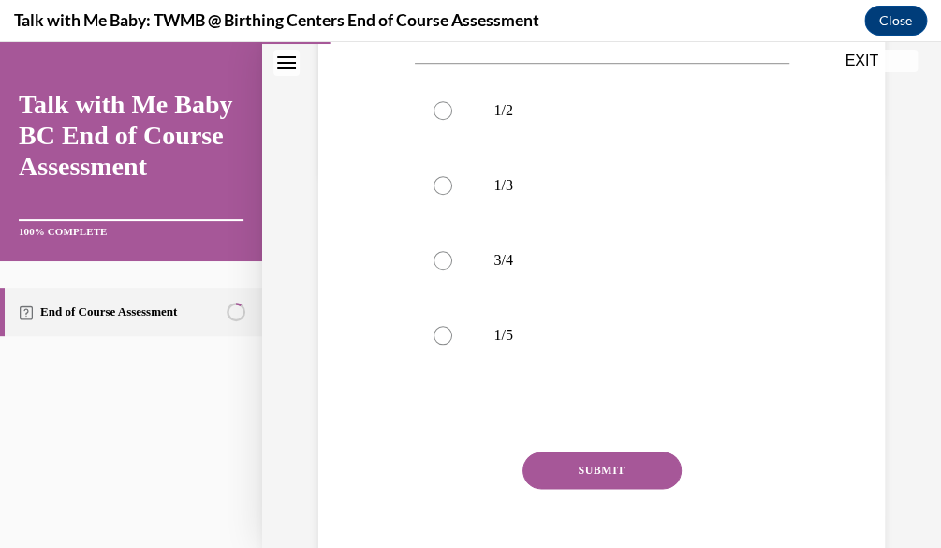
scroll to position [386, 0]
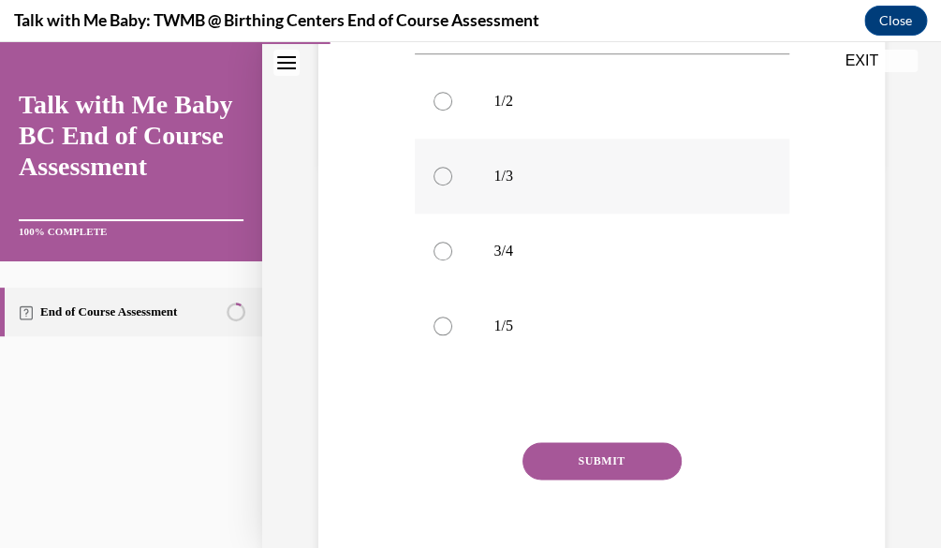
click at [561, 180] on p "1/3" at bounding box center [618, 176] width 248 height 19
click at [452, 180] on input "1/3" at bounding box center [443, 176] width 19 height 19
radio input "true"
drag, startPoint x: 638, startPoint y: 464, endPoint x: 611, endPoint y: 472, distance: 27.3
click at [611, 472] on button "SUBMIT" at bounding box center [602, 460] width 159 height 37
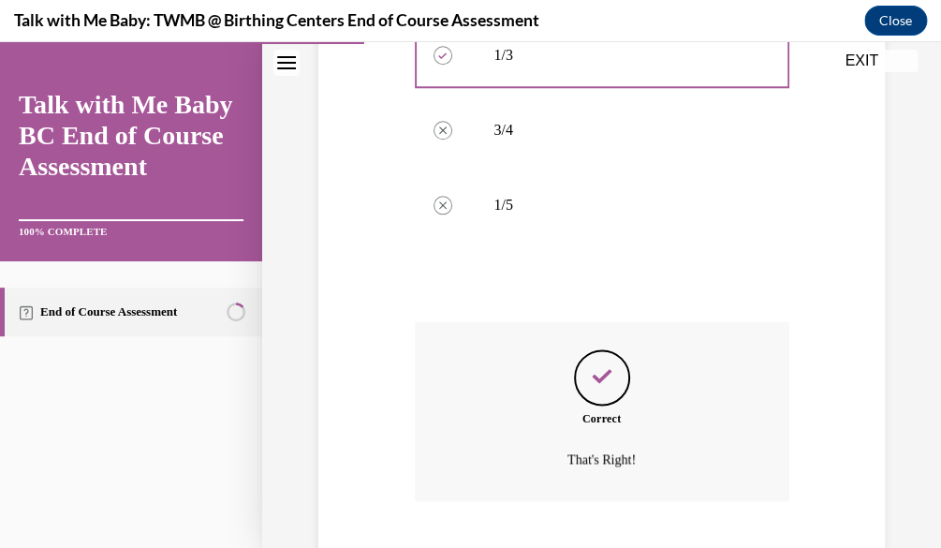
scroll to position [621, 0]
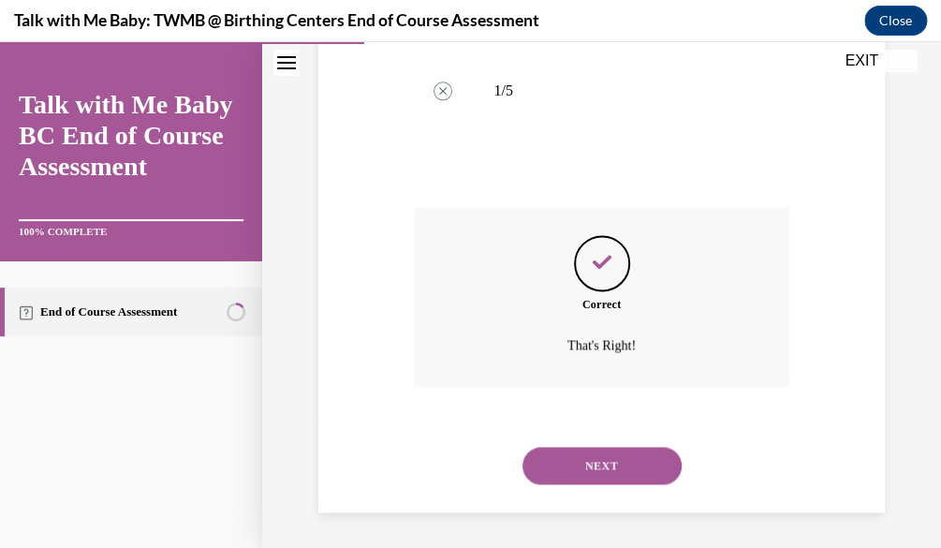
click at [636, 449] on button "NEXT" at bounding box center [602, 465] width 159 height 37
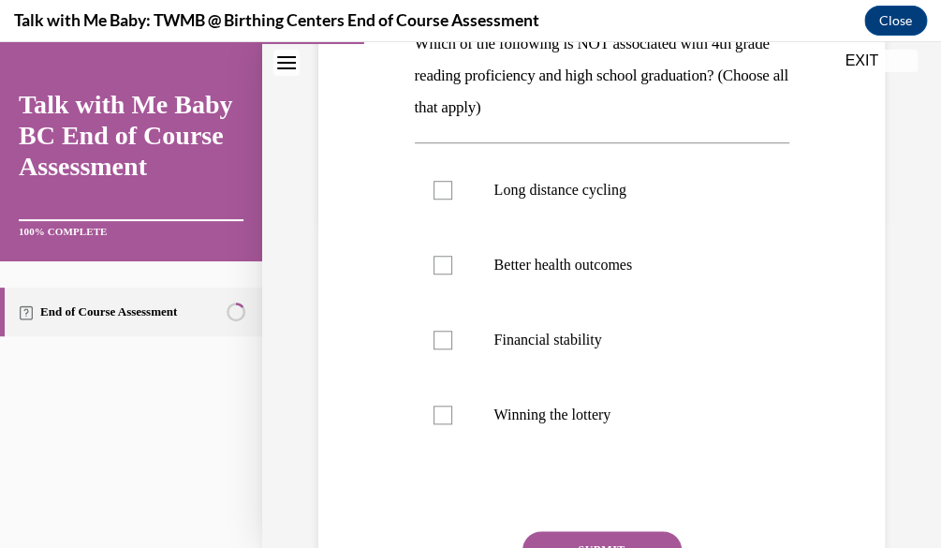
scroll to position [338, 0]
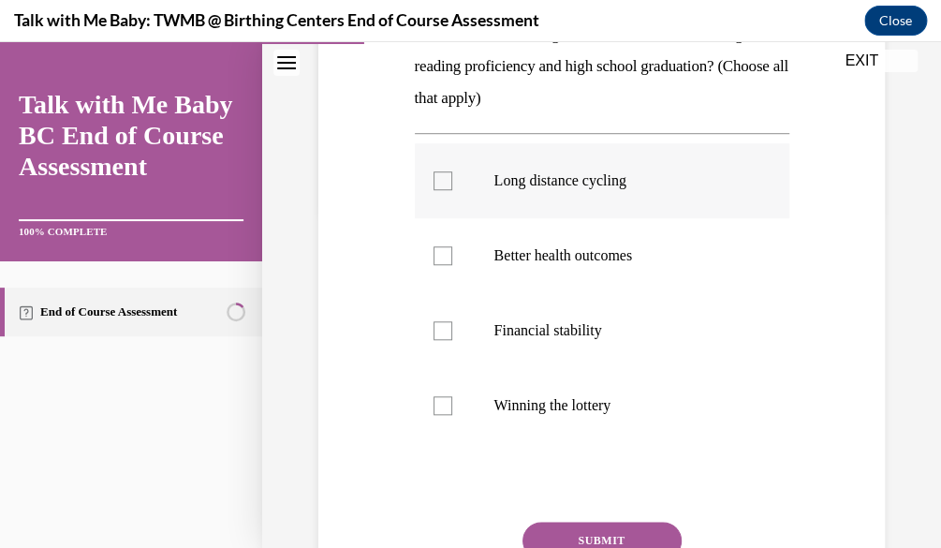
click at [681, 190] on label "Long distance cycling" at bounding box center [602, 180] width 375 height 75
click at [452, 190] on input "Long distance cycling" at bounding box center [443, 180] width 19 height 19
checkbox input "true"
click at [564, 385] on label "Winning the lottery" at bounding box center [602, 405] width 375 height 75
click at [452, 396] on input "Winning the lottery" at bounding box center [443, 405] width 19 height 19
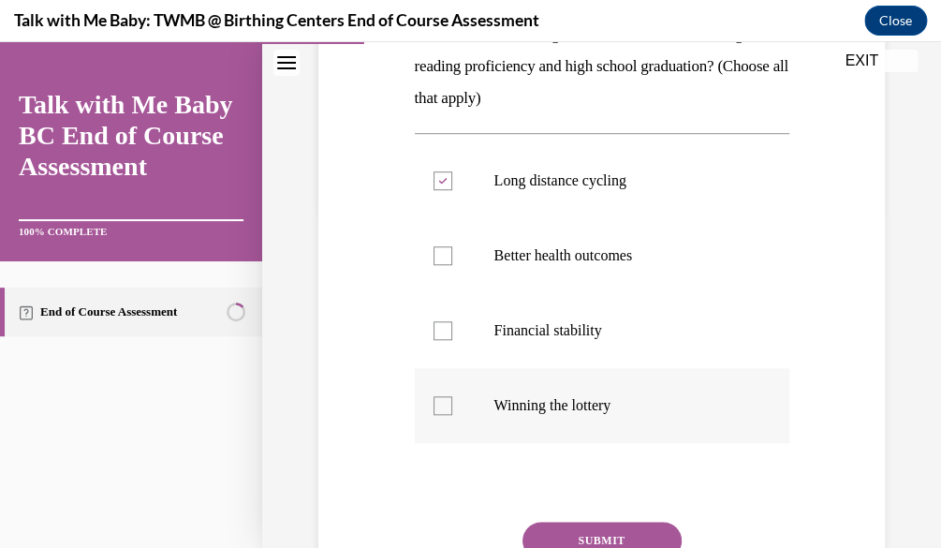
checkbox input "true"
click at [582, 538] on button "SUBMIT" at bounding box center [602, 540] width 159 height 37
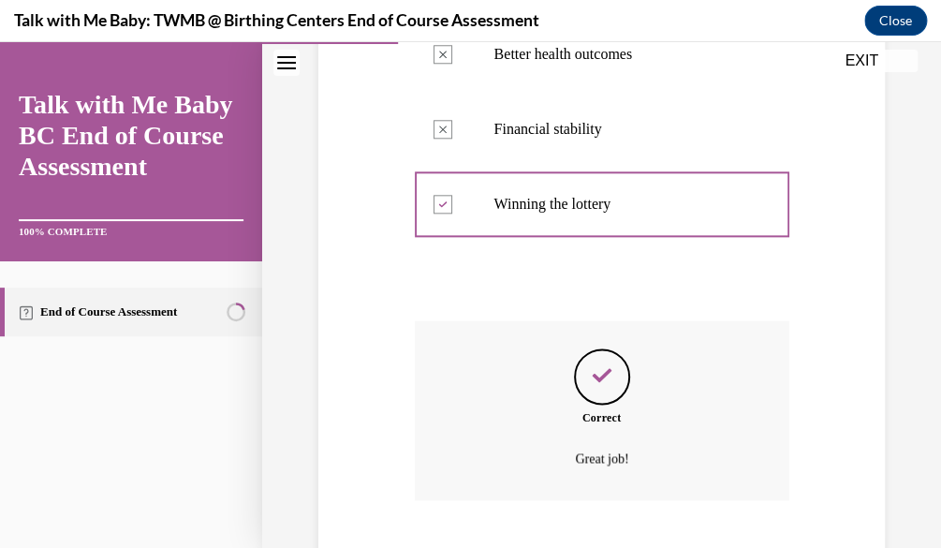
scroll to position [654, 0]
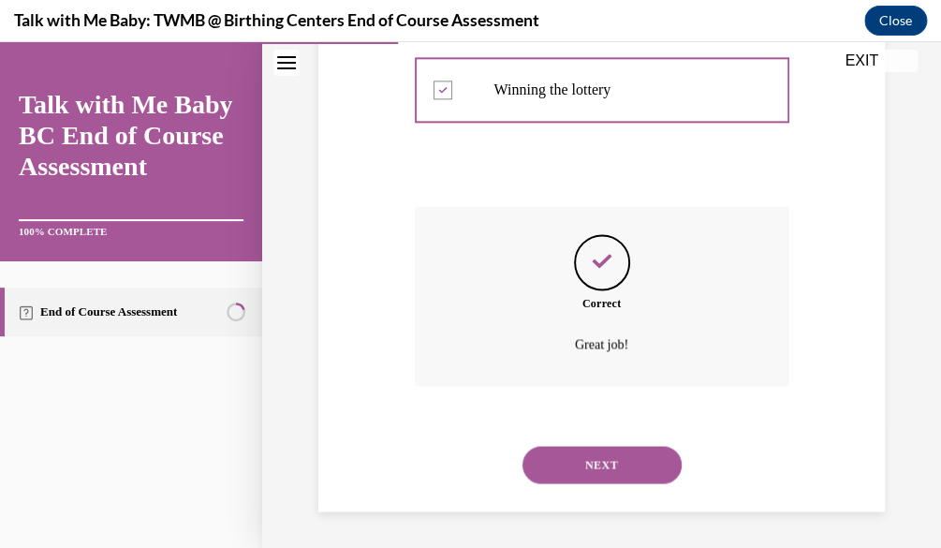
click at [573, 470] on button "NEXT" at bounding box center [602, 464] width 159 height 37
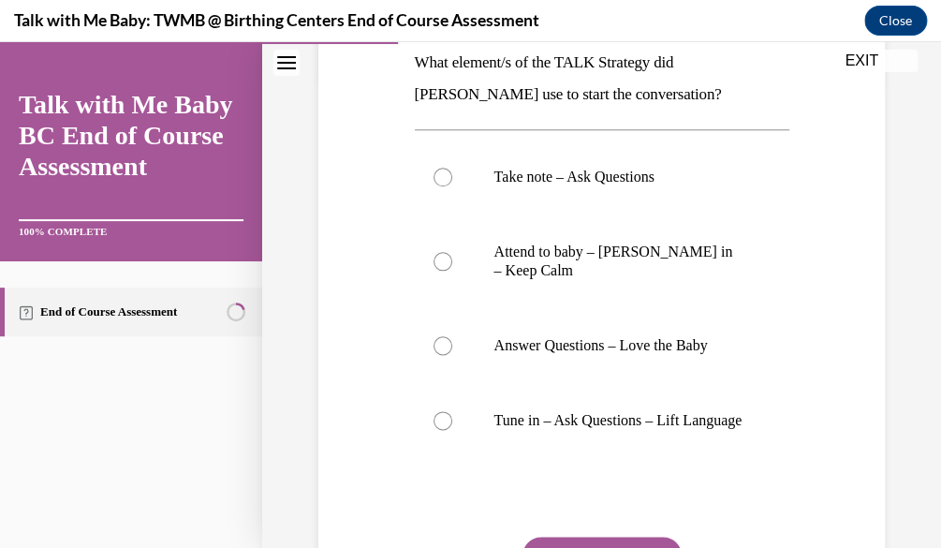
scroll to position [472, 0]
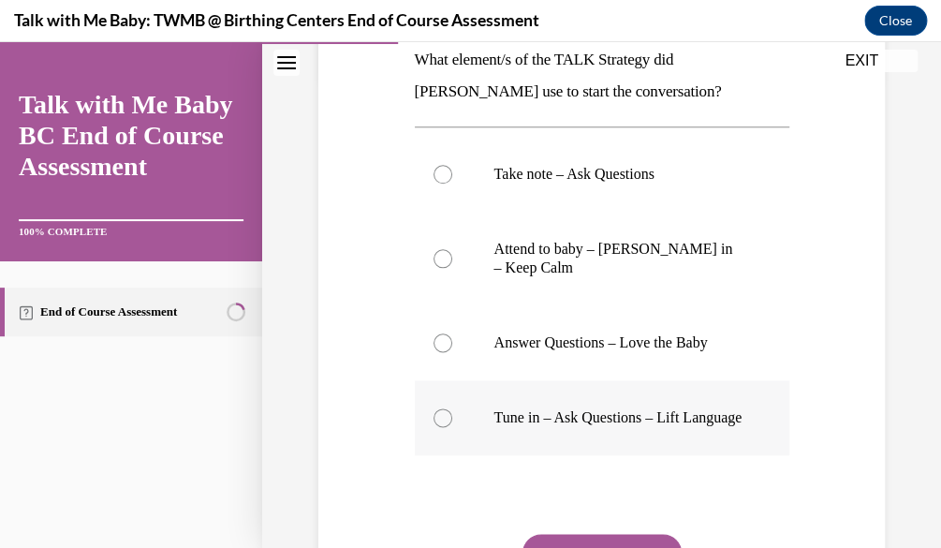
click at [675, 390] on label "Tune in – Ask Questions – Lift Language" at bounding box center [602, 417] width 375 height 75
click at [452, 408] on input "Tune in – Ask Questions – Lift Language" at bounding box center [443, 417] width 19 height 19
radio input "true"
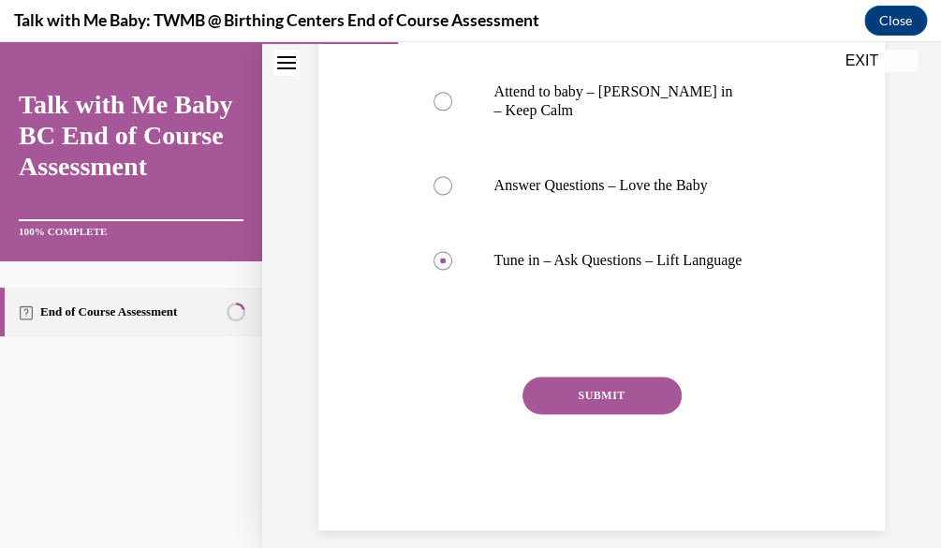
scroll to position [666, 0]
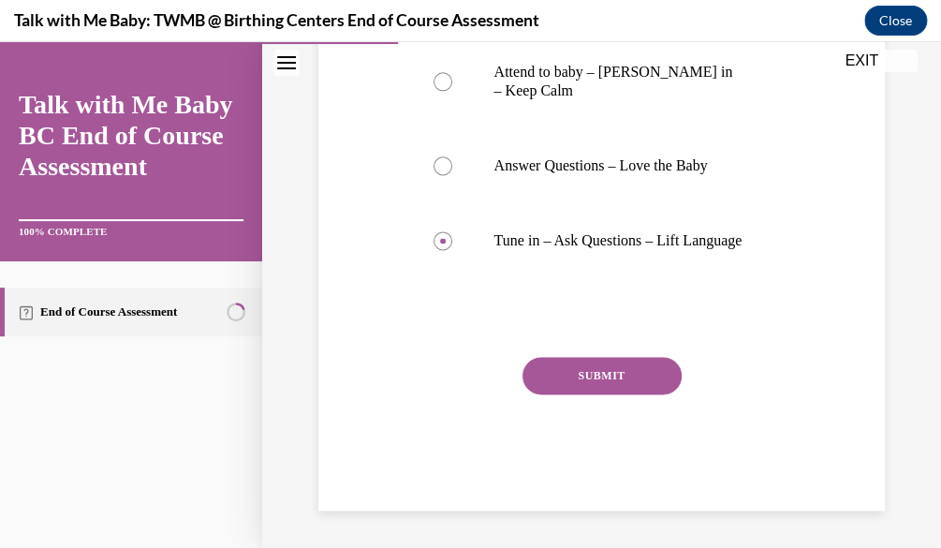
click at [598, 379] on button "SUBMIT" at bounding box center [602, 375] width 159 height 37
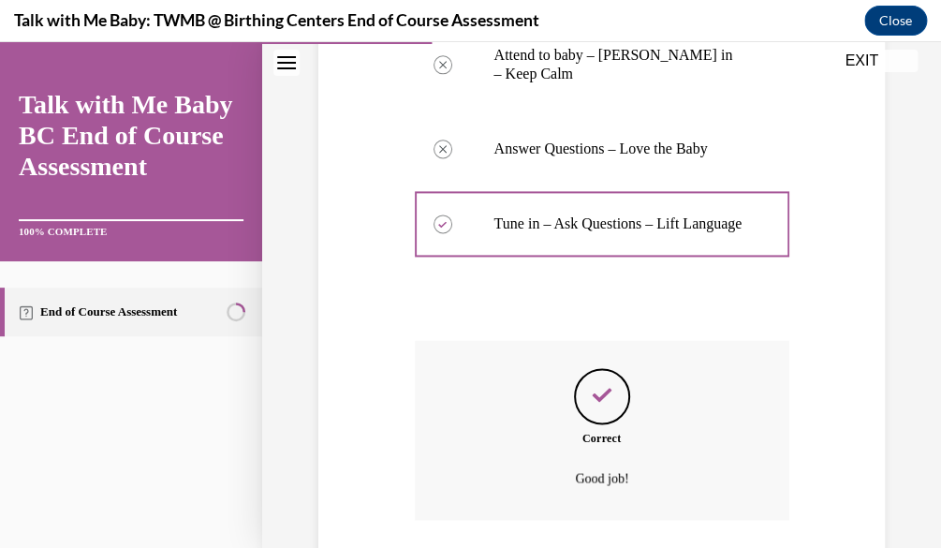
scroll to position [818, 0]
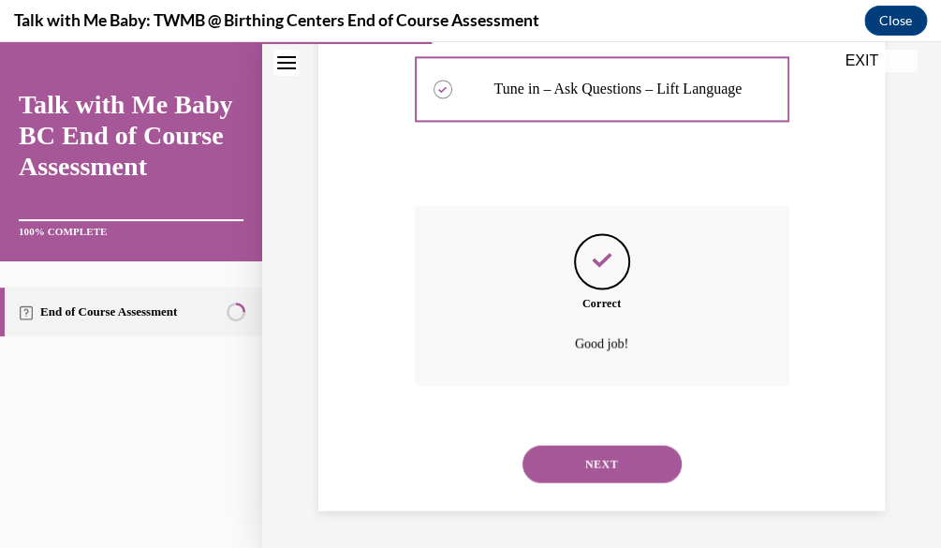
click at [604, 464] on button "NEXT" at bounding box center [602, 463] width 159 height 37
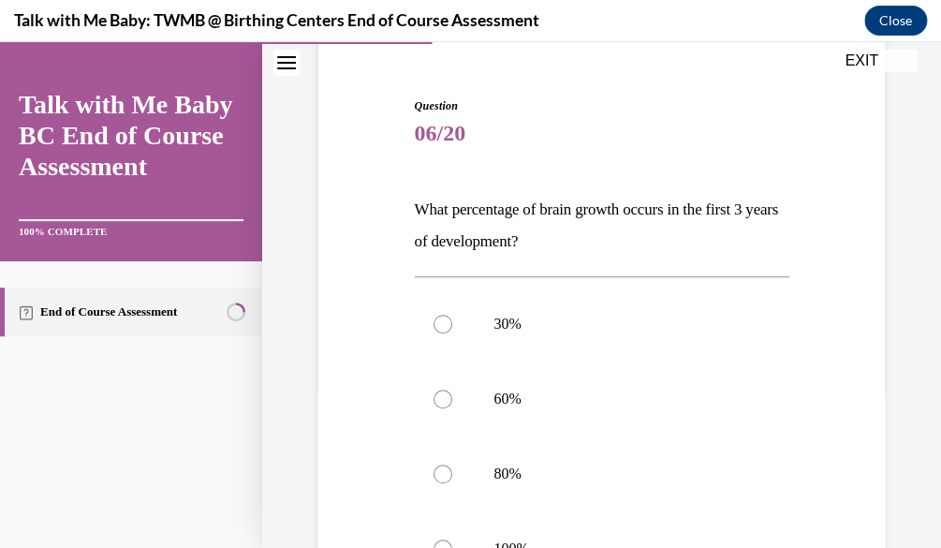
scroll to position [208, 0]
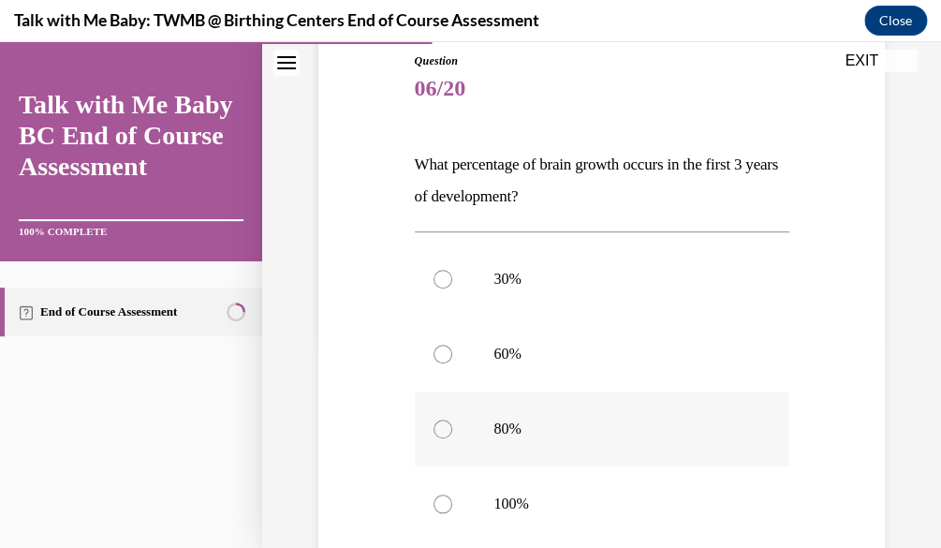
click at [563, 440] on label "80%" at bounding box center [602, 428] width 375 height 75
click at [452, 438] on input "80%" at bounding box center [443, 429] width 19 height 19
radio input "true"
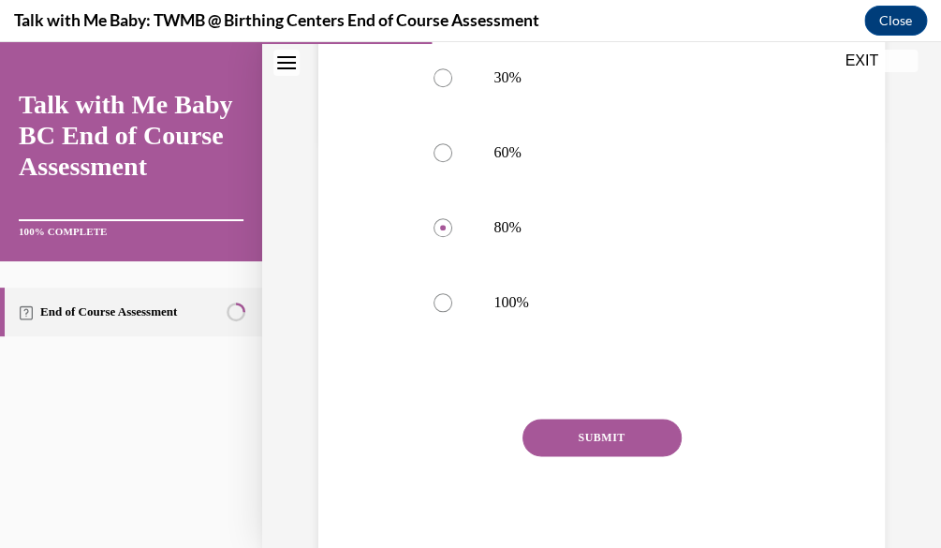
scroll to position [411, 0]
click at [667, 426] on button "SUBMIT" at bounding box center [602, 435] width 159 height 37
click at [667, 426] on div "SUBMIT NEXT" at bounding box center [602, 494] width 375 height 154
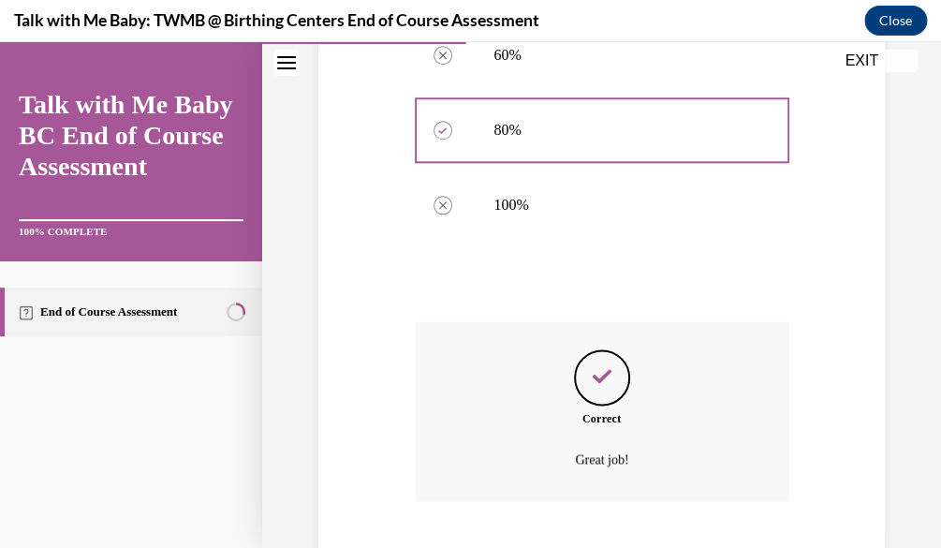
scroll to position [621, 0]
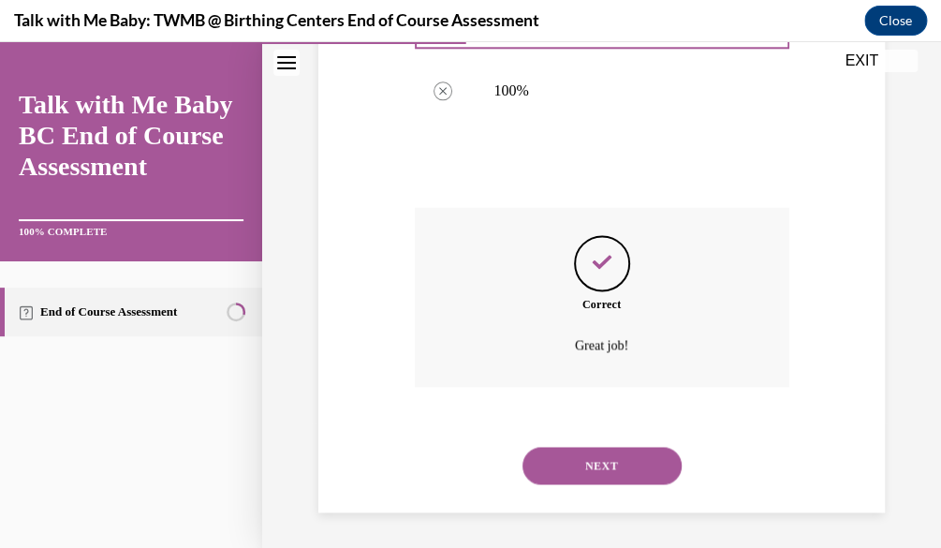
click at [655, 458] on button "NEXT" at bounding box center [602, 465] width 159 height 37
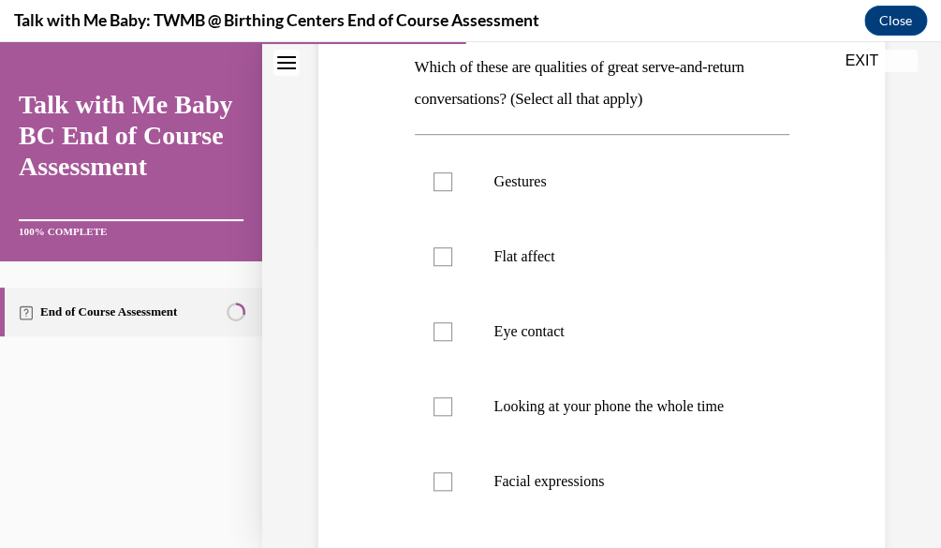
scroll to position [367, 0]
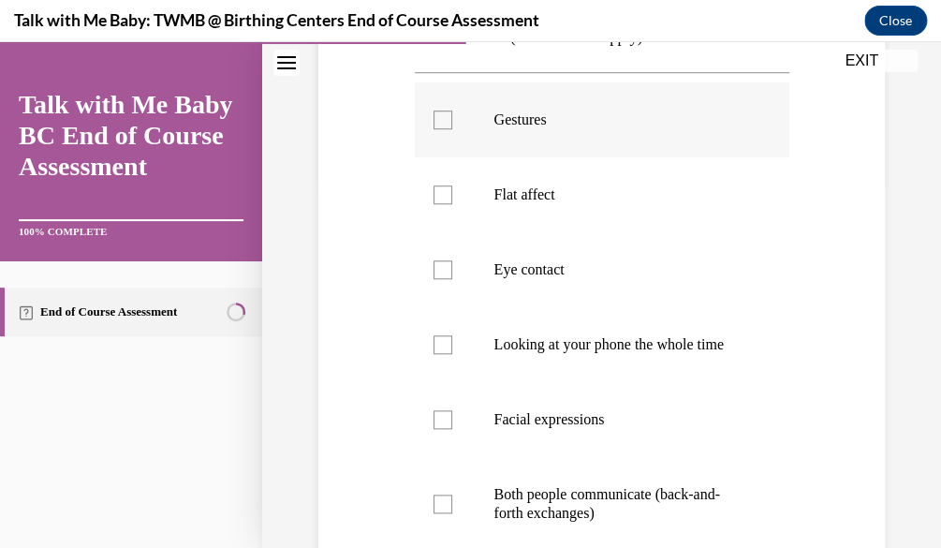
click at [665, 112] on p "Gestures" at bounding box center [618, 120] width 248 height 19
click at [452, 112] on input "Gestures" at bounding box center [443, 120] width 19 height 19
checkbox input "true"
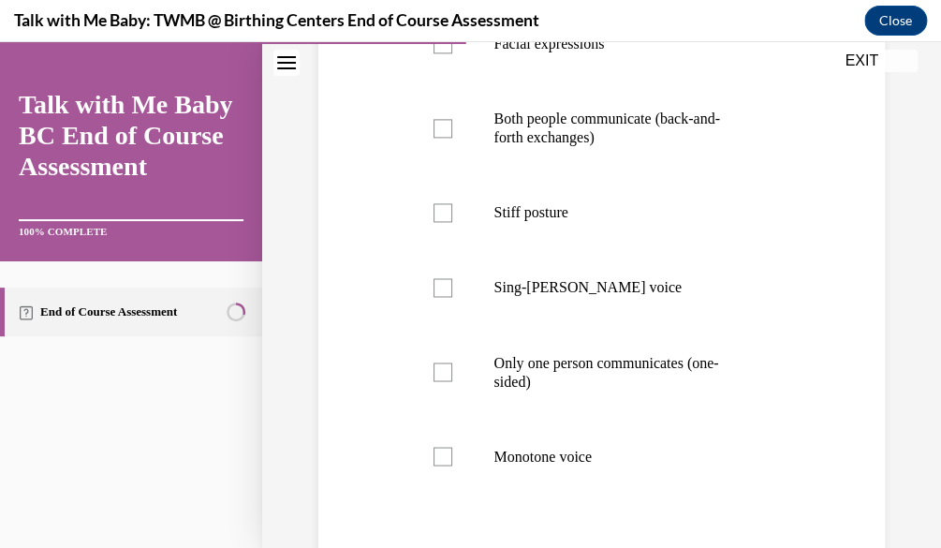
scroll to position [754, 0]
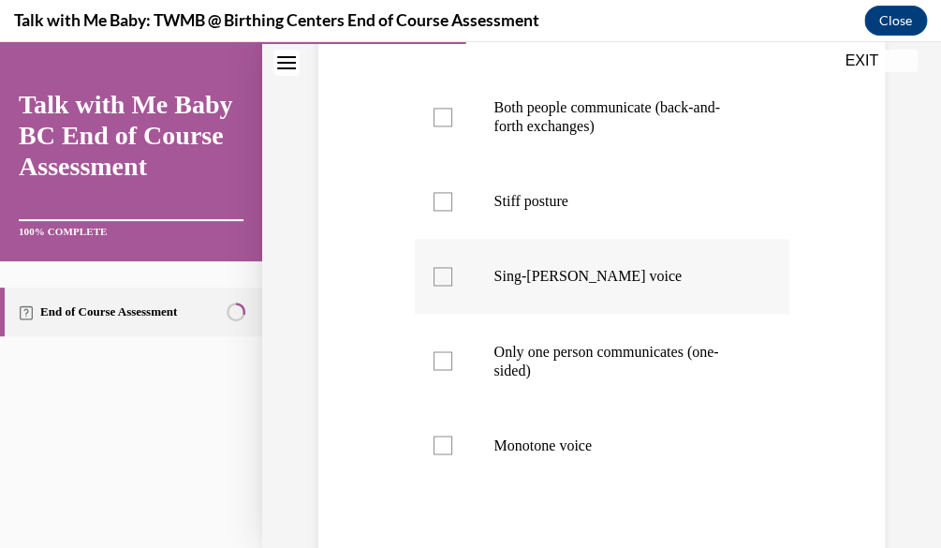
click at [577, 286] on p "Sing-songy voice" at bounding box center [618, 276] width 248 height 19
click at [452, 286] on input "Sing-songy voice" at bounding box center [443, 276] width 19 height 19
checkbox input "true"
click at [553, 131] on p "Both people communicate (back-and-forth exchanges)" at bounding box center [618, 116] width 248 height 37
click at [452, 126] on input "Both people communicate (back-and-forth exchanges)" at bounding box center [443, 117] width 19 height 19
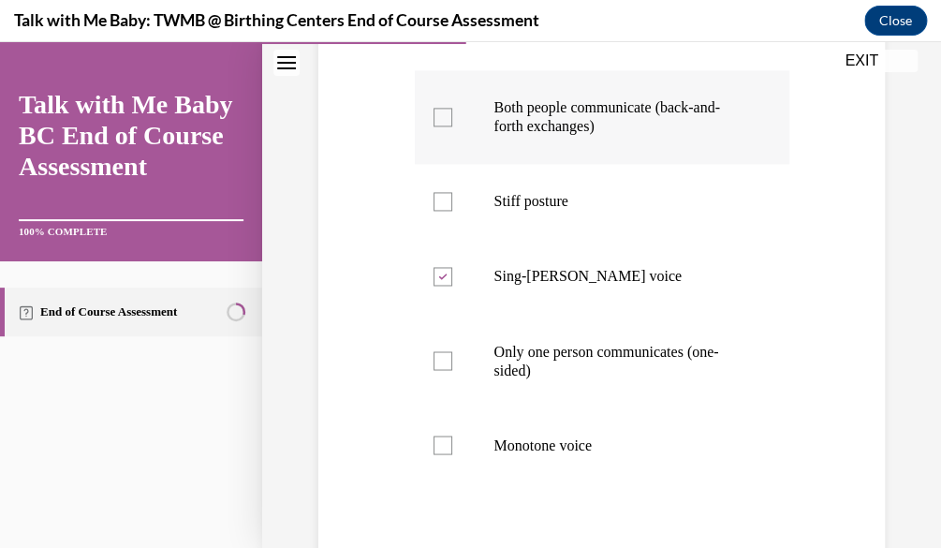
checkbox input "true"
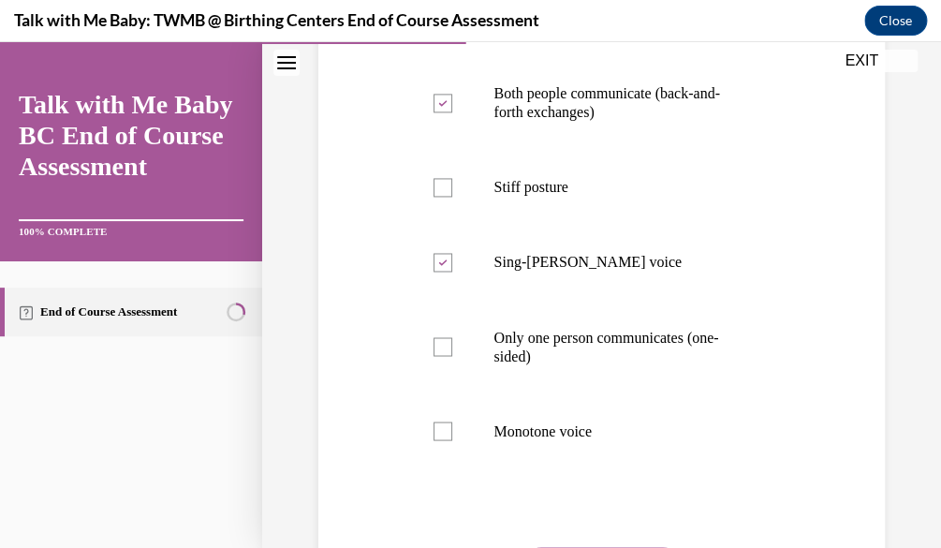
scroll to position [975, 0]
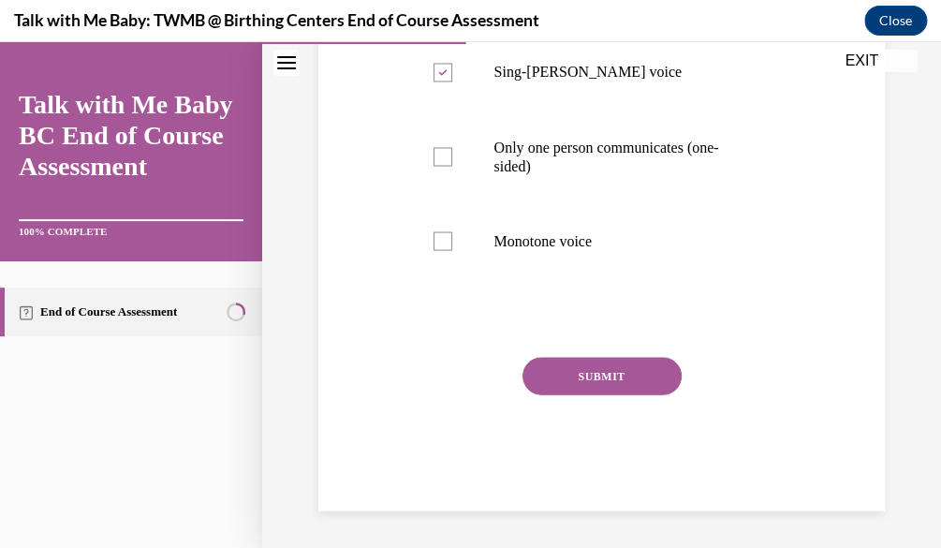
click at [599, 390] on button "SUBMIT" at bounding box center [602, 375] width 159 height 37
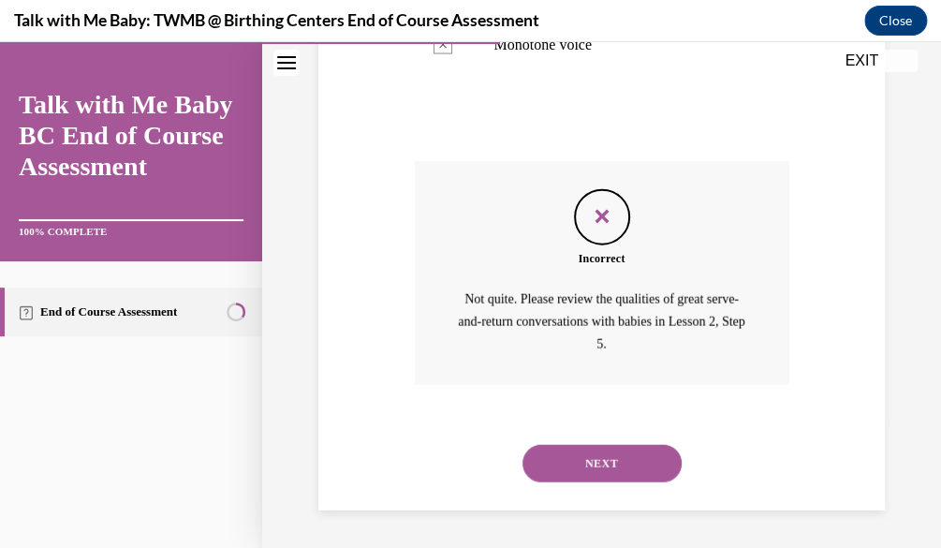
scroll to position [1171, 0]
click at [617, 467] on button "NEXT" at bounding box center [602, 463] width 159 height 37
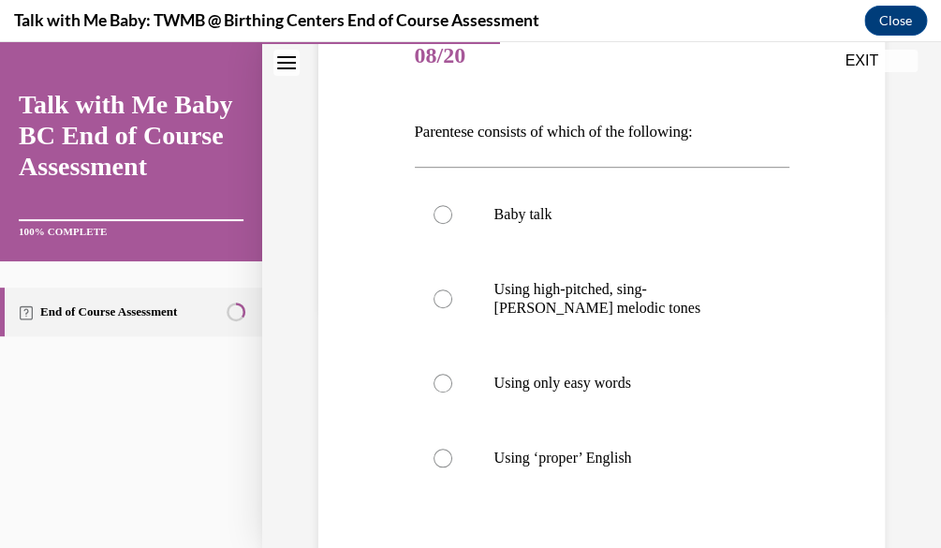
scroll to position [283, 0]
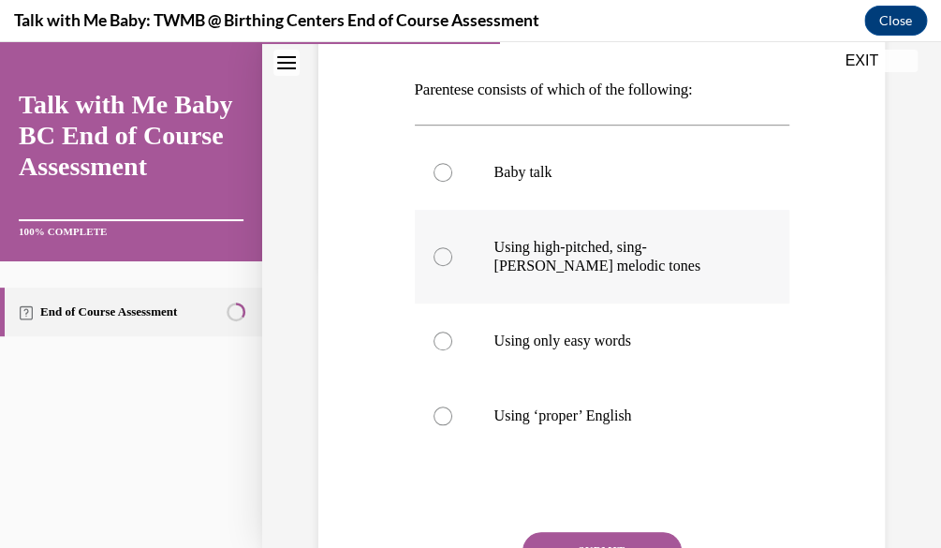
click at [714, 247] on p "Using high-pitched, sing-songy melodic tones" at bounding box center [618, 256] width 248 height 37
click at [452, 247] on input "Using high-pitched, sing-songy melodic tones" at bounding box center [443, 256] width 19 height 19
radio input "true"
click at [595, 543] on button "SUBMIT" at bounding box center [602, 550] width 159 height 37
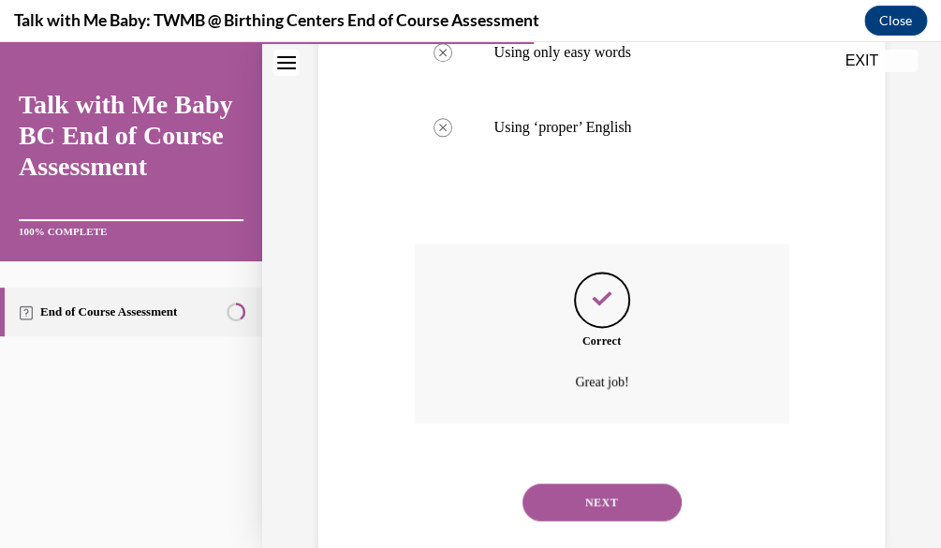
scroll to position [609, 0]
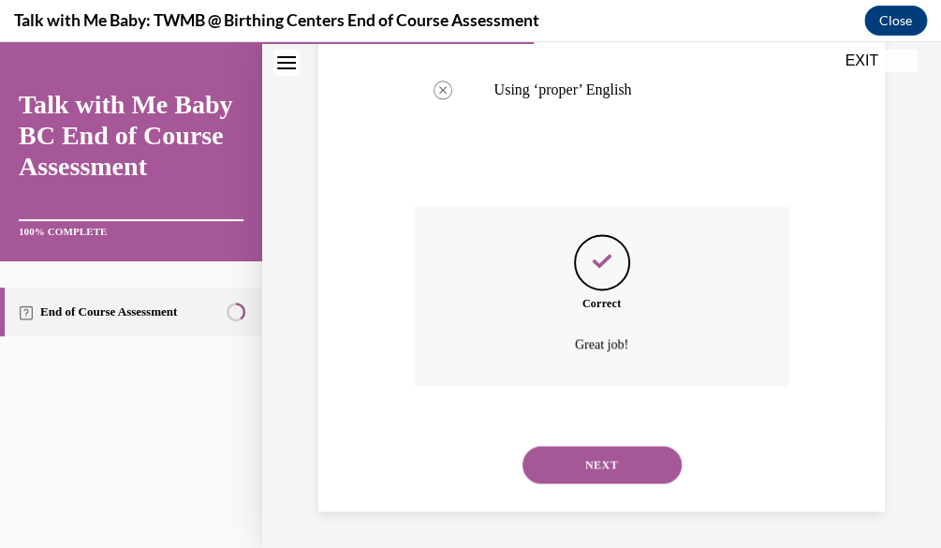
click at [592, 476] on button "NEXT" at bounding box center [602, 464] width 159 height 37
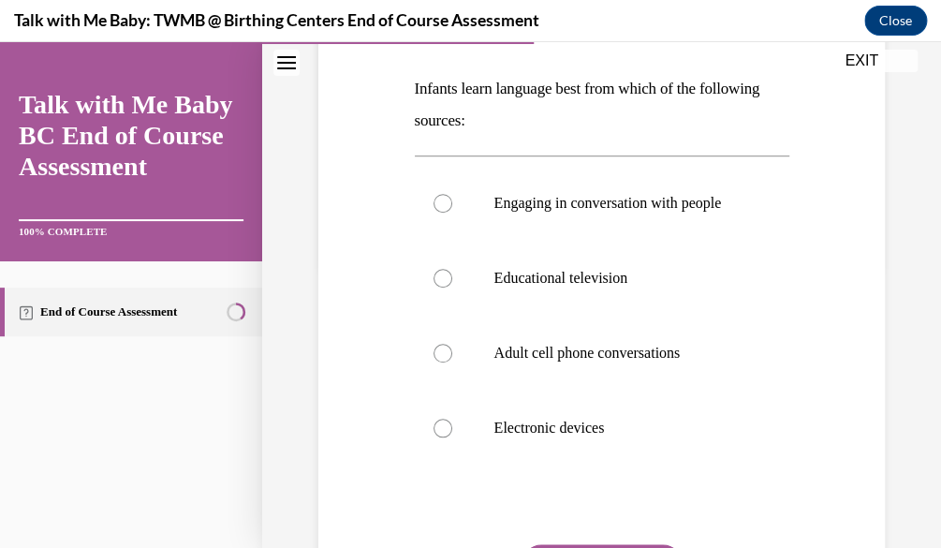
scroll to position [286, 0]
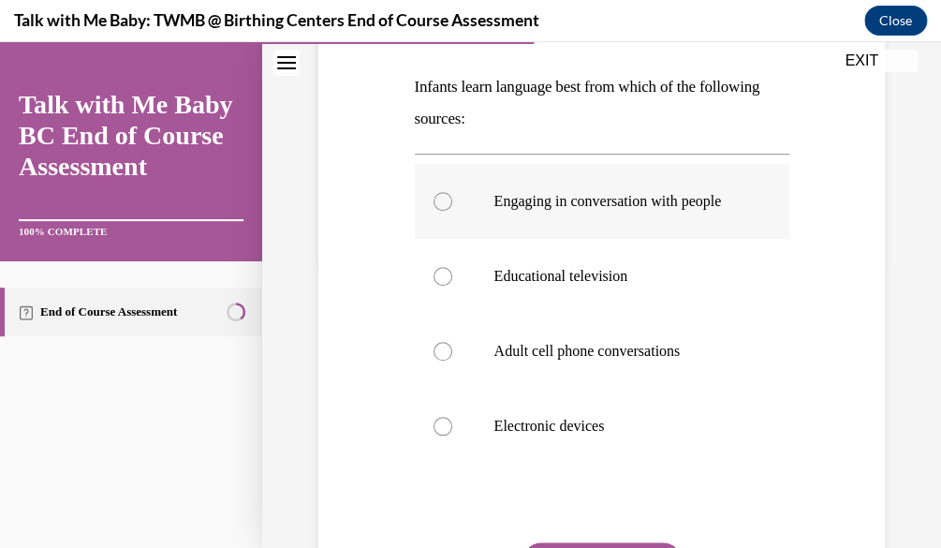
click at [574, 209] on p "Engaging in conversation with people" at bounding box center [618, 201] width 248 height 19
click at [452, 209] on input "Engaging in conversation with people" at bounding box center [443, 201] width 19 height 19
radio input "true"
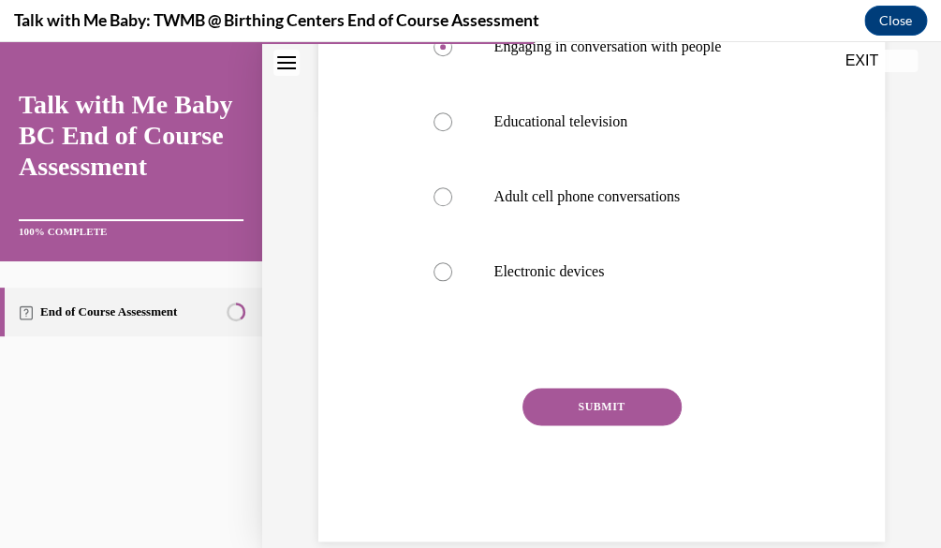
scroll to position [474, 0]
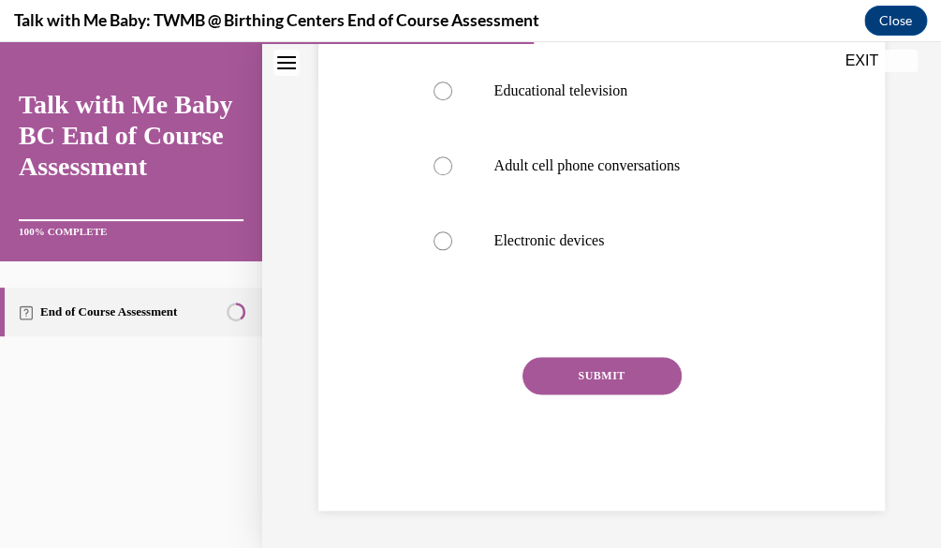
click at [543, 394] on button "SUBMIT" at bounding box center [602, 375] width 159 height 37
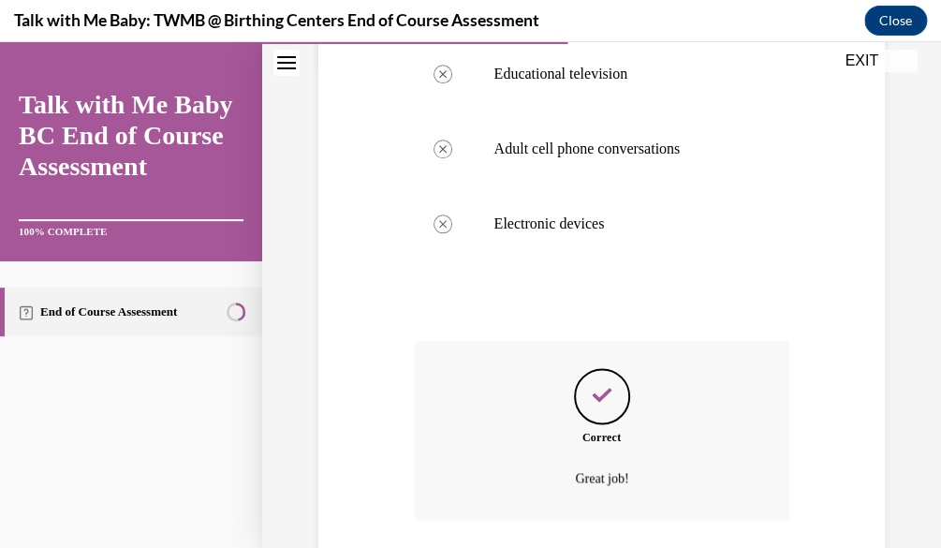
scroll to position [640, 0]
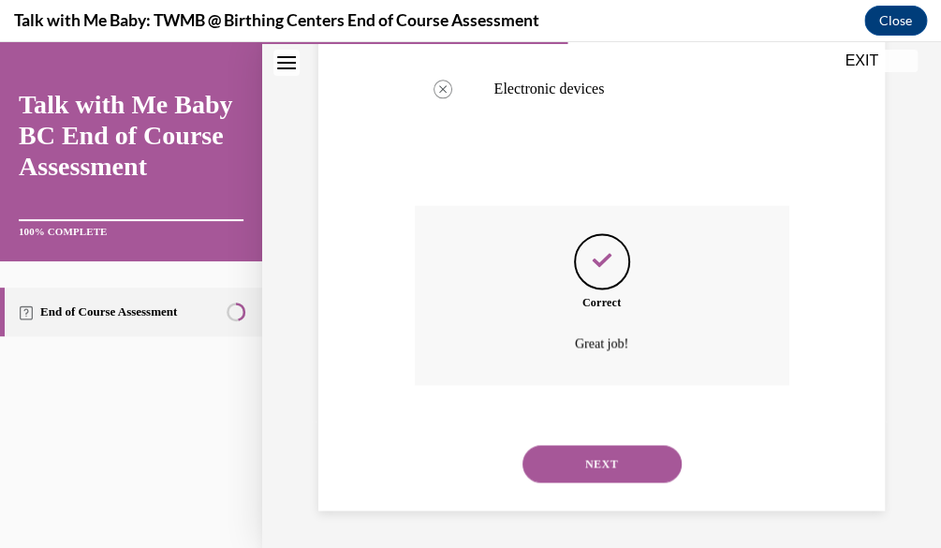
click at [570, 449] on button "NEXT" at bounding box center [602, 463] width 159 height 37
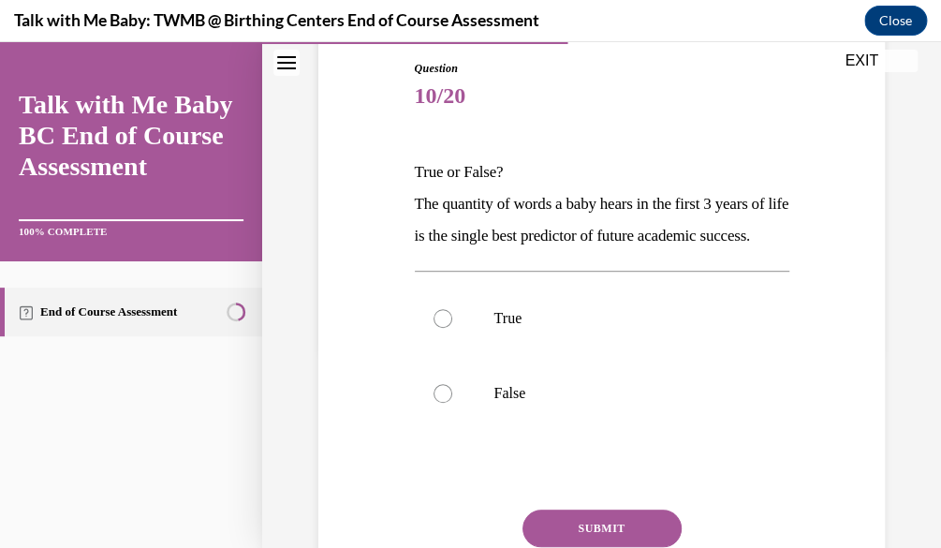
scroll to position [215, 0]
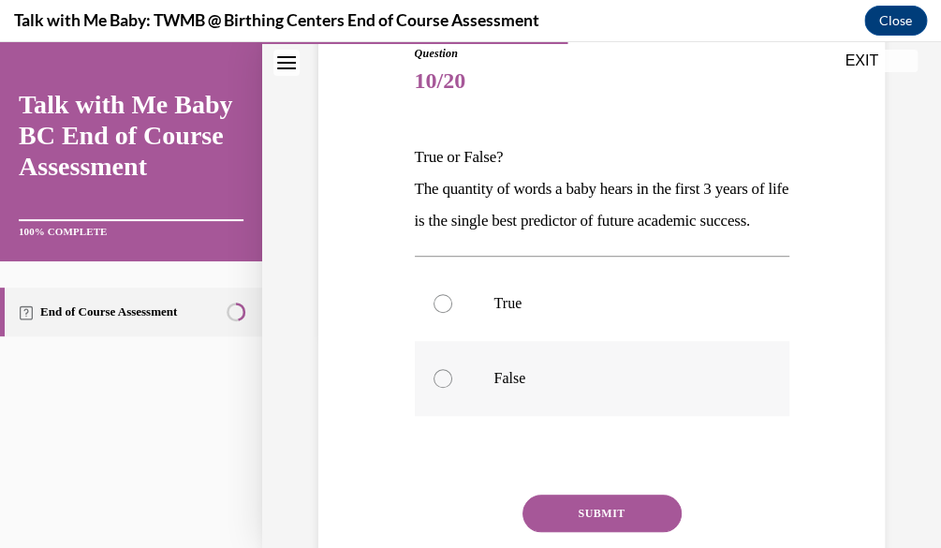
click at [566, 392] on label "False" at bounding box center [602, 378] width 375 height 75
click at [452, 388] on input "False" at bounding box center [443, 378] width 19 height 19
radio input "true"
click at [571, 532] on button "SUBMIT" at bounding box center [602, 512] width 159 height 37
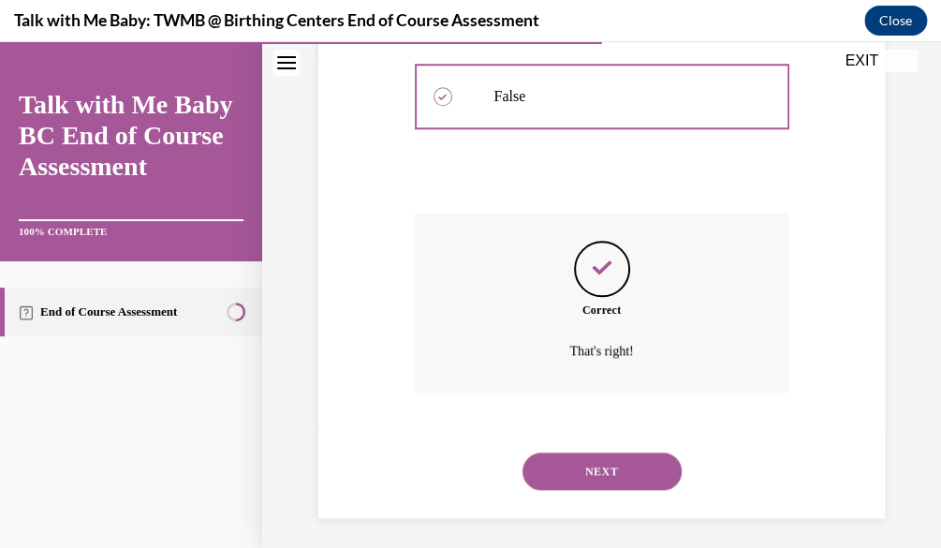
scroll to position [535, 0]
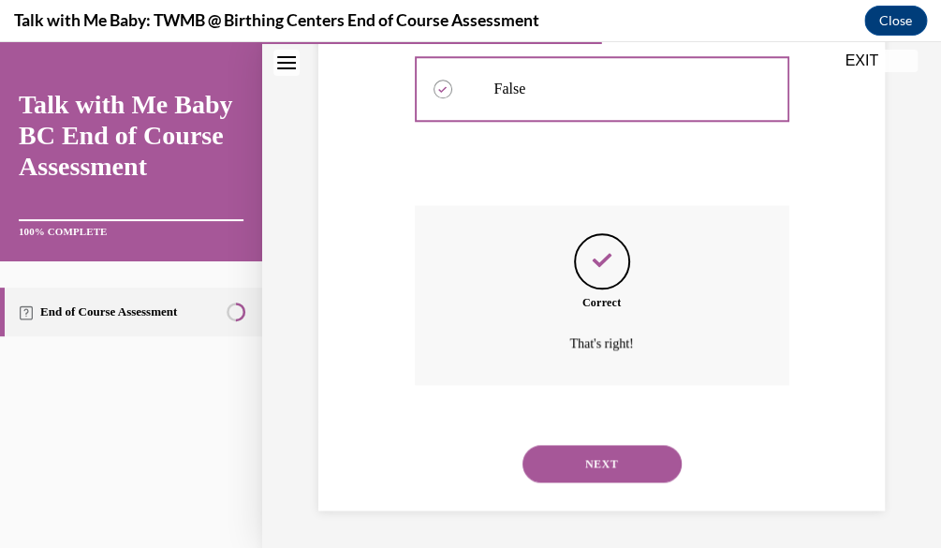
click at [570, 480] on button "NEXT" at bounding box center [602, 463] width 159 height 37
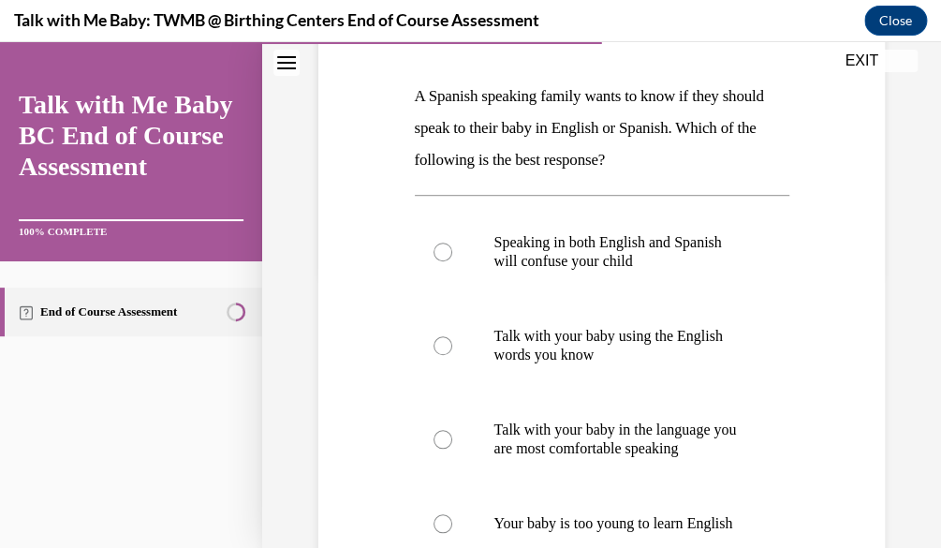
scroll to position [278, 0]
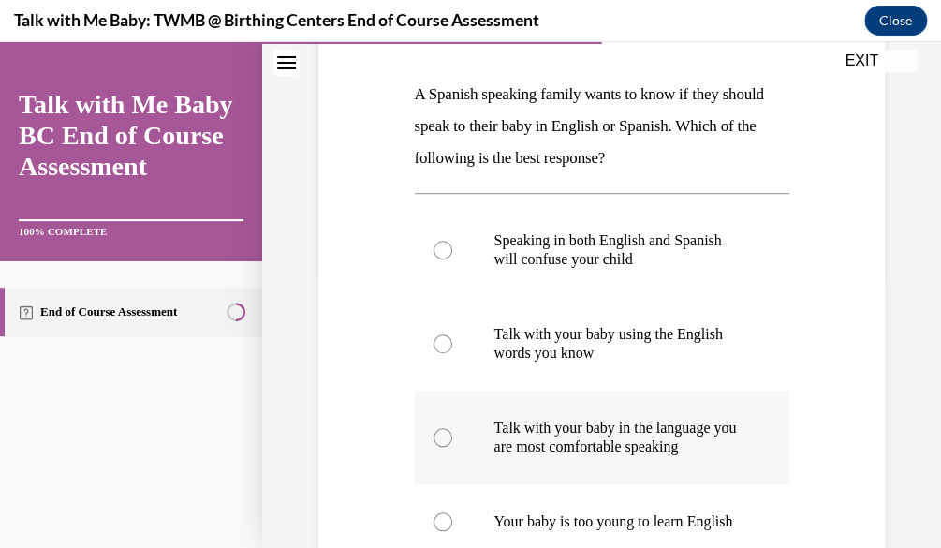
click at [656, 424] on p "Talk with your baby in the language you are most comfortable speaking" at bounding box center [618, 437] width 248 height 37
click at [452, 428] on input "Talk with your baby in the language you are most comfortable speaking" at bounding box center [443, 437] width 19 height 19
radio input "true"
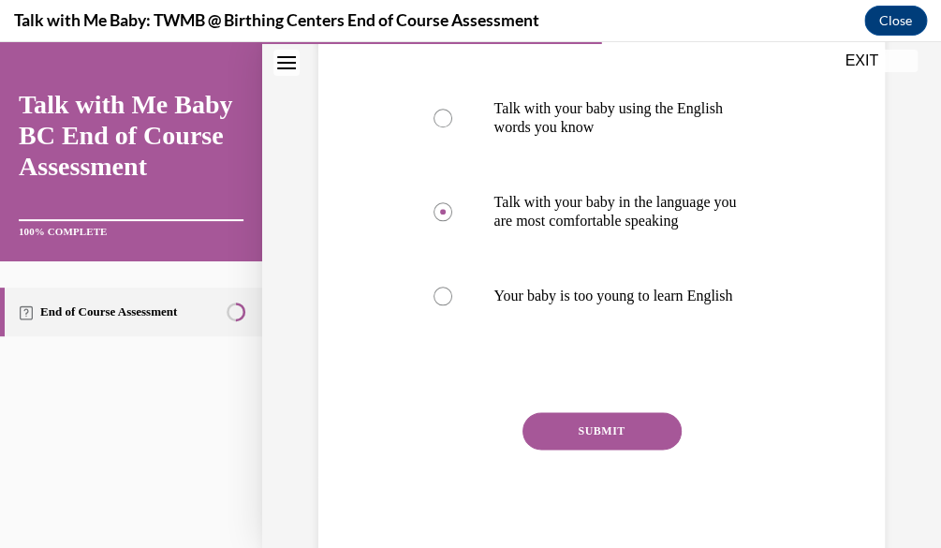
scroll to position [565, 0]
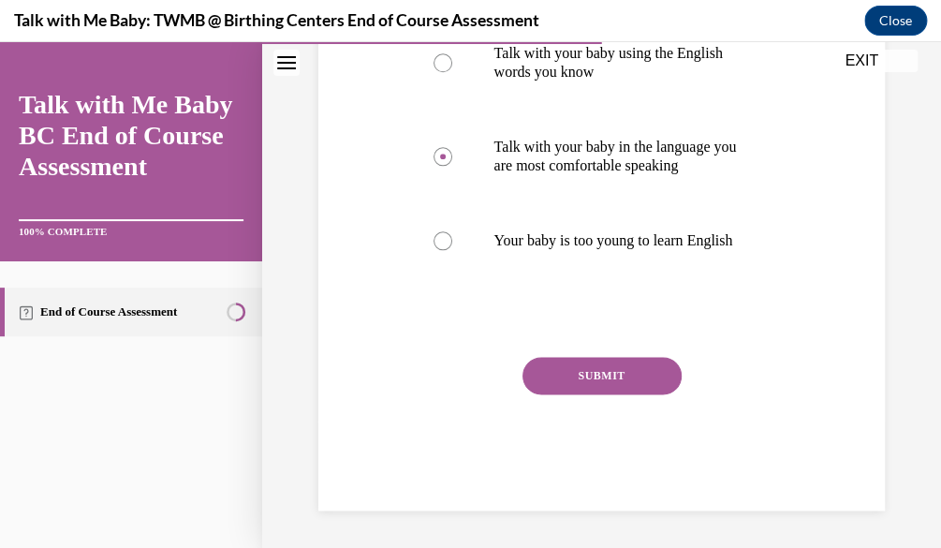
click at [587, 383] on button "SUBMIT" at bounding box center [602, 375] width 159 height 37
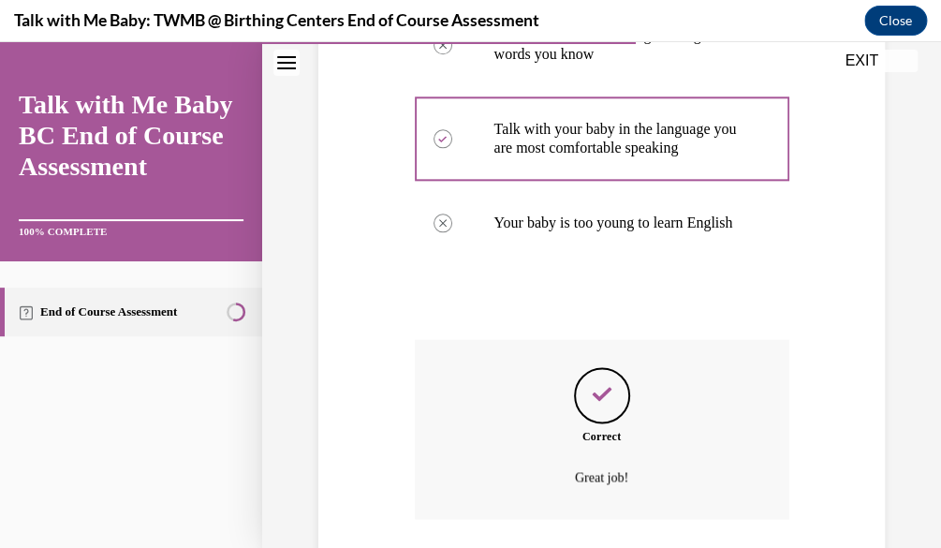
scroll to position [729, 0]
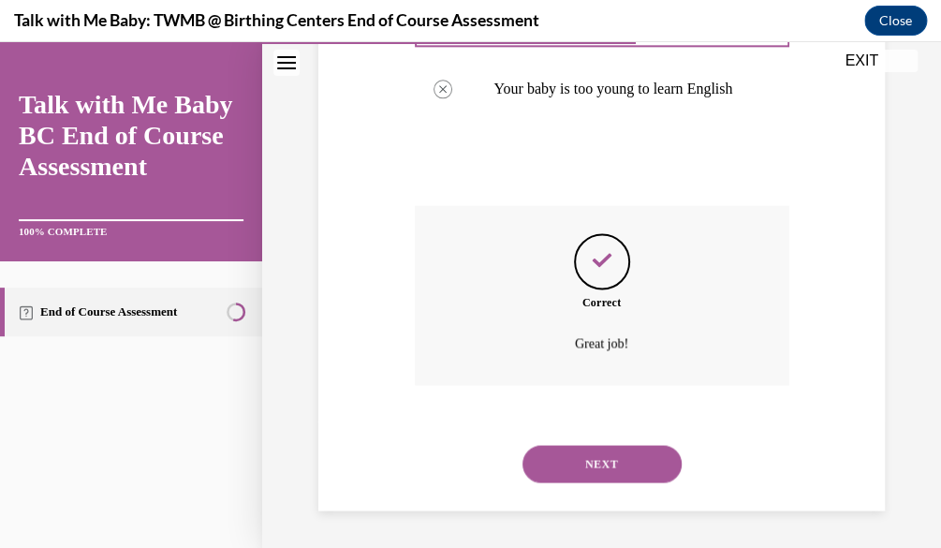
click at [540, 467] on button "NEXT" at bounding box center [602, 463] width 159 height 37
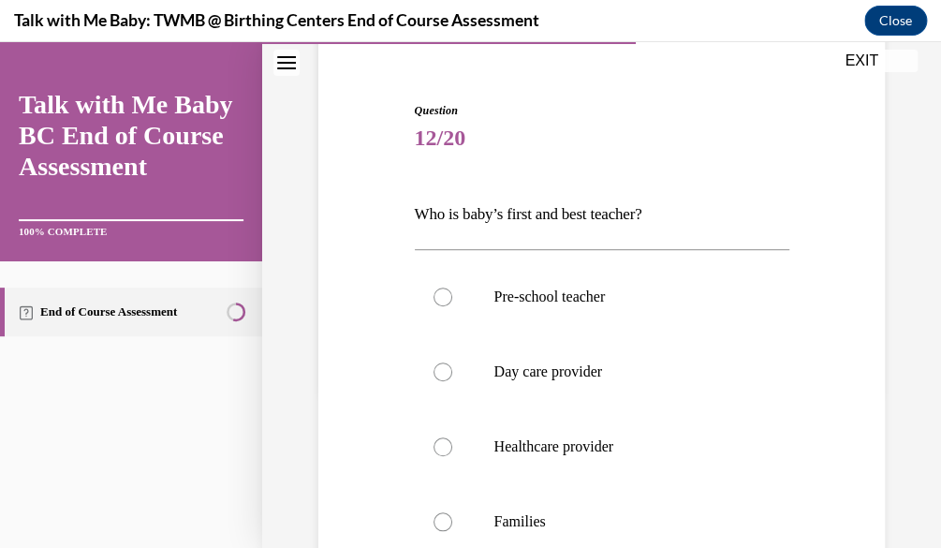
scroll to position [192, 0]
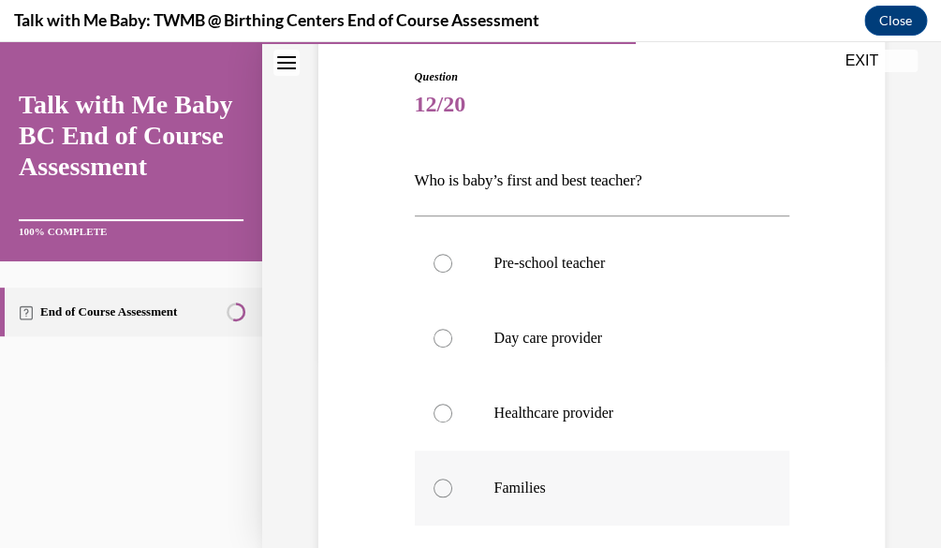
click at [660, 486] on p "Families" at bounding box center [618, 488] width 248 height 19
click at [452, 486] on input "Families" at bounding box center [443, 488] width 19 height 19
radio input "true"
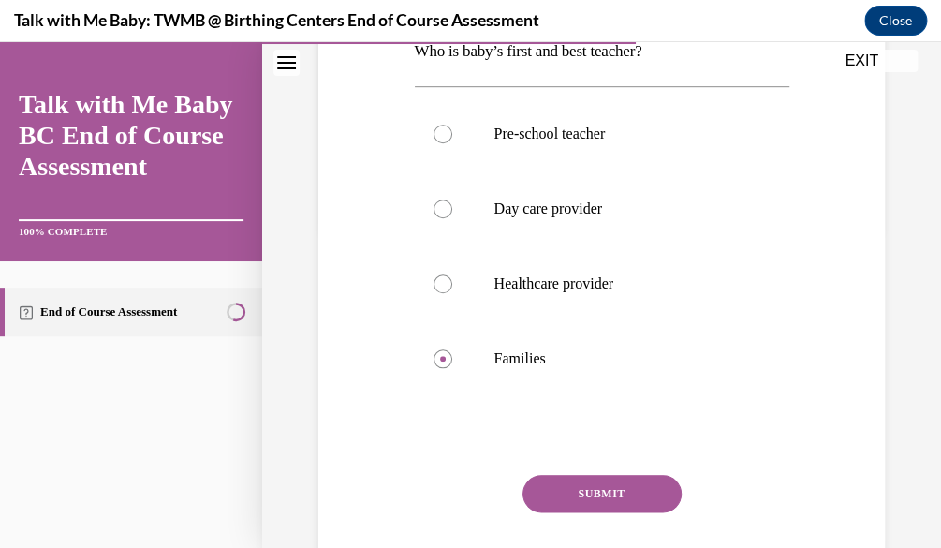
scroll to position [337, 0]
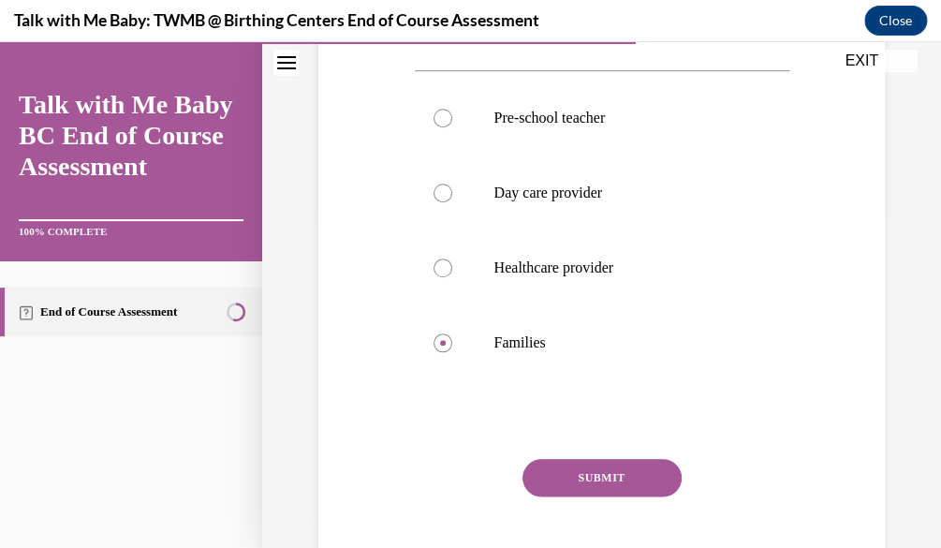
click at [627, 468] on button "SUBMIT" at bounding box center [602, 477] width 159 height 37
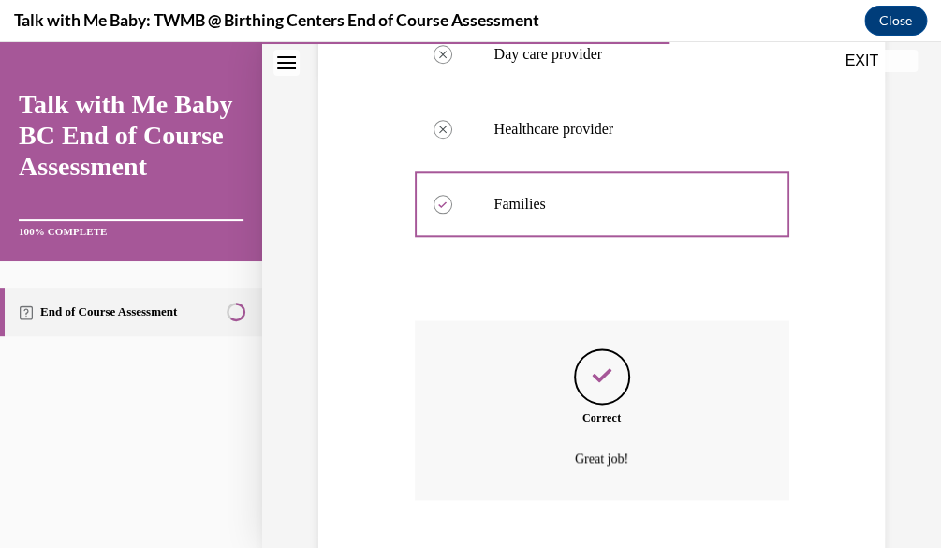
scroll to position [590, 0]
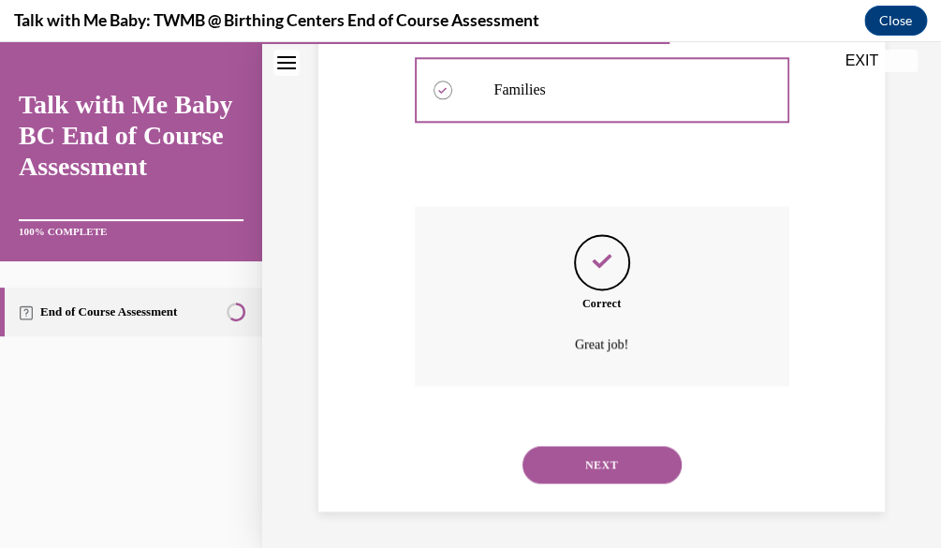
click at [628, 471] on button "NEXT" at bounding box center [602, 464] width 159 height 37
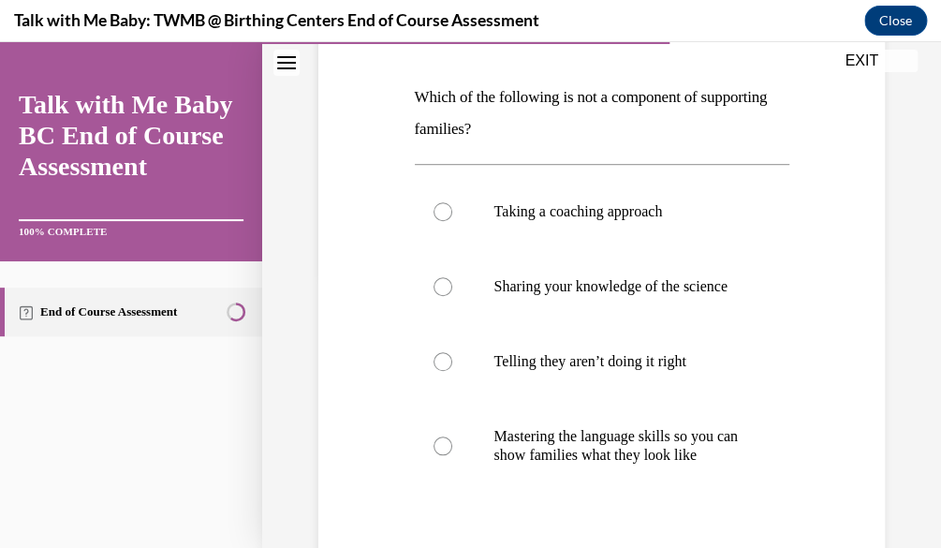
scroll to position [278, 0]
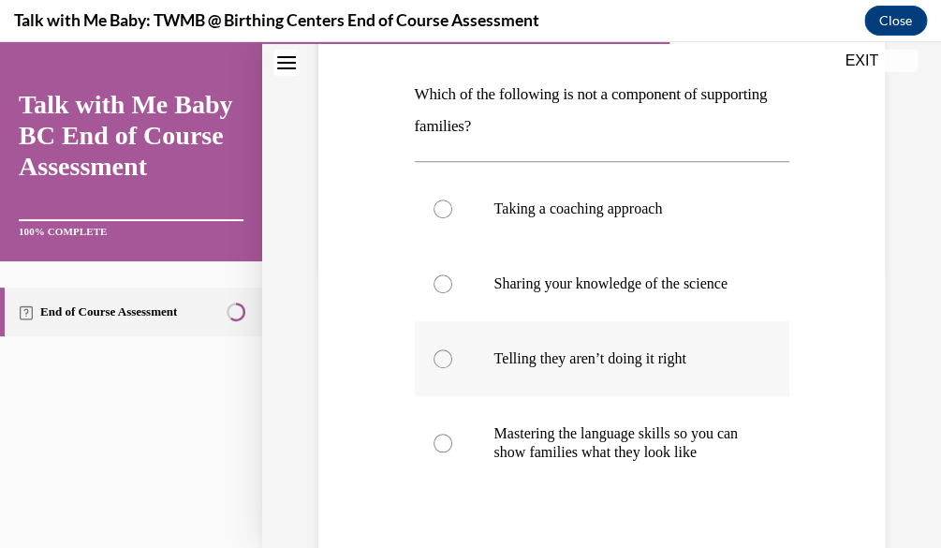
click at [656, 367] on p "Telling they aren’t doing it right" at bounding box center [618, 358] width 248 height 19
click at [452, 367] on input "Telling they aren’t doing it right" at bounding box center [443, 358] width 19 height 19
radio input "true"
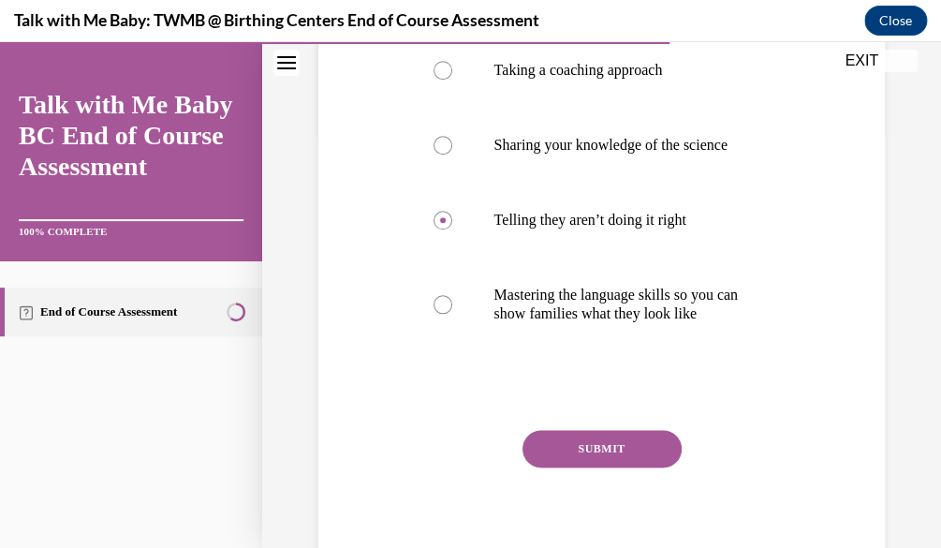
scroll to position [492, 0]
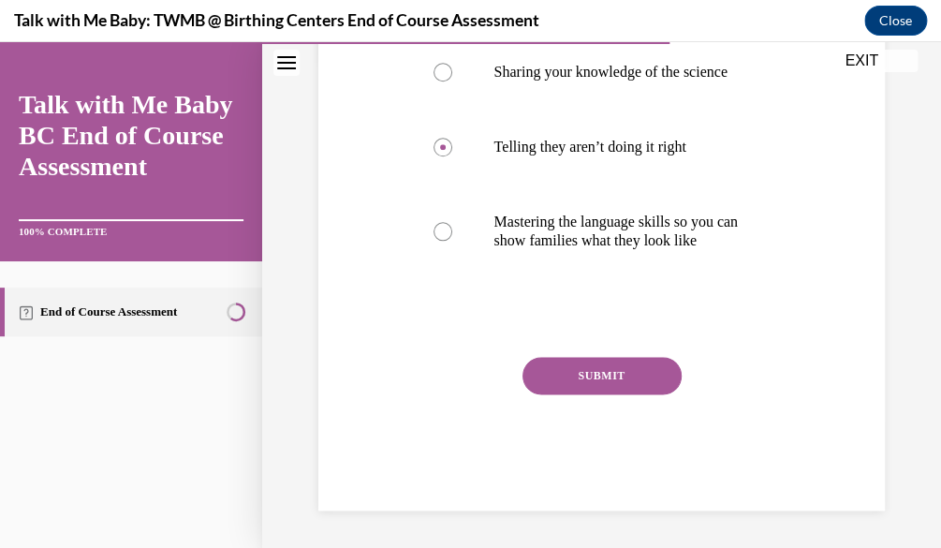
click at [641, 394] on button "SUBMIT" at bounding box center [602, 375] width 159 height 37
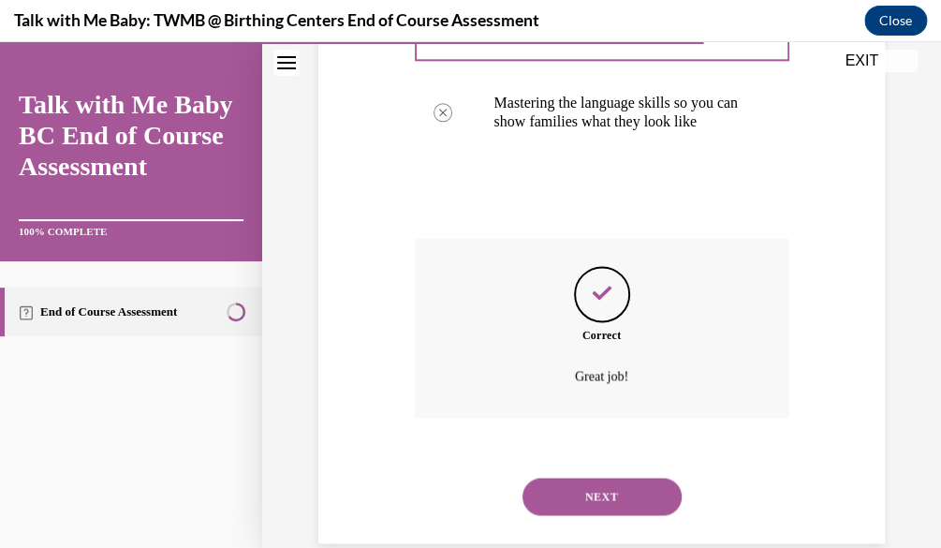
scroll to position [677, 0]
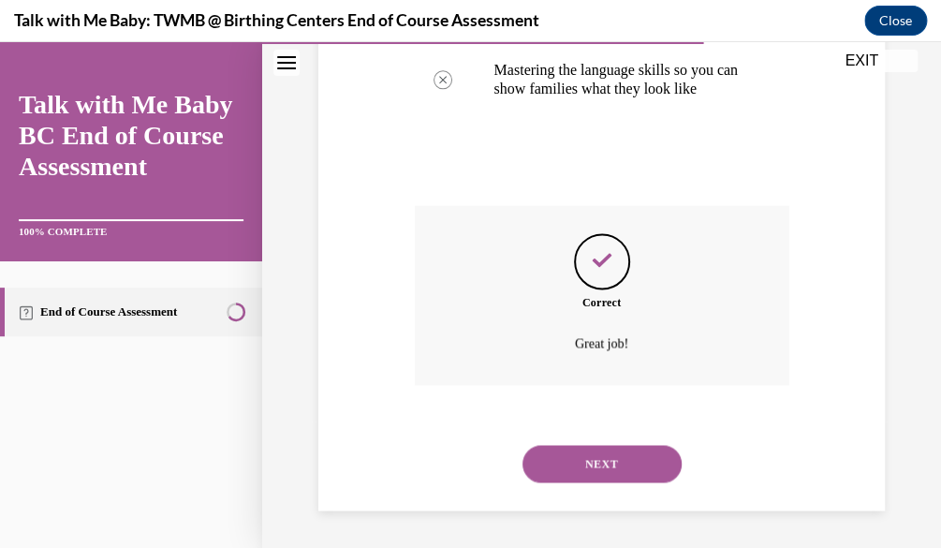
click at [641, 452] on button "NEXT" at bounding box center [602, 463] width 159 height 37
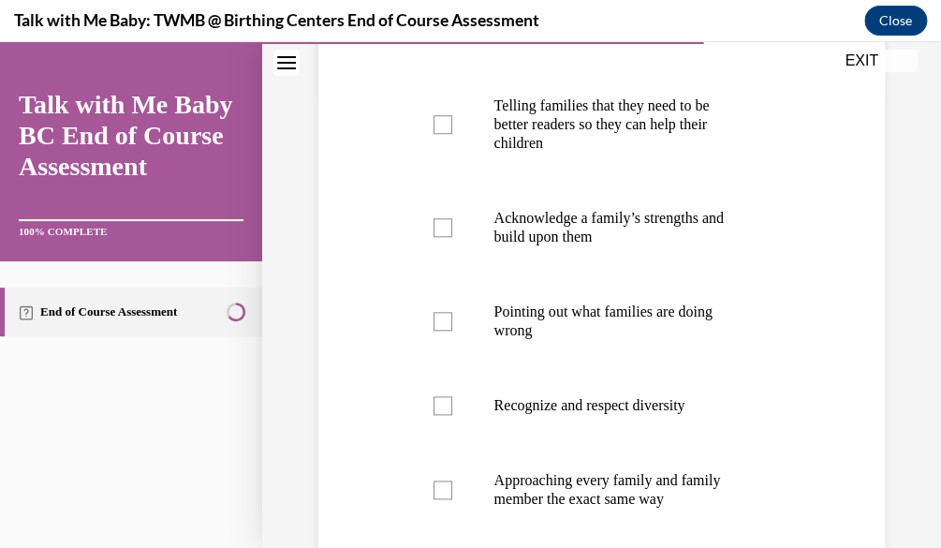
scroll to position [465, 0]
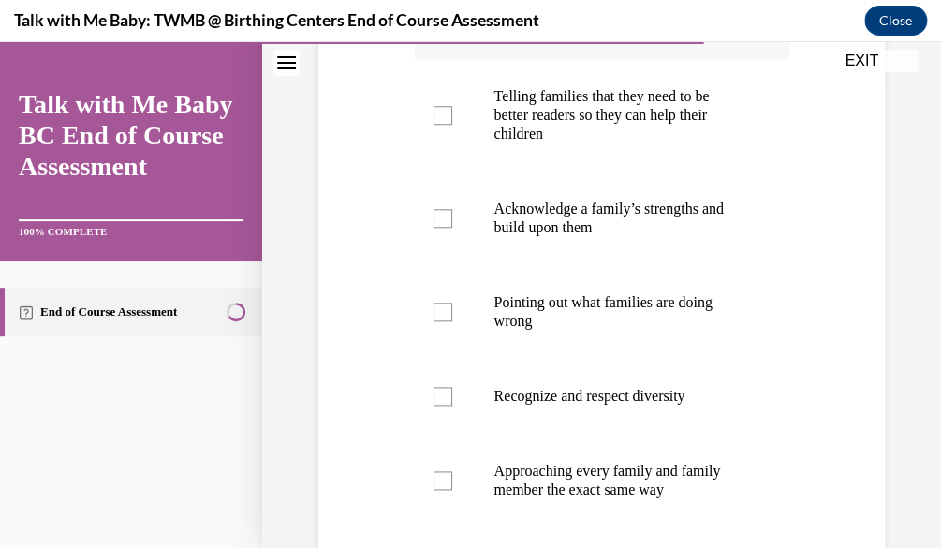
click at [674, 59] on label "Collaborate with families" at bounding box center [602, 21] width 375 height 75
click at [452, 31] on input "Collaborate with families" at bounding box center [443, 21] width 19 height 19
checkbox input "true"
drag, startPoint x: 939, startPoint y: 280, endPoint x: 338, endPoint y: 420, distance: 617.2
click at [338, 420] on div "Question 14/20 Study the list below. Which of these describe a coaching approac…" at bounding box center [602, 455] width 576 height 1433
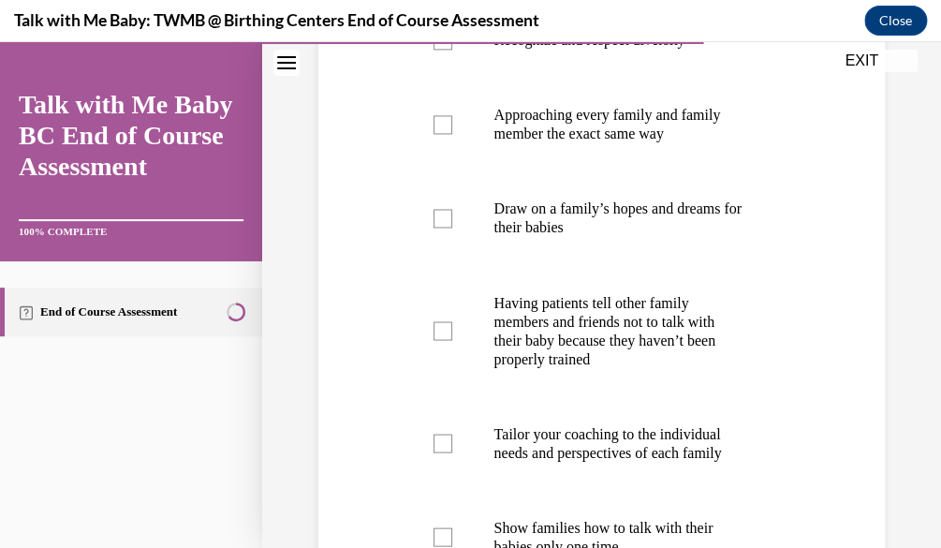
scroll to position [827, 0]
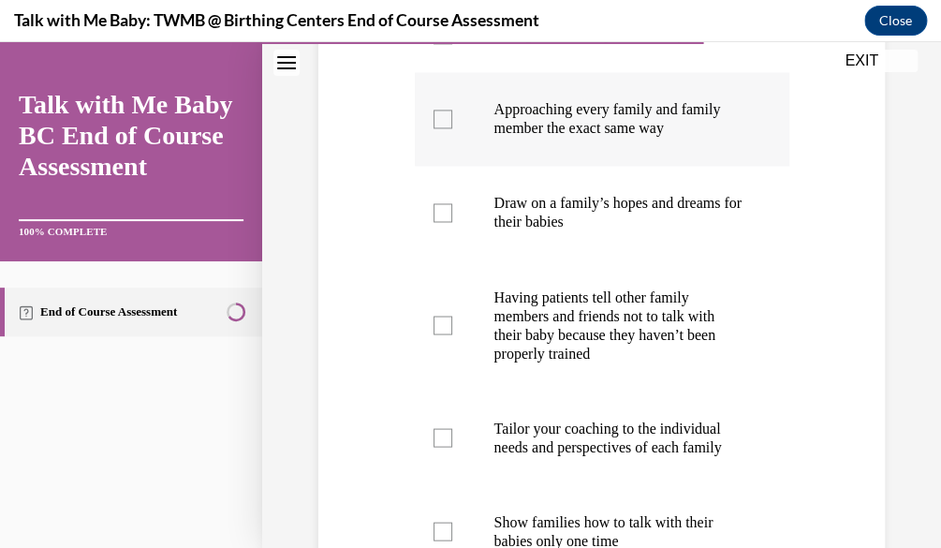
click at [570, 138] on p "Approaching every family and family member the exact same way" at bounding box center [618, 118] width 248 height 37
click at [452, 128] on input "Approaching every family and family member the exact same way" at bounding box center [443, 119] width 19 height 19
checkbox input "true"
click at [573, 218] on label "Draw on a family’s hopes and dreams for their babies" at bounding box center [602, 213] width 375 height 94
click at [452, 218] on input "Draw on a family’s hopes and dreams for their babies" at bounding box center [443, 212] width 19 height 19
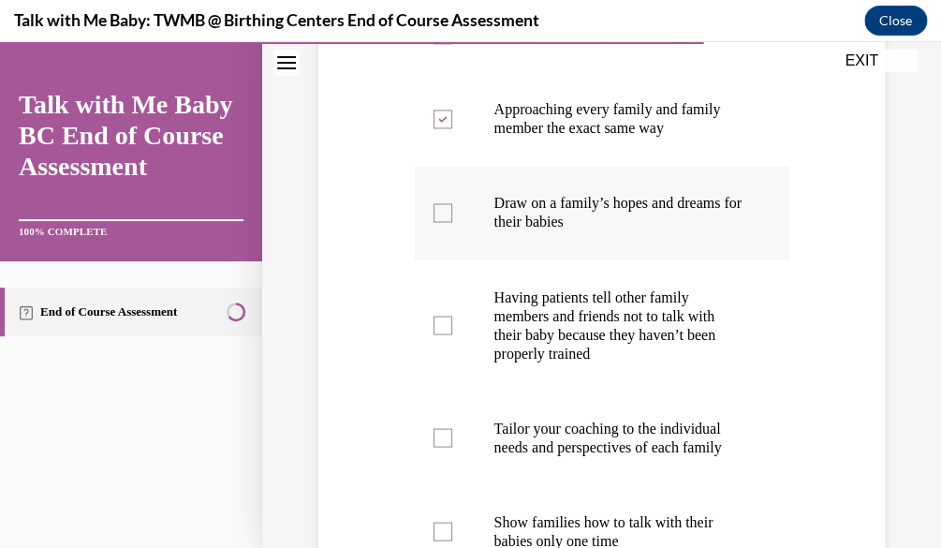
checkbox input "true"
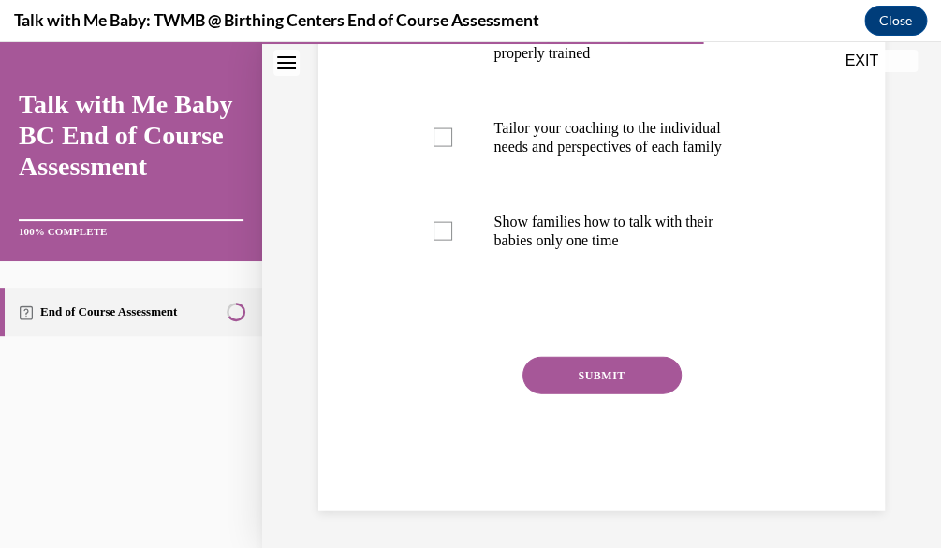
scroll to position [1176, 0]
click at [576, 390] on button "SUBMIT" at bounding box center [602, 375] width 159 height 37
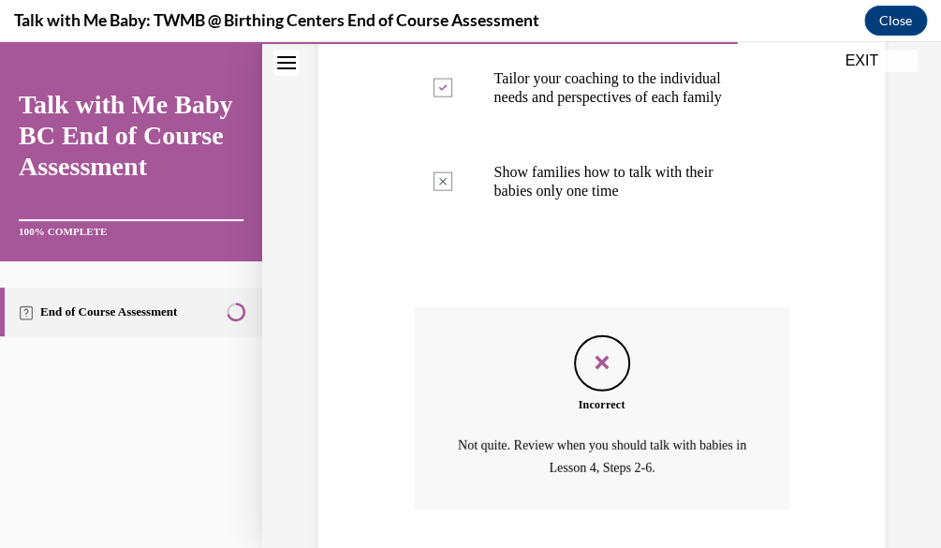
scroll to position [1349, 0]
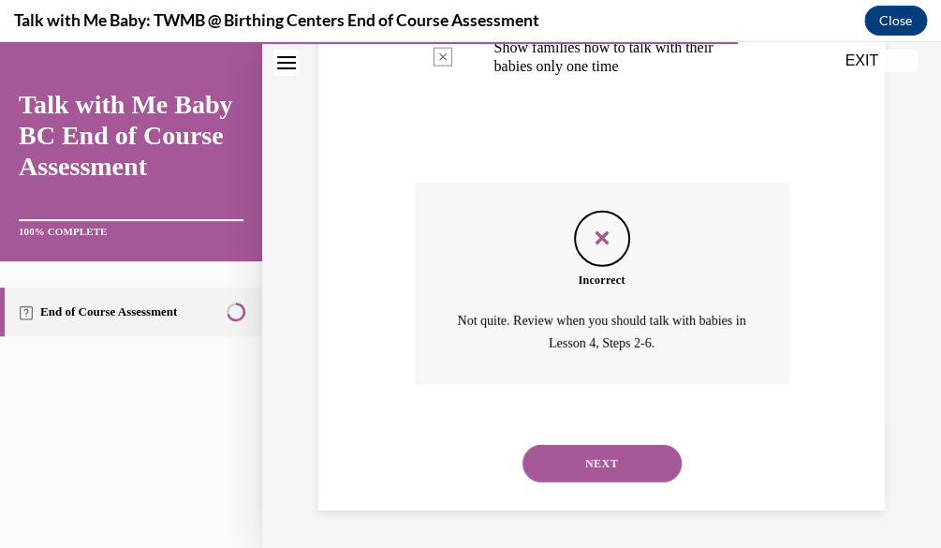
click at [591, 451] on button "NEXT" at bounding box center [602, 463] width 159 height 37
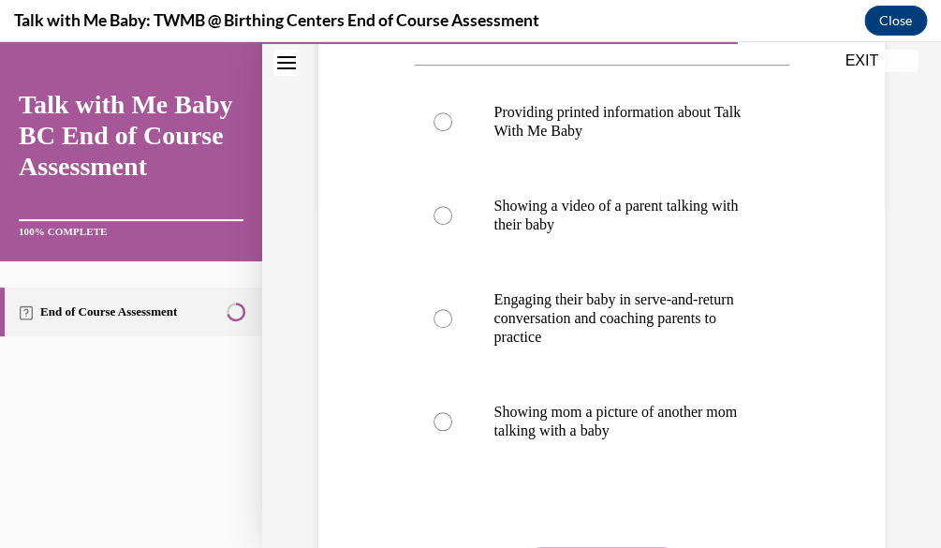
scroll to position [397, 0]
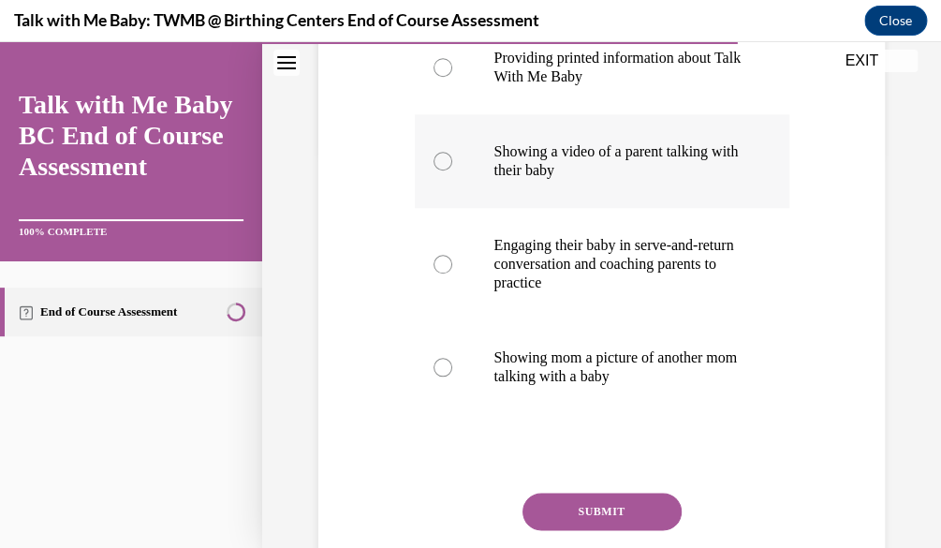
click at [709, 180] on p "Showing a video of a parent talking with their baby" at bounding box center [618, 160] width 248 height 37
click at [452, 170] on input "Showing a video of a parent talking with their baby" at bounding box center [443, 161] width 19 height 19
radio input "true"
click at [589, 530] on button "SUBMIT" at bounding box center [602, 511] width 159 height 37
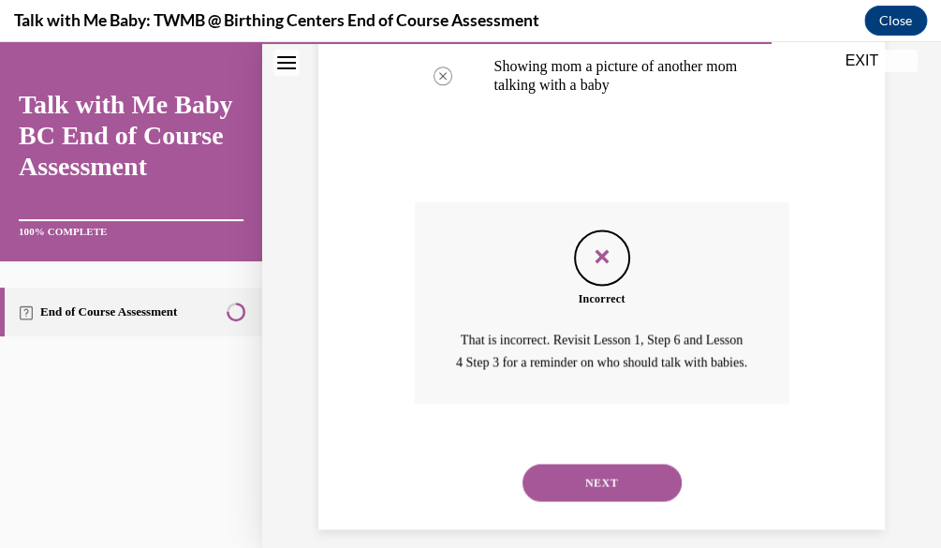
scroll to position [759, 0]
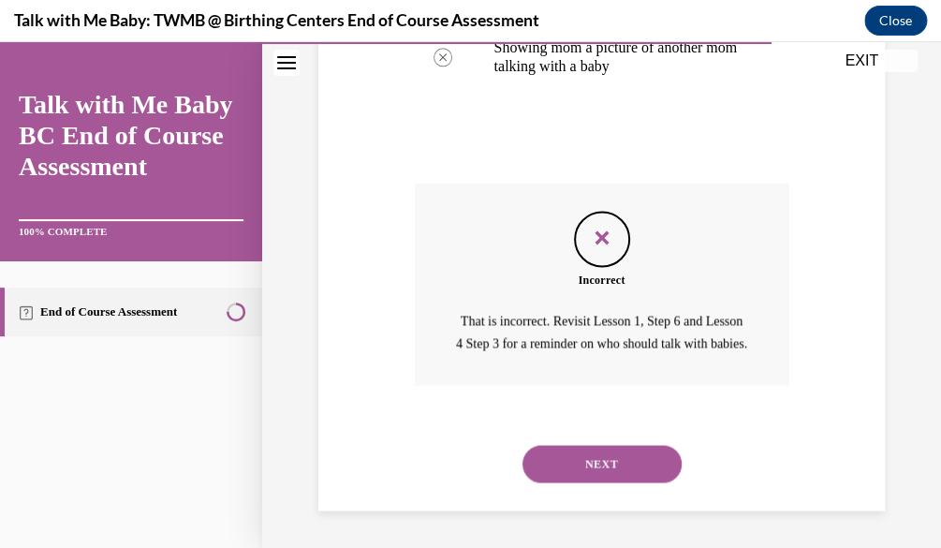
click at [599, 477] on button "NEXT" at bounding box center [602, 463] width 159 height 37
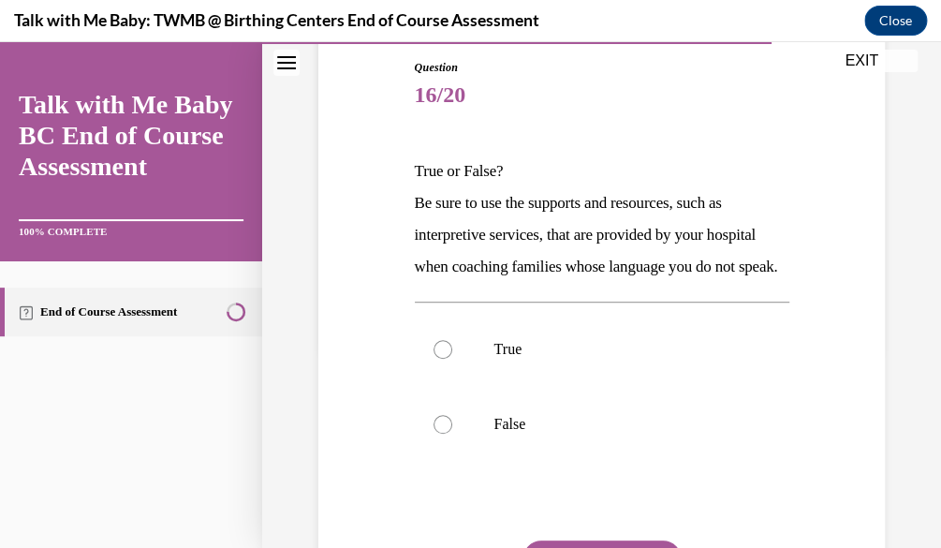
scroll to position [282, 0]
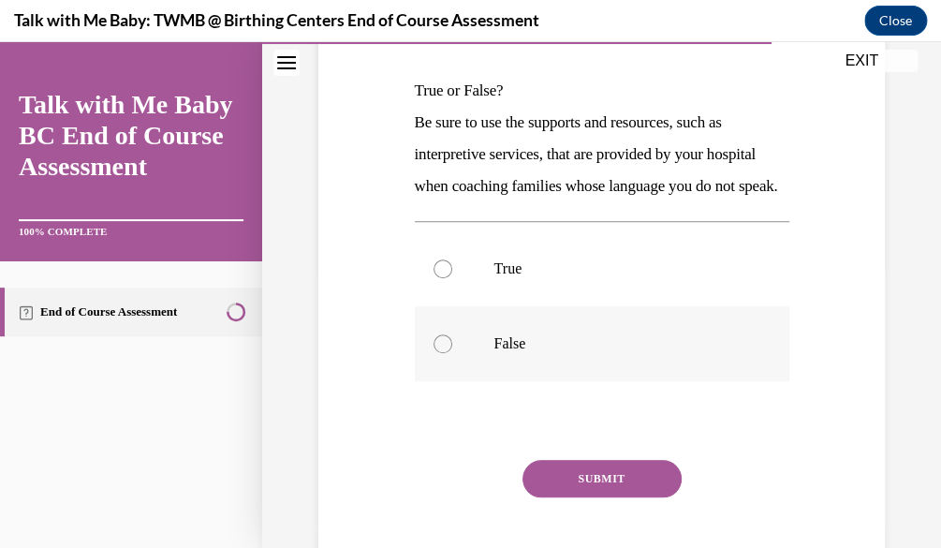
click at [644, 381] on label "False" at bounding box center [602, 343] width 375 height 75
click at [452, 353] on input "False" at bounding box center [443, 343] width 19 height 19
radio input "true"
click at [645, 497] on button "SUBMIT" at bounding box center [602, 478] width 159 height 37
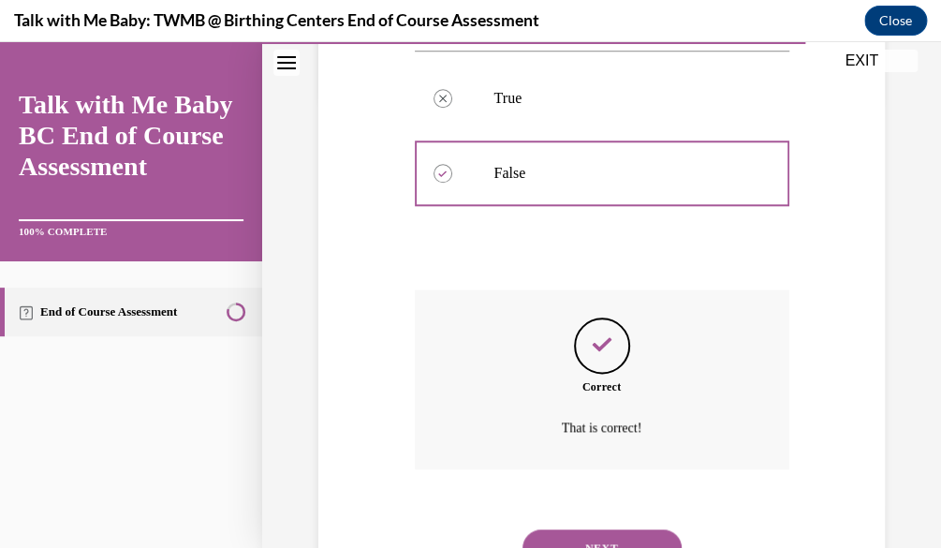
scroll to position [567, 0]
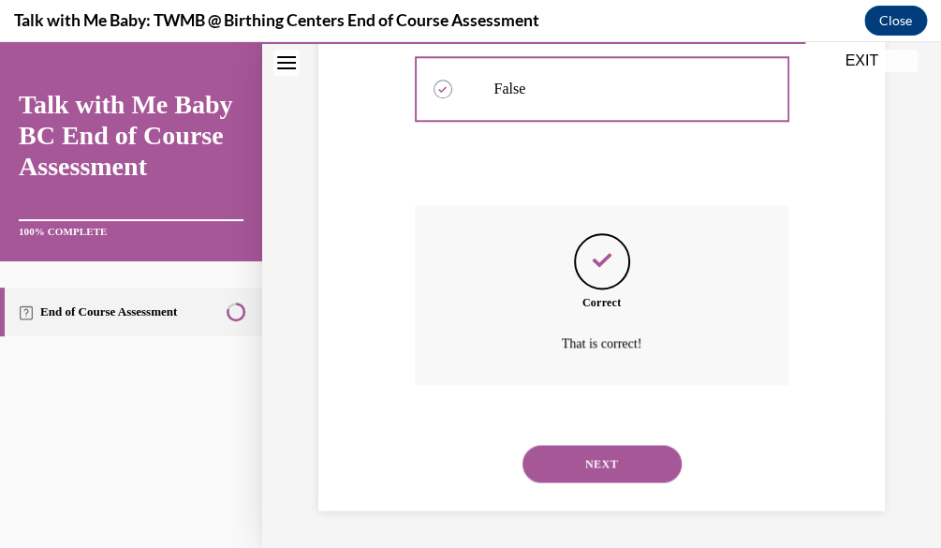
click at [630, 454] on button "NEXT" at bounding box center [602, 463] width 159 height 37
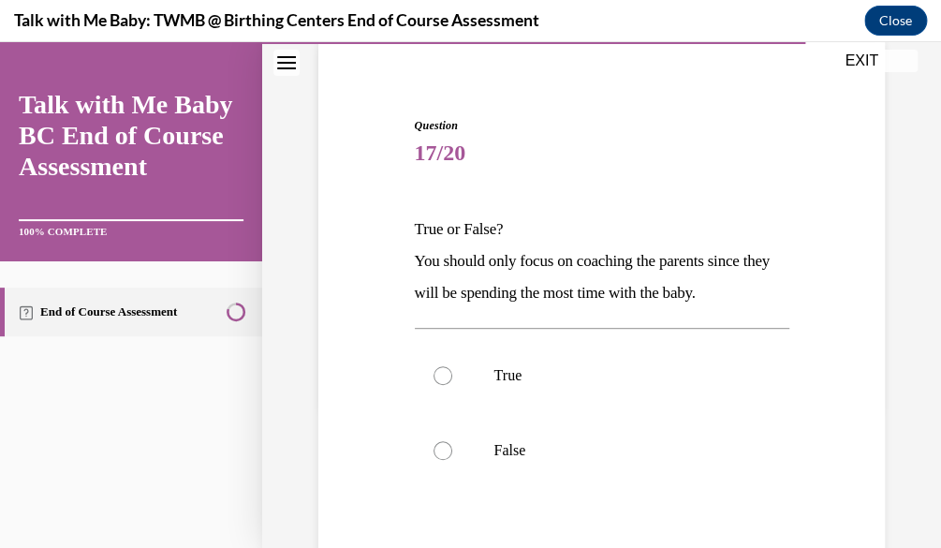
scroll to position [289, 0]
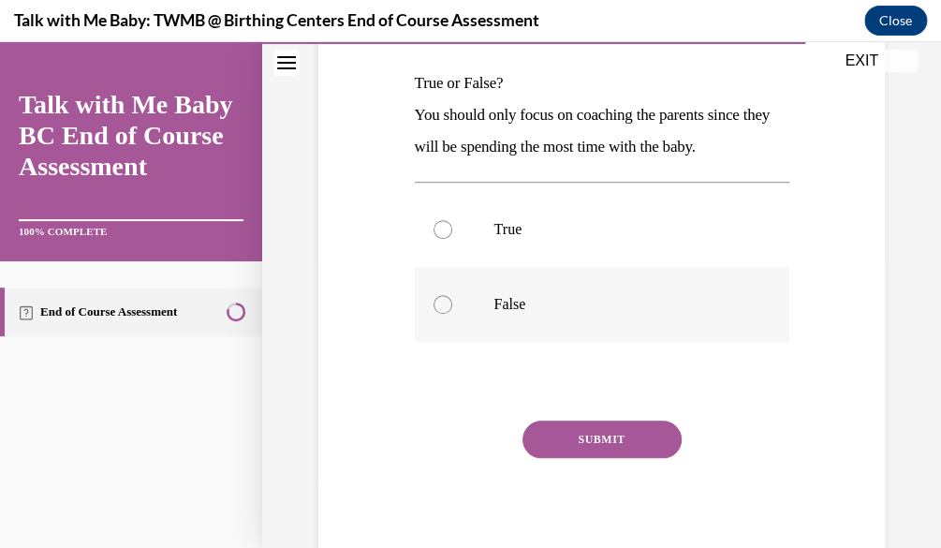
click at [616, 317] on label "False" at bounding box center [602, 304] width 375 height 75
click at [452, 314] on input "False" at bounding box center [443, 304] width 19 height 19
radio input "true"
click at [631, 421] on button "SUBMIT" at bounding box center [602, 438] width 159 height 37
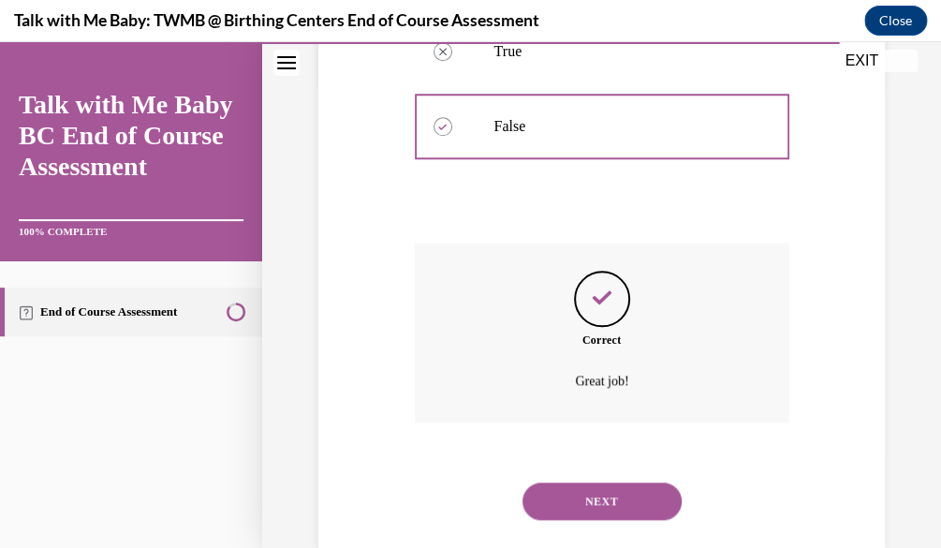
scroll to position [504, 0]
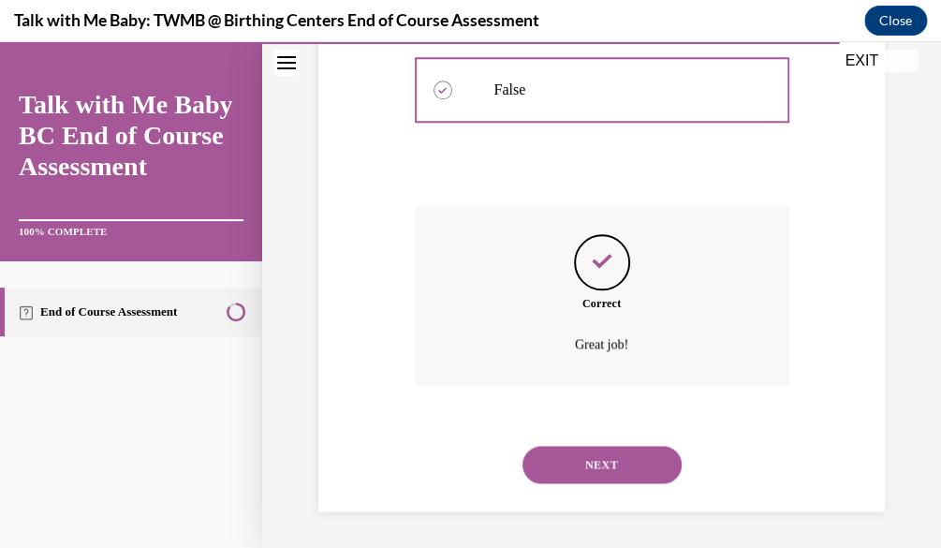
click at [632, 458] on button "NEXT" at bounding box center [602, 464] width 159 height 37
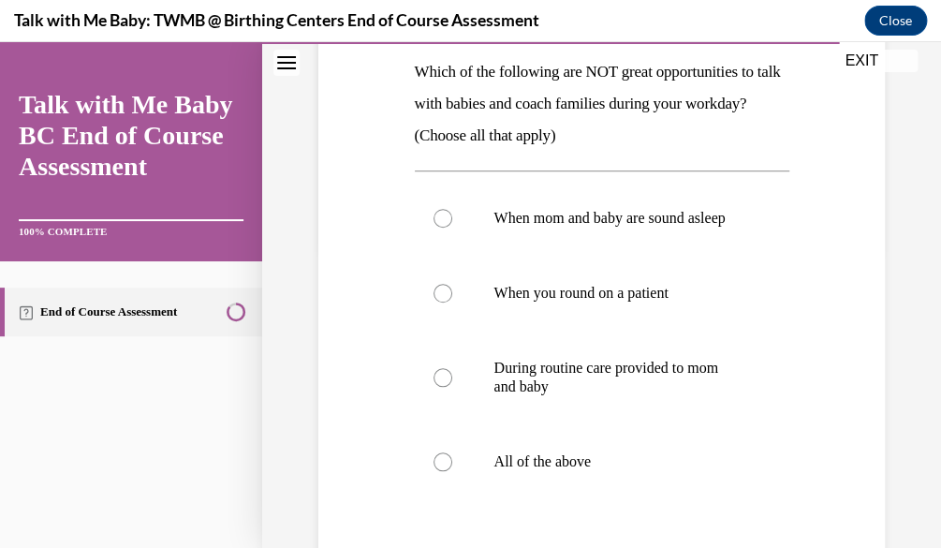
scroll to position [415, 0]
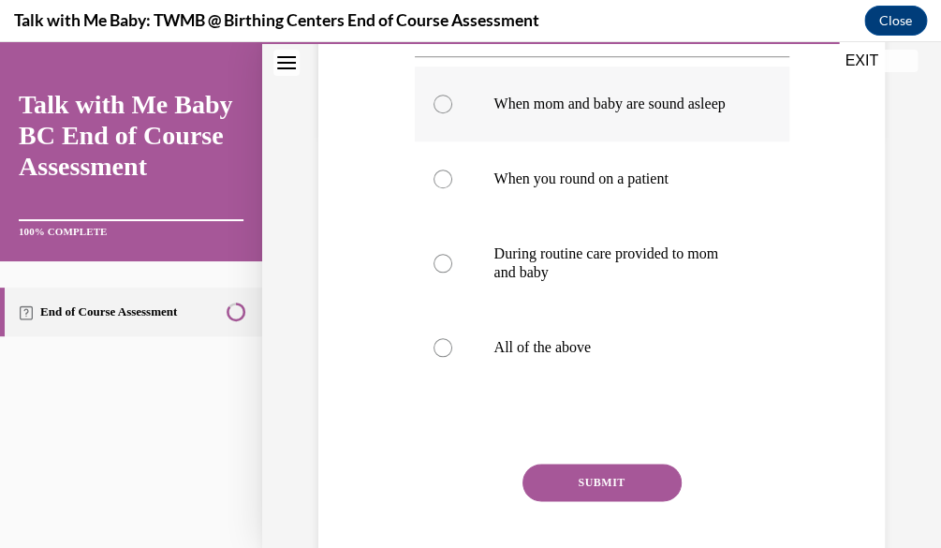
click at [594, 113] on p "When mom and baby are sound asleep" at bounding box center [618, 104] width 248 height 19
click at [452, 113] on input "When mom and baby are sound asleep" at bounding box center [443, 104] width 19 height 19
radio input "true"
click at [564, 501] on button "SUBMIT" at bounding box center [602, 482] width 159 height 37
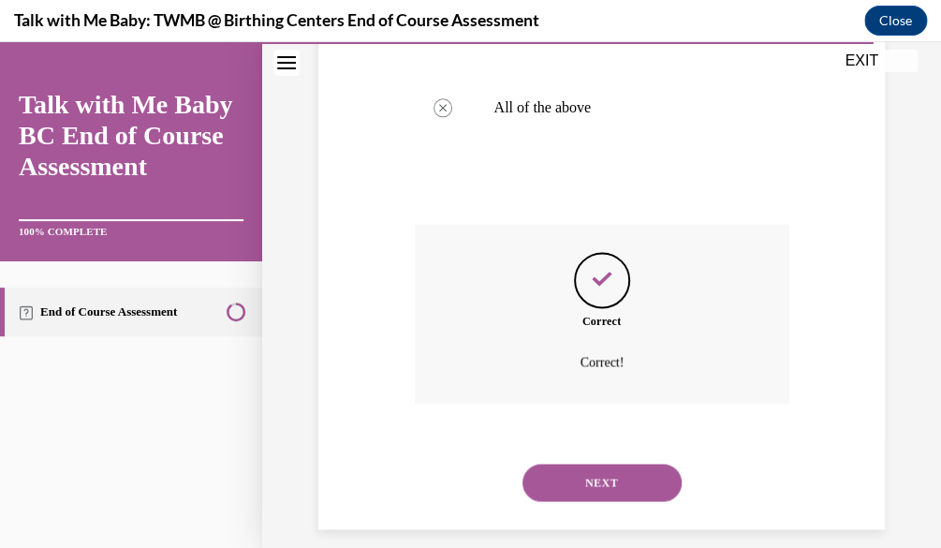
scroll to position [691, 0]
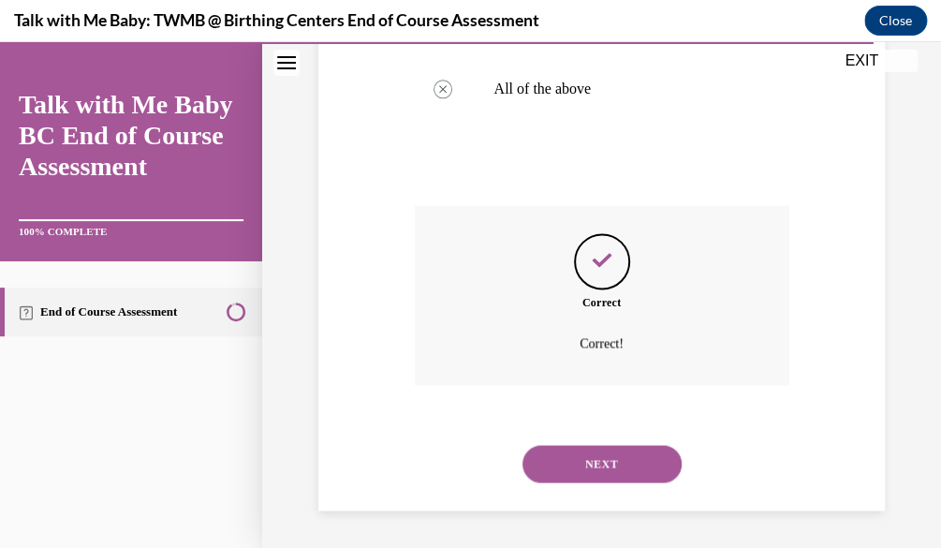
click at [566, 468] on button "NEXT" at bounding box center [602, 463] width 159 height 37
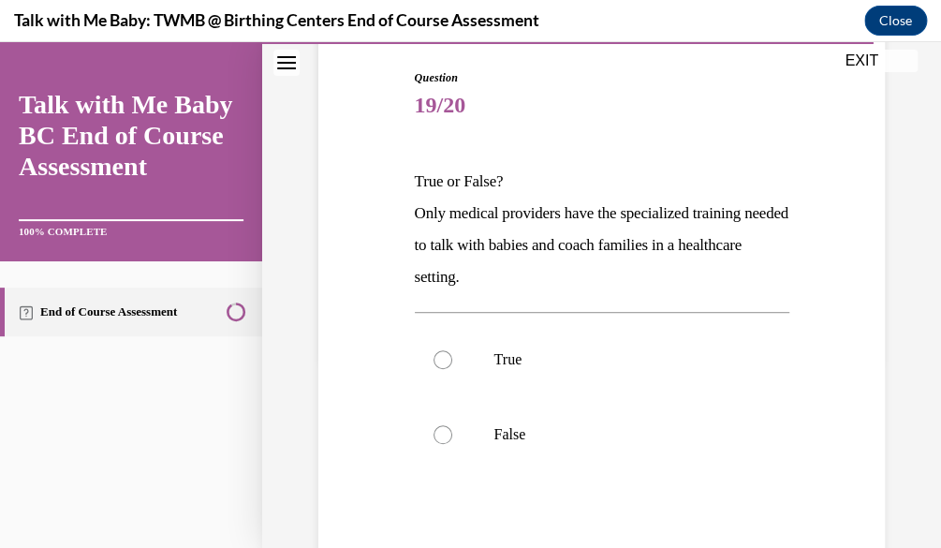
scroll to position [194, 0]
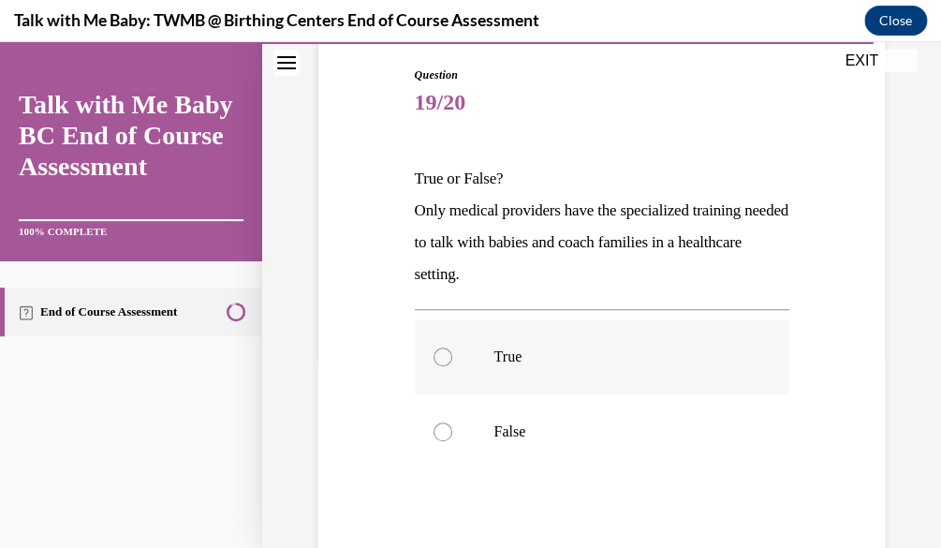
click at [702, 342] on label "True" at bounding box center [602, 356] width 375 height 75
click at [452, 347] on input "True" at bounding box center [443, 356] width 19 height 19
radio input "true"
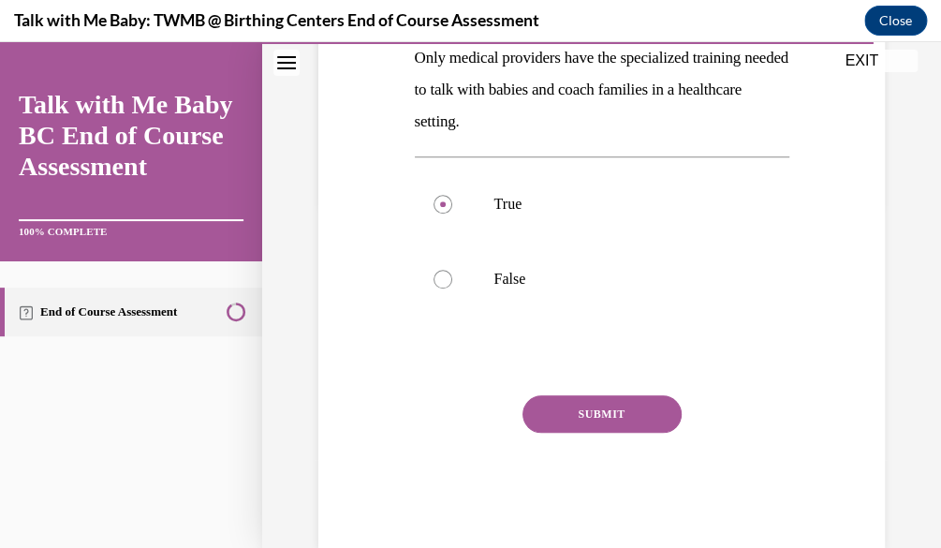
scroll to position [347, 0]
click at [647, 396] on button "SUBMIT" at bounding box center [602, 412] width 159 height 37
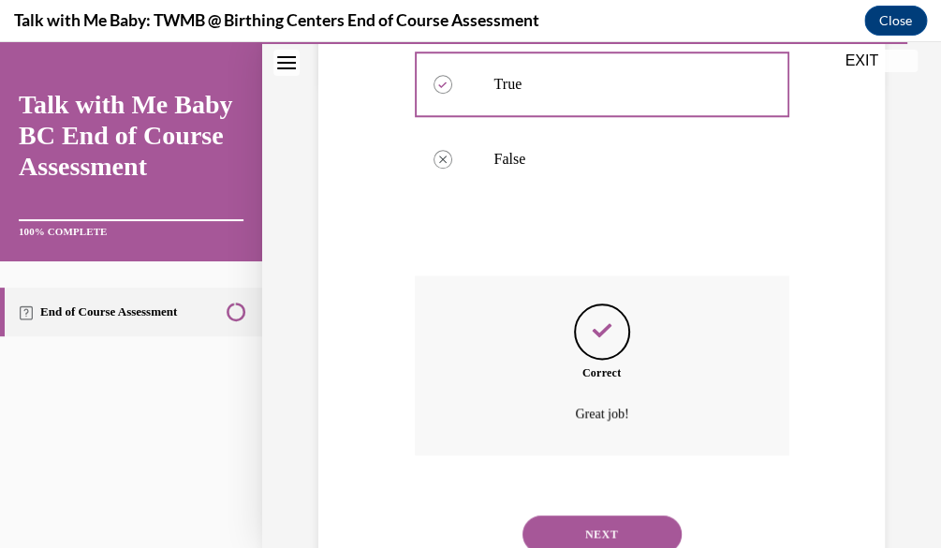
scroll to position [535, 0]
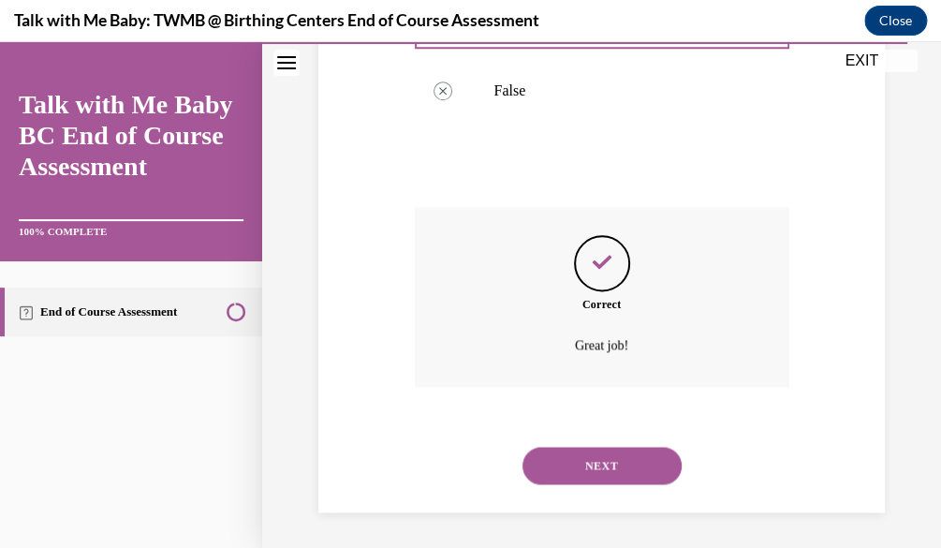
click at [625, 478] on button "NEXT" at bounding box center [602, 465] width 159 height 37
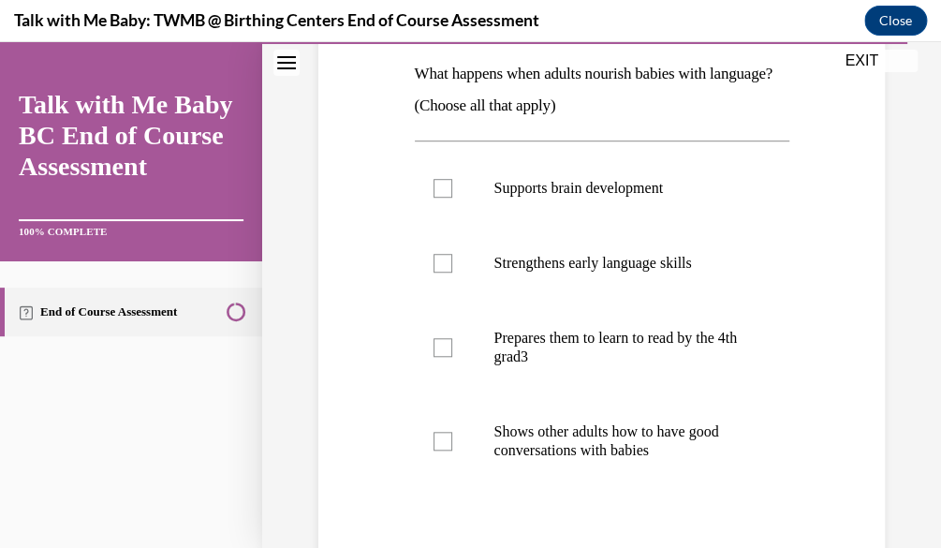
scroll to position [300, 0]
click at [725, 328] on p "Prepares them to learn to read by the 4th grad3" at bounding box center [618, 346] width 248 height 37
click at [452, 337] on input "Prepares them to learn to read by the 4th grad3" at bounding box center [443, 346] width 19 height 19
checkbox input "true"
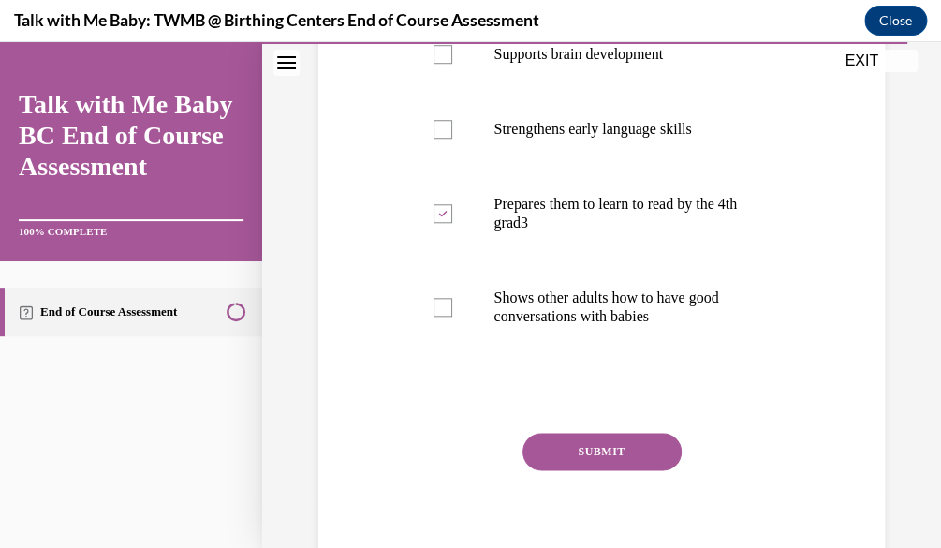
scroll to position [507, 0]
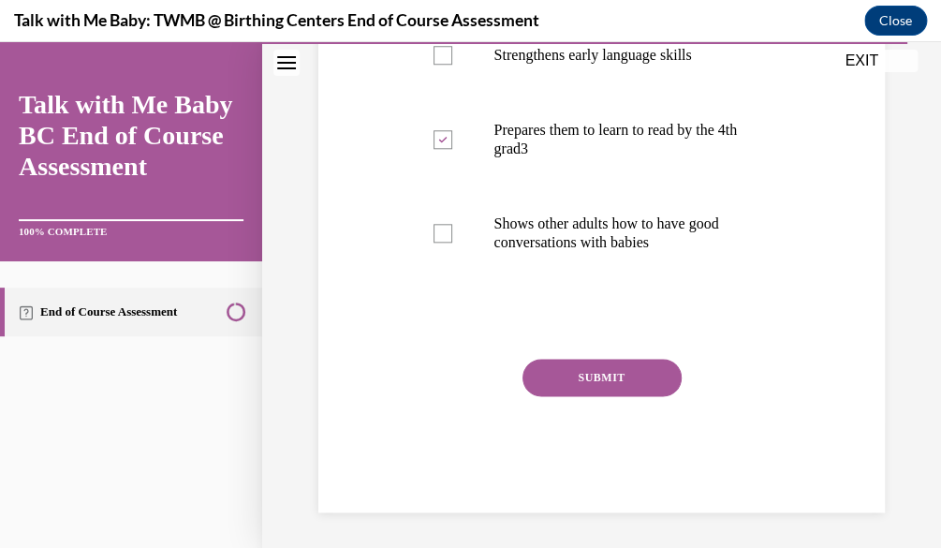
click at [636, 363] on button "SUBMIT" at bounding box center [602, 377] width 159 height 37
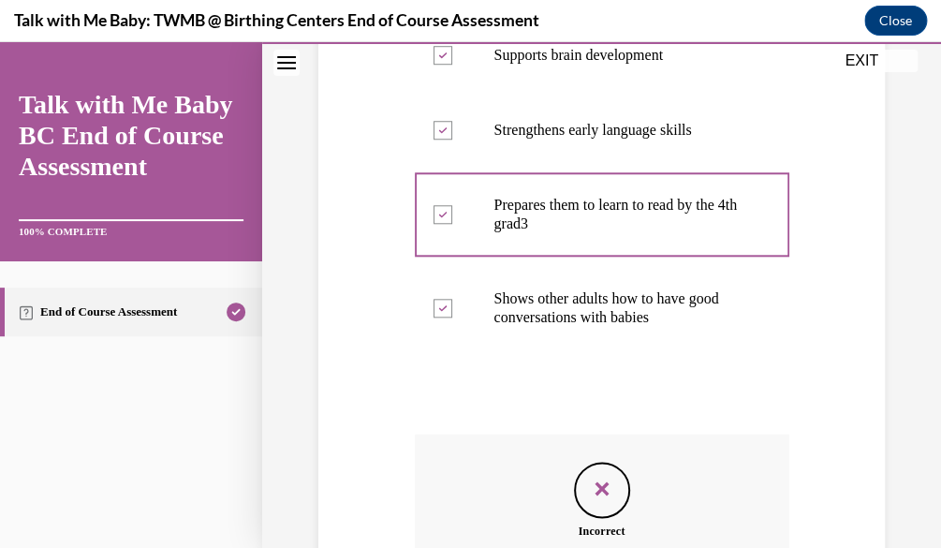
scroll to position [552, 0]
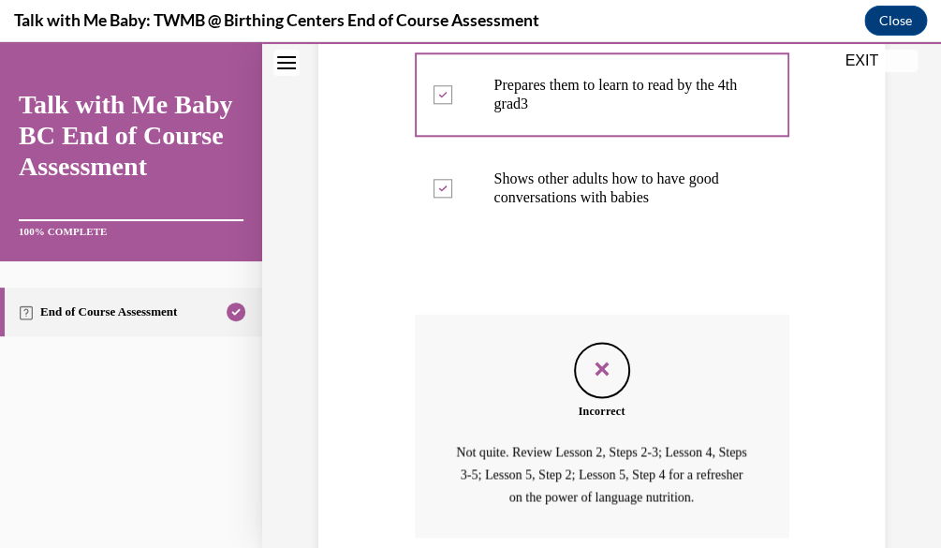
drag, startPoint x: 916, startPoint y: 515, endPoint x: 485, endPoint y: 494, distance: 431.3
click at [485, 494] on p "Not quite. Review Lesson 2, Steps 2-3; Lesson 4, Steps 3-5; Lesson 5, Step 2; L…" at bounding box center [601, 474] width 291 height 66
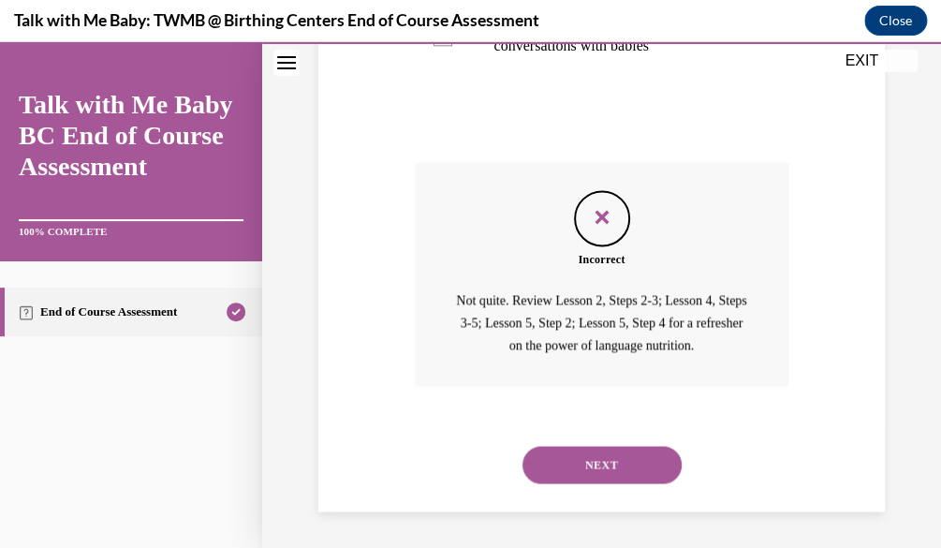
click at [538, 479] on button "NEXT" at bounding box center [602, 464] width 159 height 37
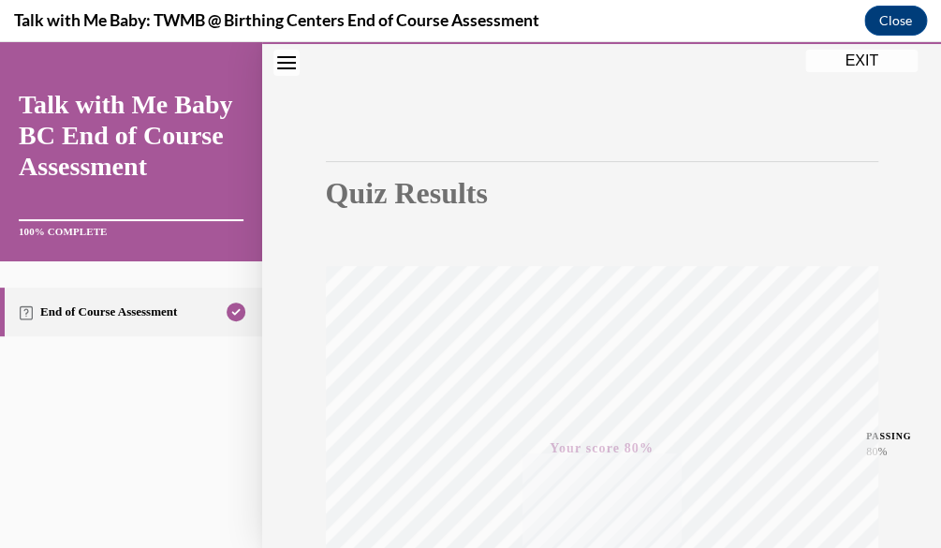
scroll to position [89, 0]
click at [845, 66] on button "EXIT" at bounding box center [861, 61] width 112 height 22
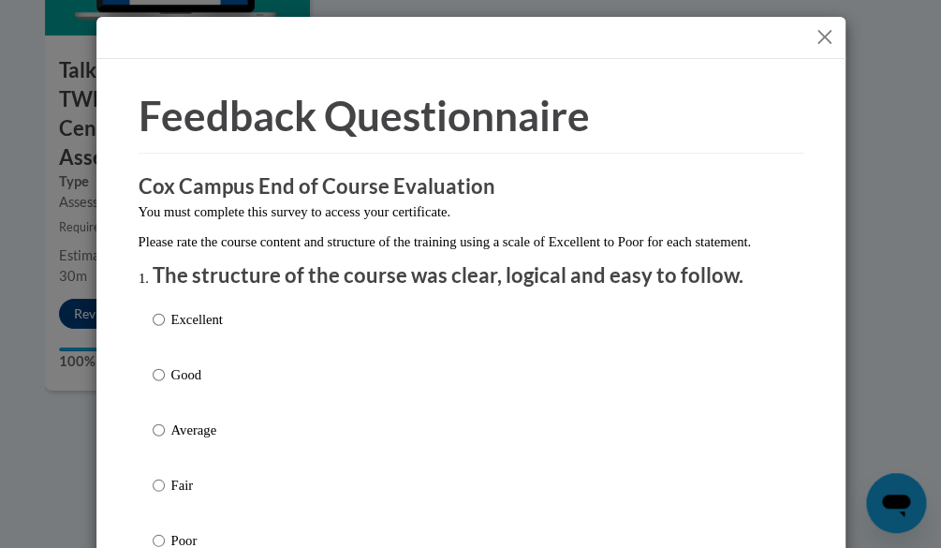
click at [202, 353] on label "Excellent" at bounding box center [188, 334] width 70 height 51
click at [165, 330] on input "Excellent" at bounding box center [159, 319] width 12 height 21
radio input "true"
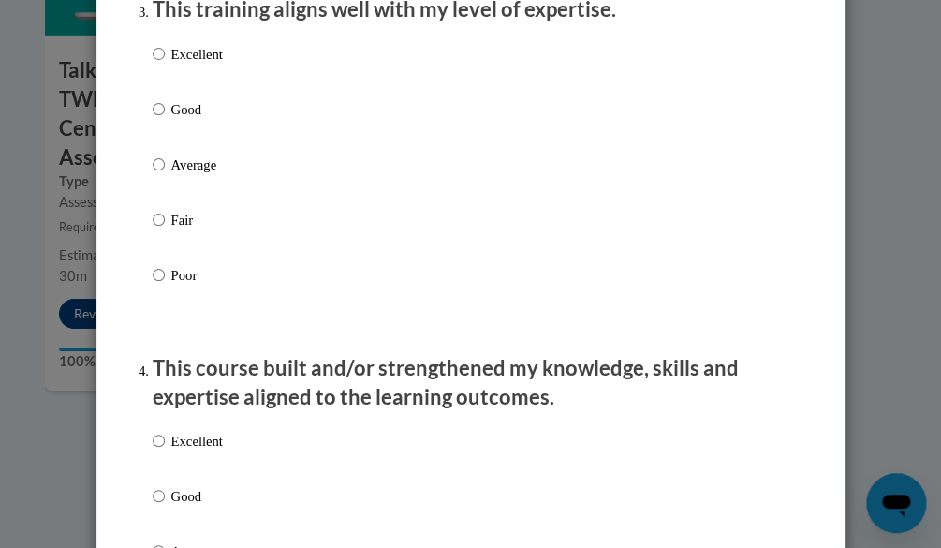
scroll to position [906, 0]
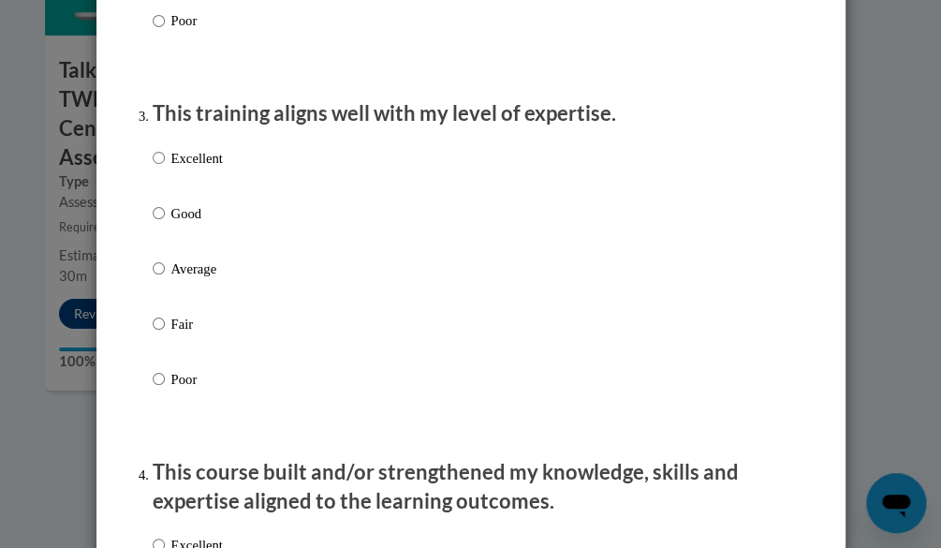
drag, startPoint x: 523, startPoint y: 328, endPoint x: 156, endPoint y: 228, distance: 379.6
click at [194, 356] on div "Excellent Good Average Fair Poor" at bounding box center [471, 290] width 637 height 305
drag, startPoint x: 156, startPoint y: 228, endPoint x: 228, endPoint y: 136, distance: 116.7
click at [228, 128] on p "This training aligns well with my level of expertise." at bounding box center [471, 113] width 637 height 29
click at [210, 168] on p "Excellent" at bounding box center [197, 157] width 52 height 21
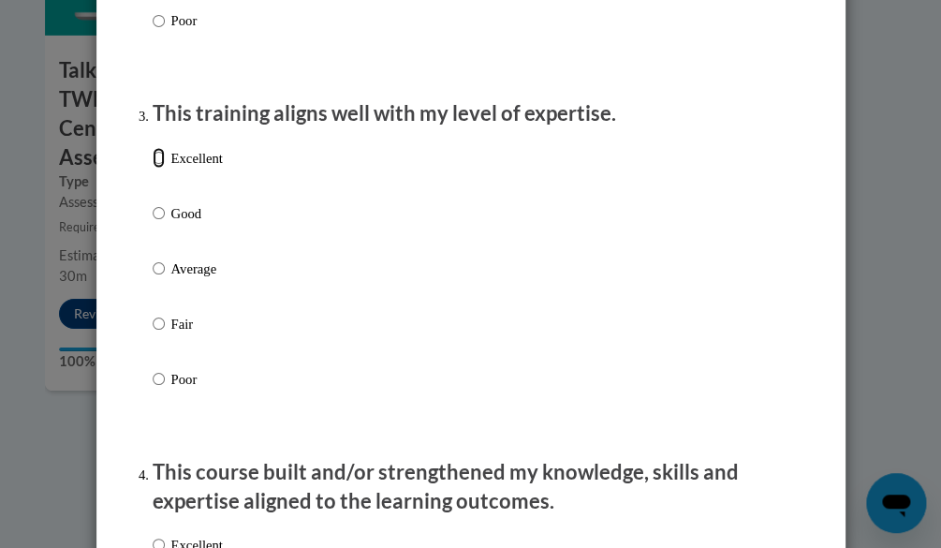
click at [165, 168] on input "Excellent" at bounding box center [159, 157] width 12 height 21
radio input "true"
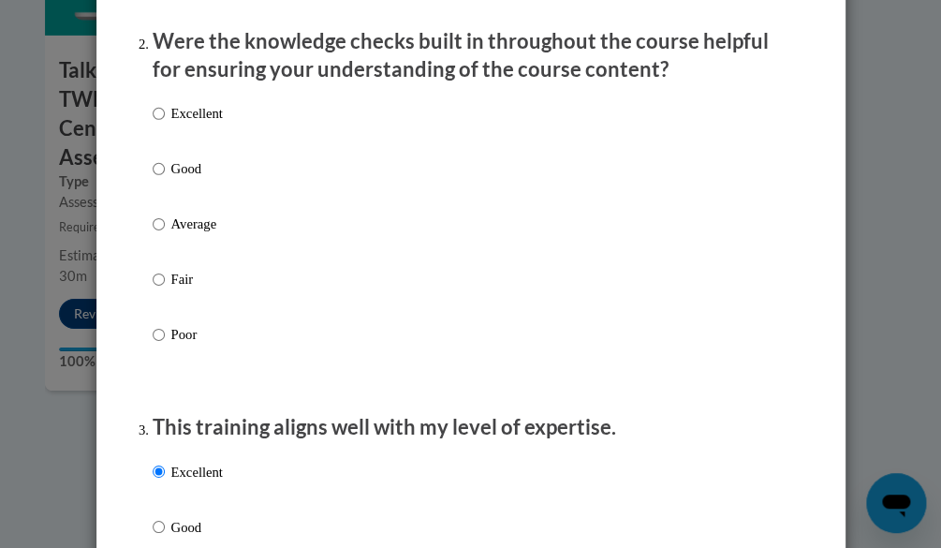
scroll to position [560, 0]
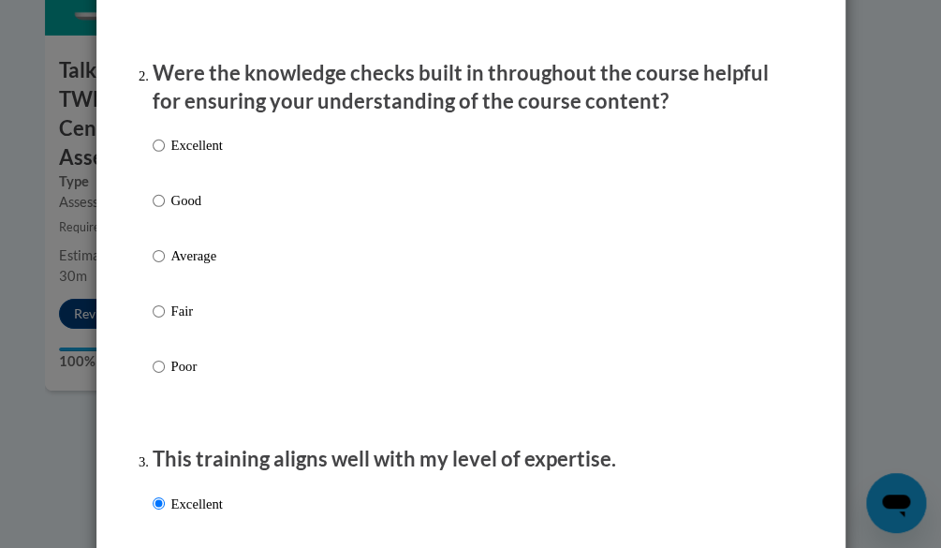
click at [457, 150] on div "Excellent Good Average Fair Poor" at bounding box center [471, 277] width 637 height 305
click at [171, 155] on p "Excellent" at bounding box center [197, 145] width 52 height 21
click at [165, 155] on input "Excellent" at bounding box center [159, 145] width 12 height 21
radio input "true"
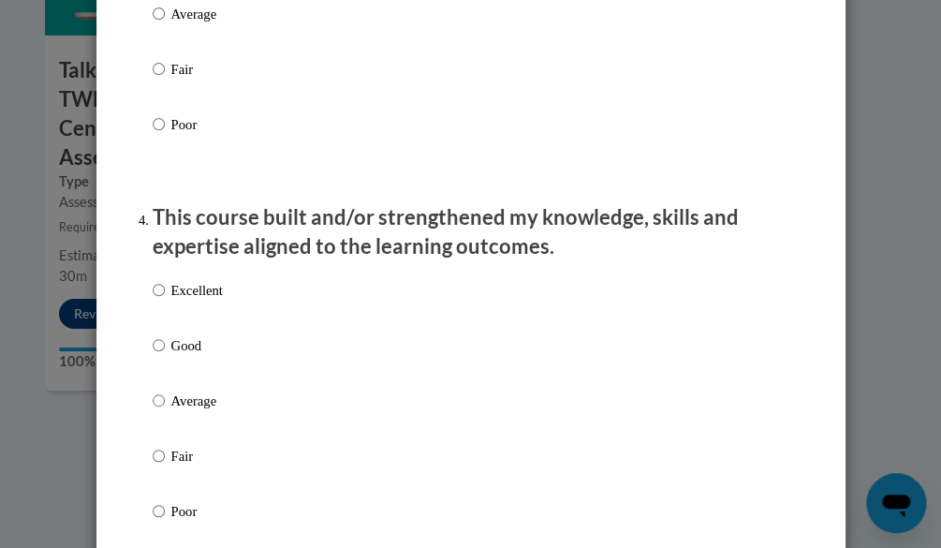
scroll to position [1264, 0]
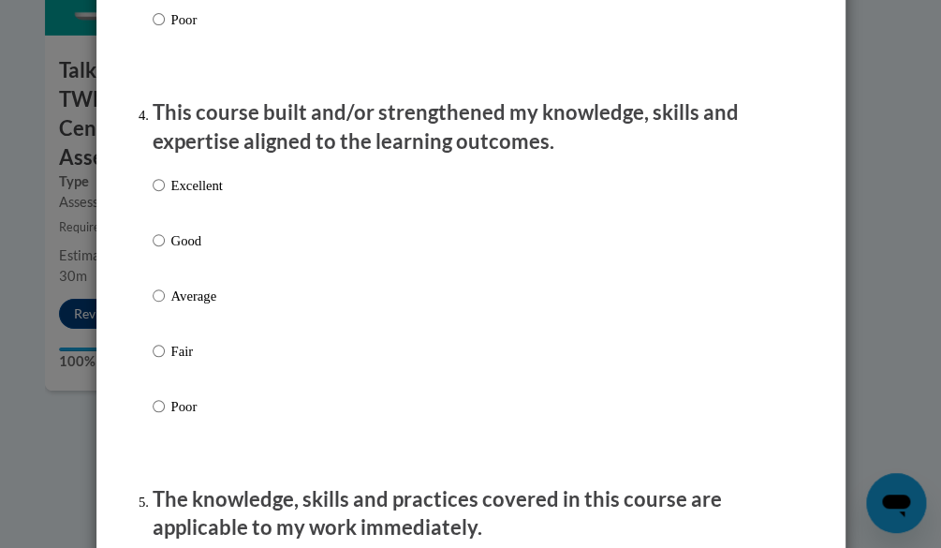
click at [261, 202] on div "Excellent Good Average Fair Poor" at bounding box center [471, 318] width 637 height 305
click at [204, 196] on p "Excellent" at bounding box center [197, 185] width 52 height 21
click at [165, 196] on input "Excellent" at bounding box center [159, 185] width 12 height 21
radio input "true"
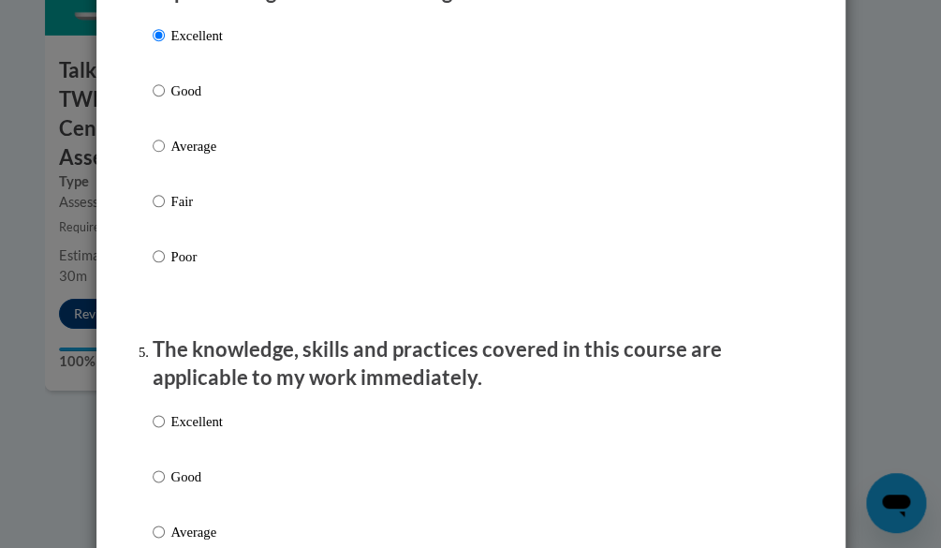
scroll to position [1544, 0]
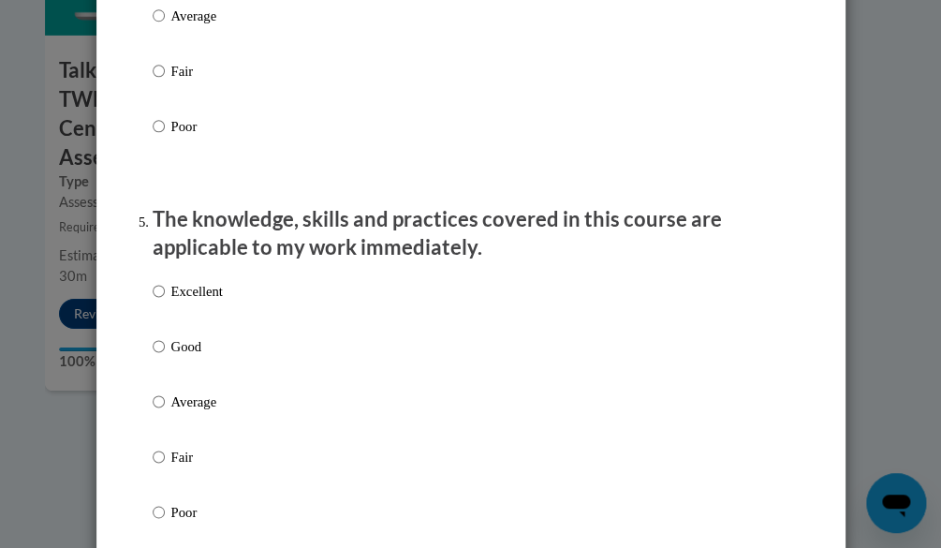
click at [192, 302] on p "Excellent" at bounding box center [197, 291] width 52 height 21
click at [165, 302] on input "Excellent" at bounding box center [159, 291] width 12 height 21
radio input "true"
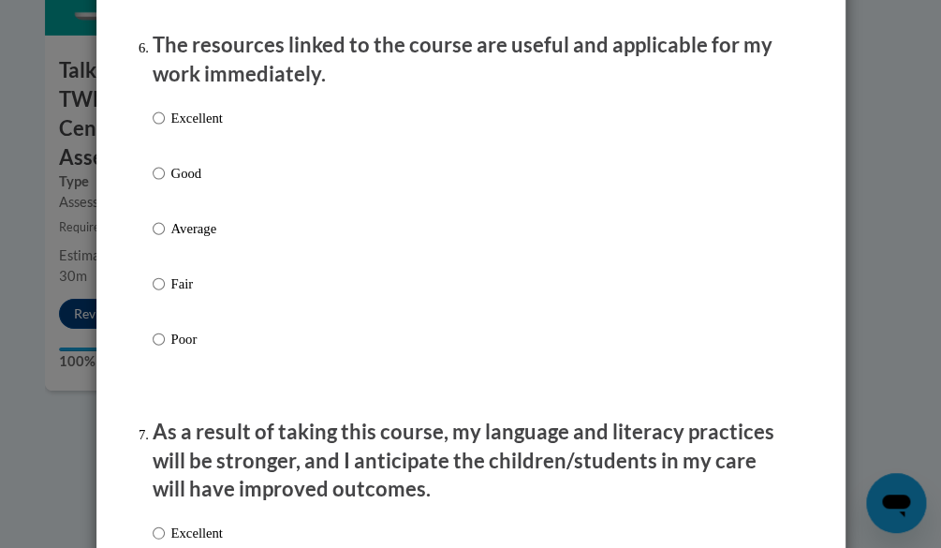
scroll to position [2124, 0]
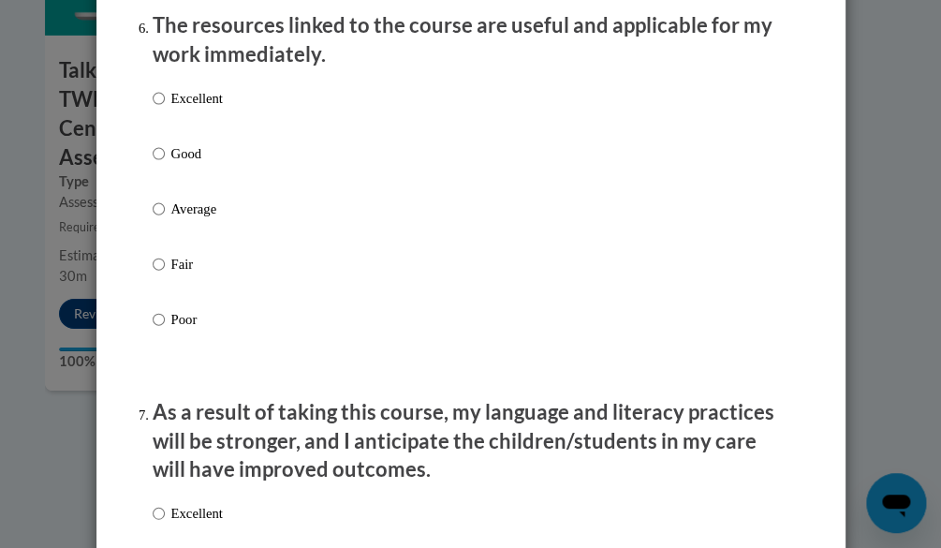
click at [214, 131] on label "Excellent" at bounding box center [188, 113] width 70 height 51
click at [165, 109] on input "Excellent" at bounding box center [159, 98] width 12 height 21
radio input "true"
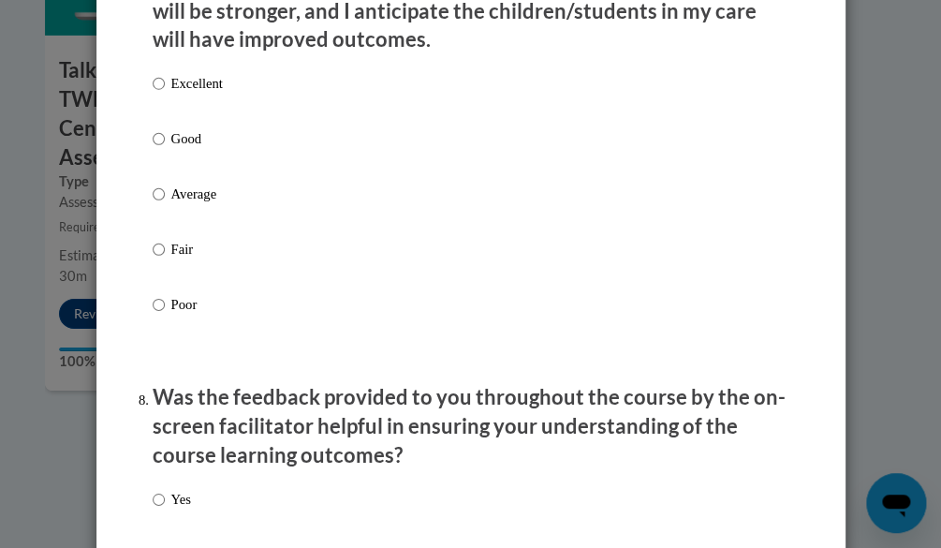
scroll to position [2659, 0]
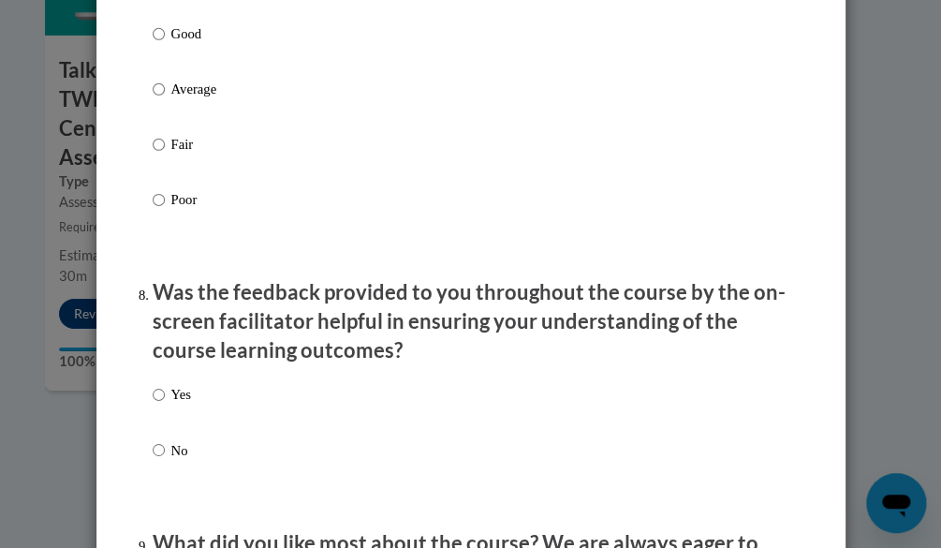
click at [234, 63] on div "Excellent Good Average Fair Poor" at bounding box center [471, 111] width 637 height 305
click at [193, 44] on p "Good" at bounding box center [197, 33] width 52 height 21
click at [165, 44] on input "Good" at bounding box center [159, 33] width 12 height 21
radio input "true"
click at [181, 405] on p "Yes" at bounding box center [181, 394] width 20 height 21
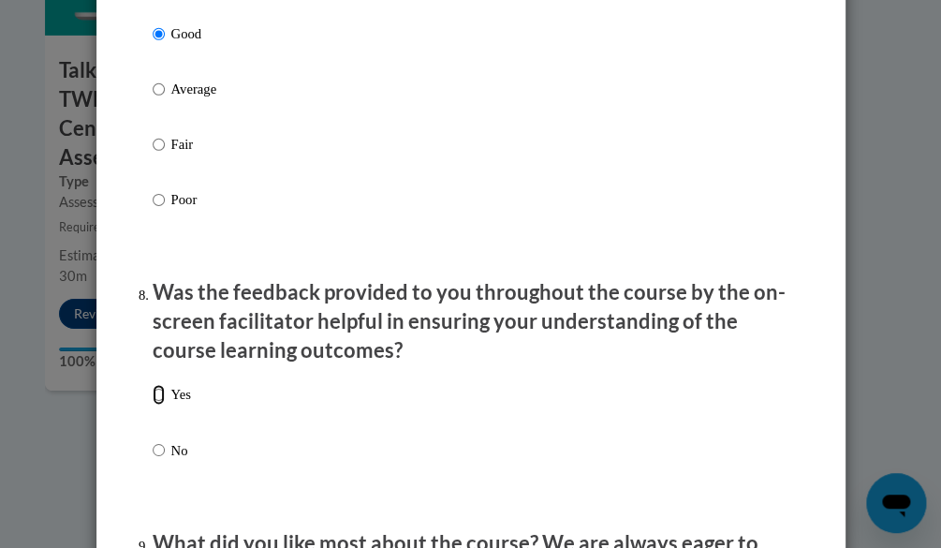
click at [165, 405] on input "Yes" at bounding box center [159, 394] width 12 height 21
radio input "true"
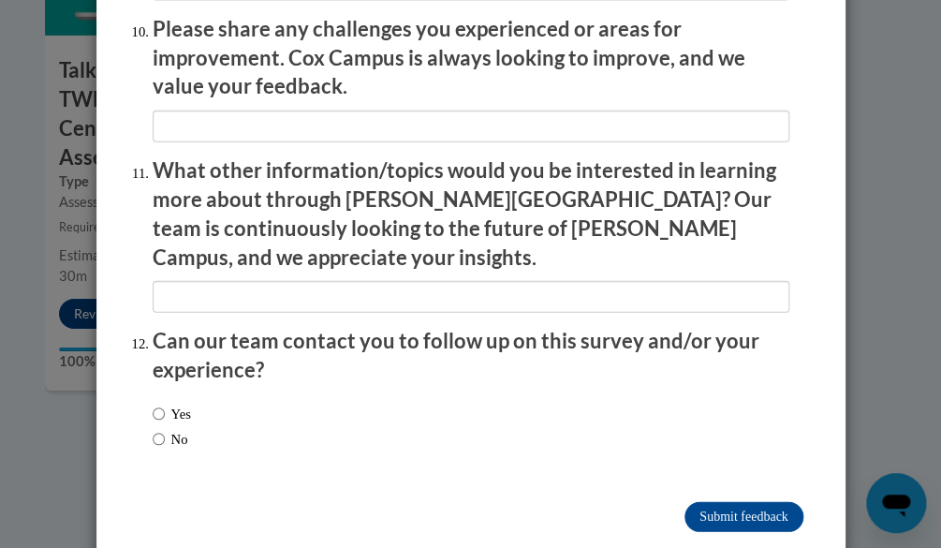
scroll to position [3349, 0]
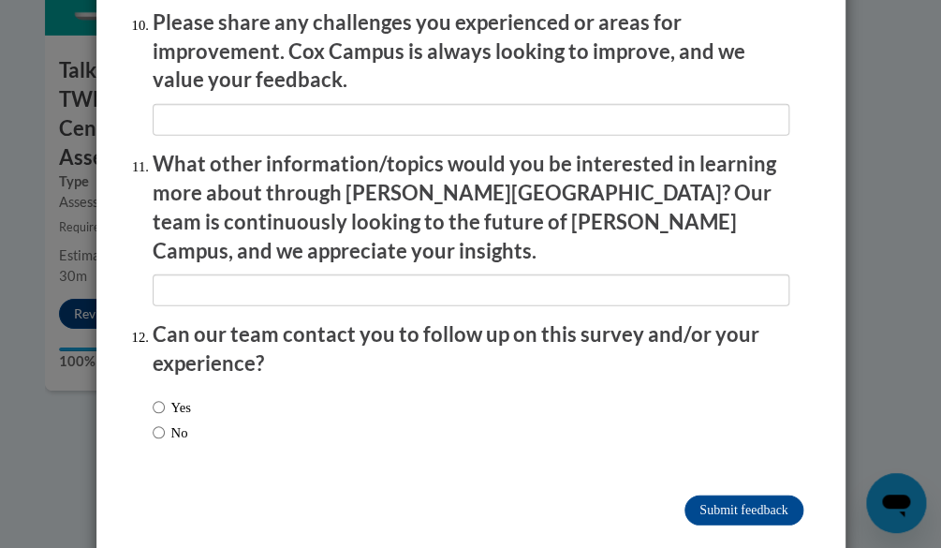
click at [175, 397] on label "Yes" at bounding box center [172, 407] width 38 height 21
click at [165, 397] on input "Yes" at bounding box center [159, 407] width 12 height 21
radio input "true"
click at [759, 495] on input "Submit feedback" at bounding box center [744, 510] width 118 height 30
